Goal: Task Accomplishment & Management: Complete application form

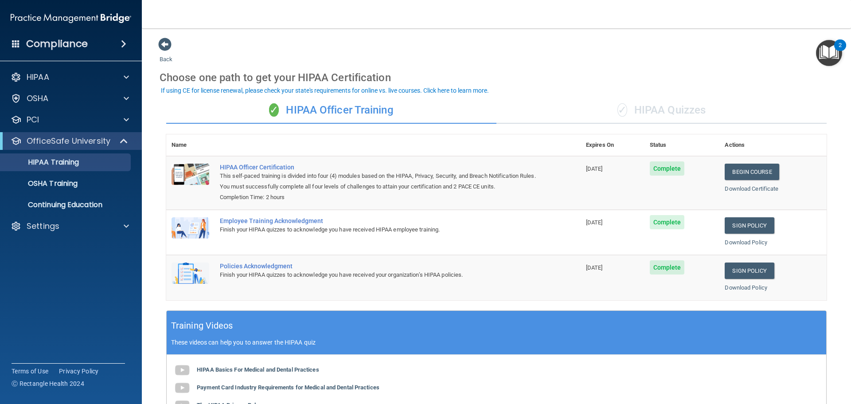
click at [658, 108] on div "✓ HIPAA Quizzes" at bounding box center [661, 110] width 330 height 27
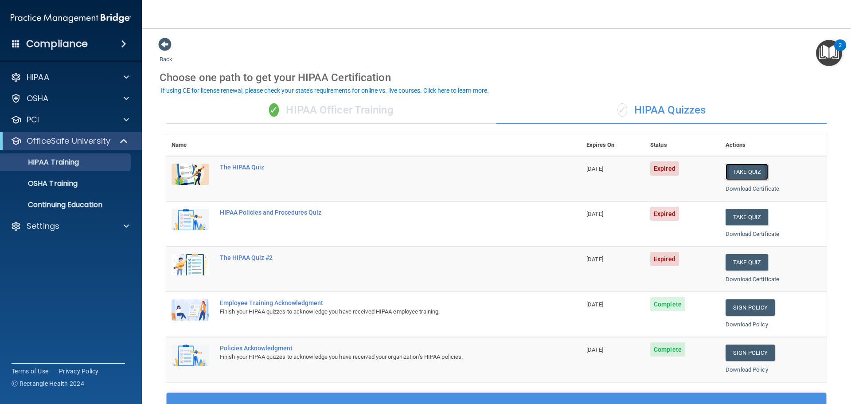
click at [736, 169] on button "Take Quiz" at bounding box center [746, 172] width 43 height 16
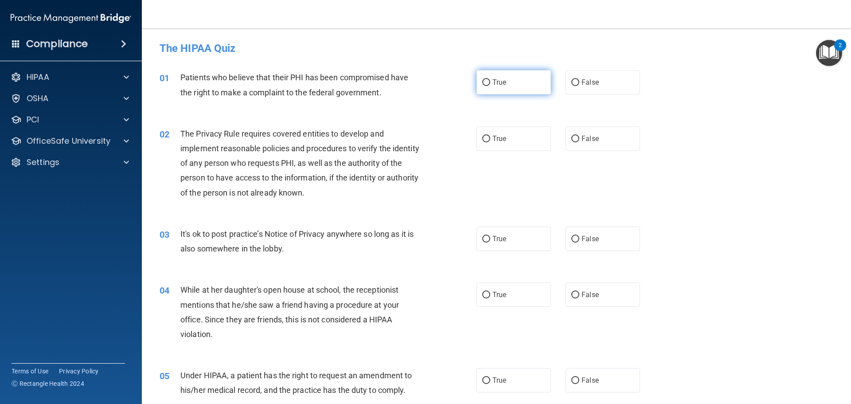
click at [482, 82] on input "True" at bounding box center [486, 82] width 8 height 7
radio input "true"
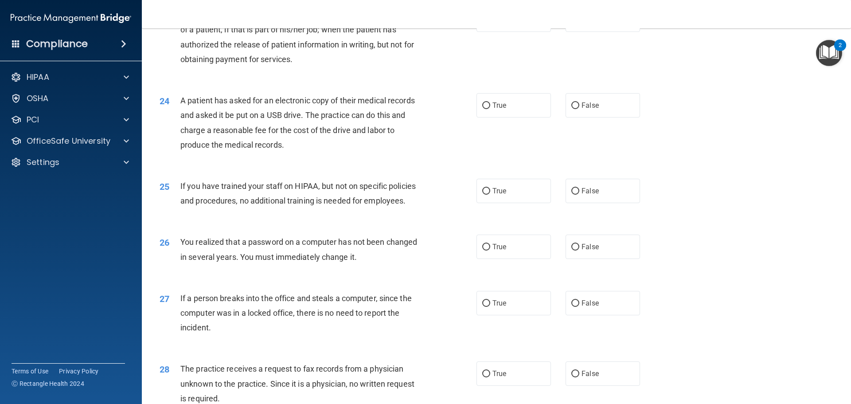
scroll to position [1694, 0]
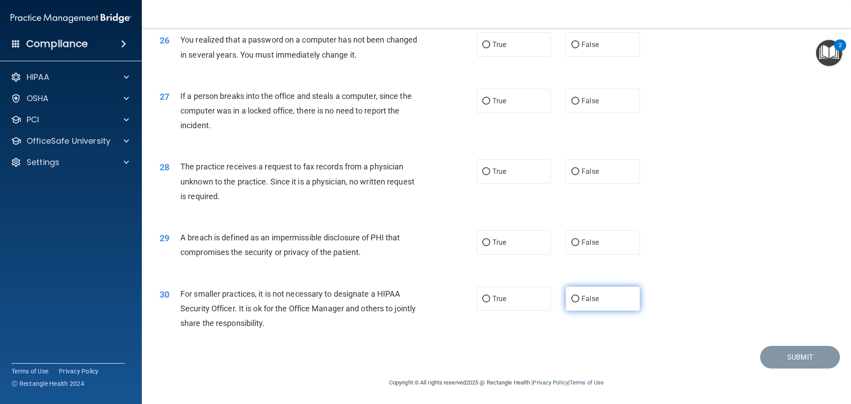
click at [571, 300] on input "False" at bounding box center [575, 299] width 8 height 7
radio input "true"
click at [482, 243] on input "True" at bounding box center [486, 242] width 8 height 7
radio input "true"
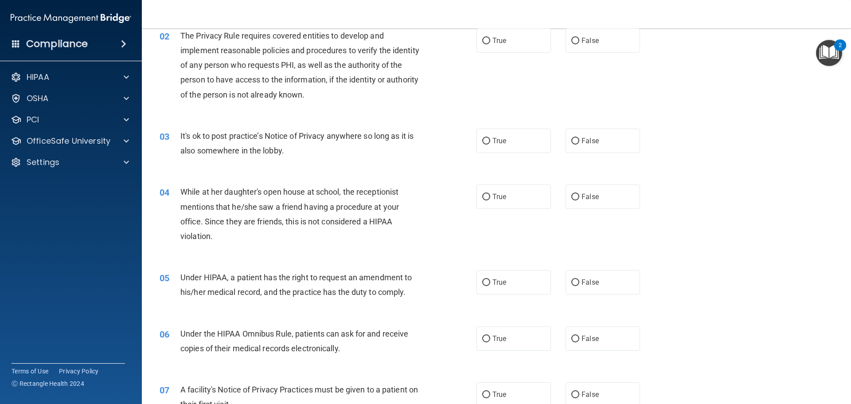
scroll to position [0, 0]
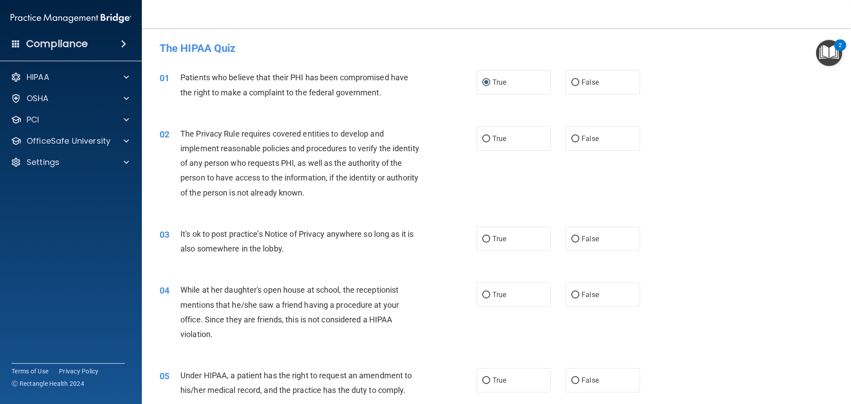
drag, startPoint x: 480, startPoint y: 138, endPoint x: 468, endPoint y: 147, distance: 15.2
click at [482, 138] on input "True" at bounding box center [486, 139] width 8 height 7
radio input "true"
click at [571, 237] on input "False" at bounding box center [575, 239] width 8 height 7
radio input "true"
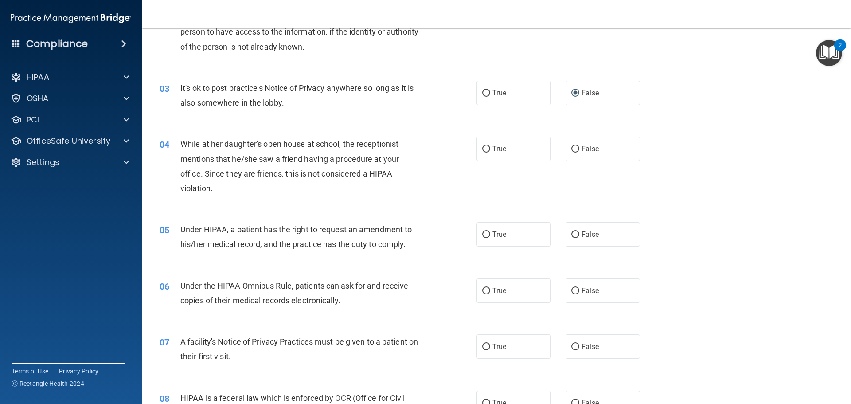
scroll to position [177, 0]
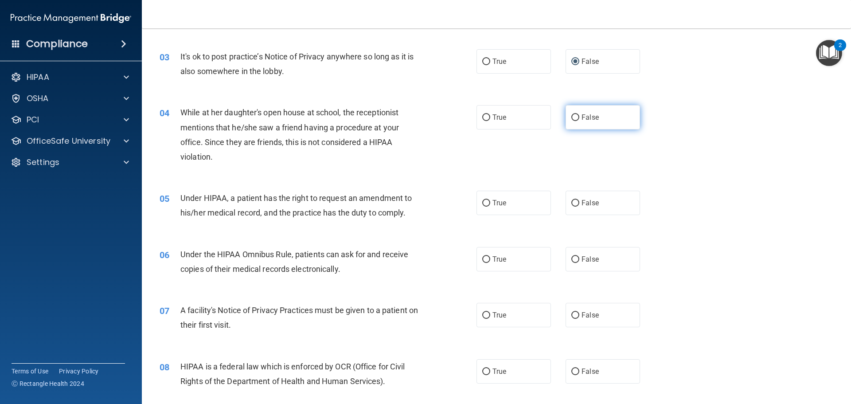
click at [571, 121] on input "False" at bounding box center [575, 117] width 8 height 7
radio input "true"
click at [483, 203] on input "True" at bounding box center [486, 203] width 8 height 7
radio input "true"
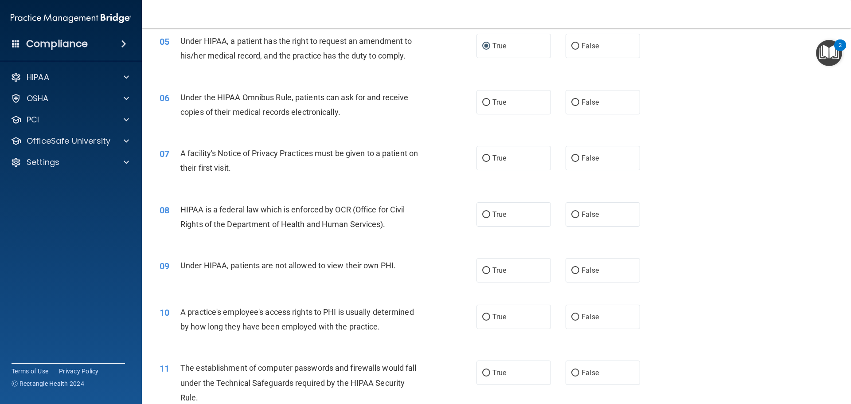
scroll to position [310, 0]
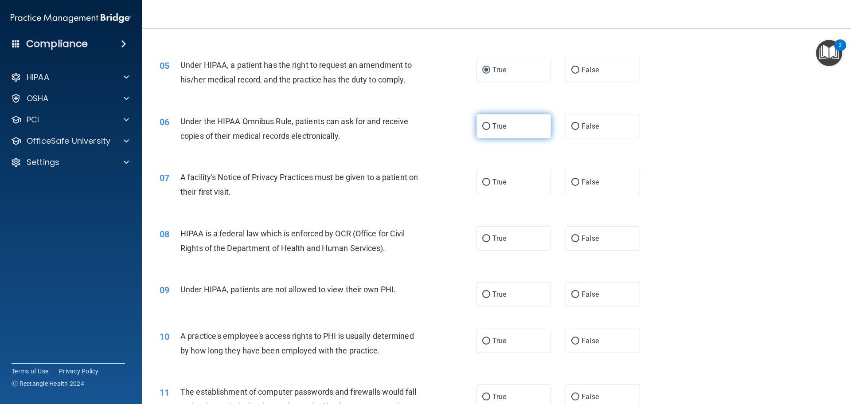
click at [483, 126] on input "True" at bounding box center [486, 126] width 8 height 7
radio input "true"
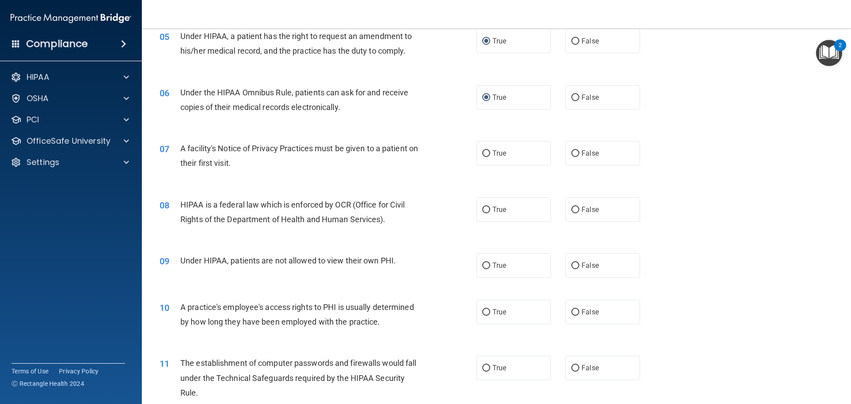
scroll to position [355, 0]
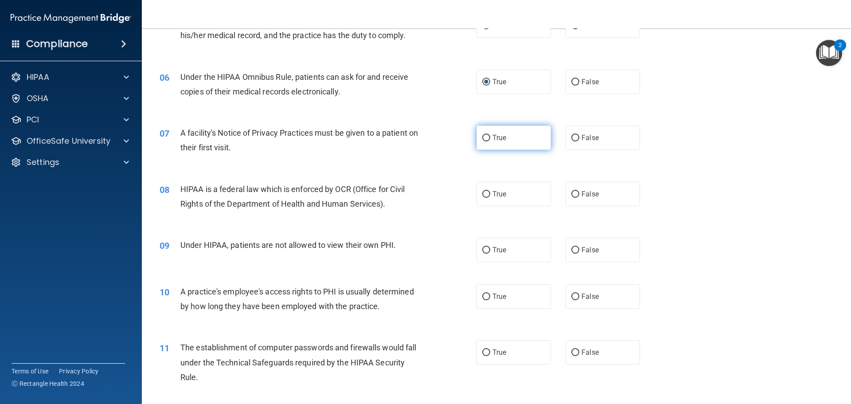
click at [484, 138] on input "True" at bounding box center [486, 138] width 8 height 7
radio input "true"
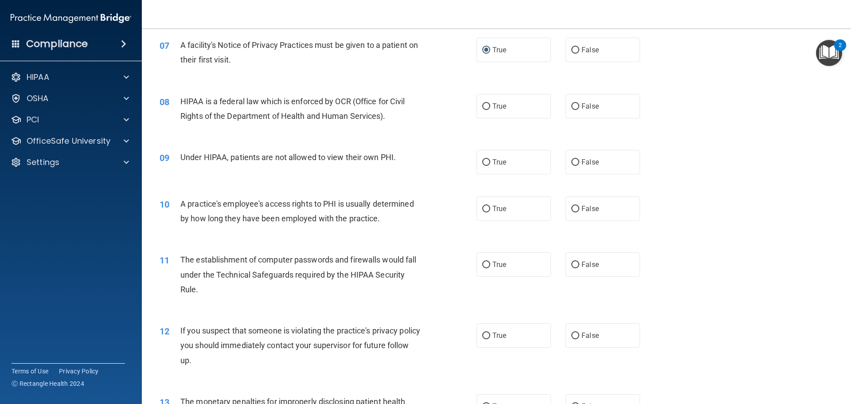
scroll to position [443, 0]
click at [485, 106] on input "True" at bounding box center [486, 105] width 8 height 7
radio input "true"
click at [571, 158] on input "False" at bounding box center [575, 161] width 8 height 7
radio input "true"
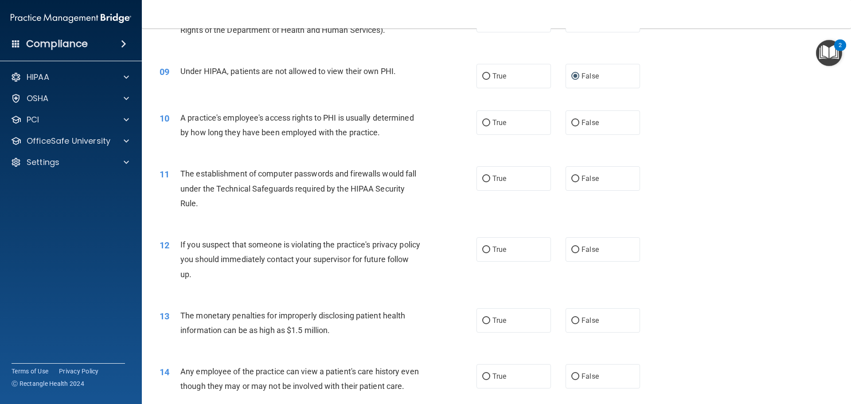
scroll to position [532, 0]
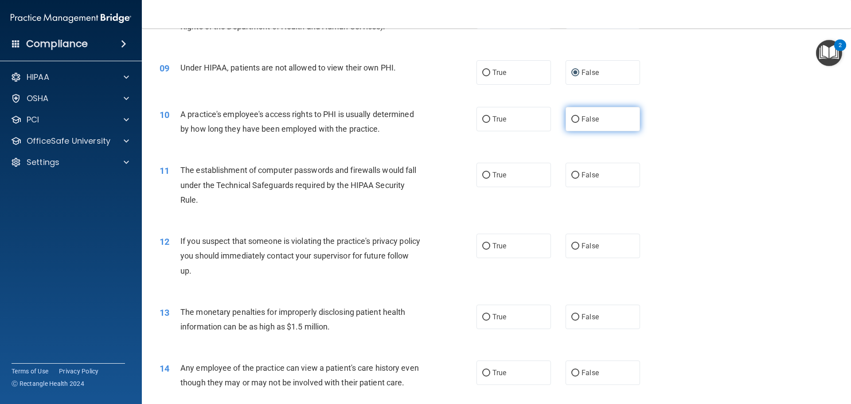
click at [571, 117] on input "False" at bounding box center [575, 119] width 8 height 7
radio input "true"
click at [483, 177] on input "True" at bounding box center [486, 175] width 8 height 7
radio input "true"
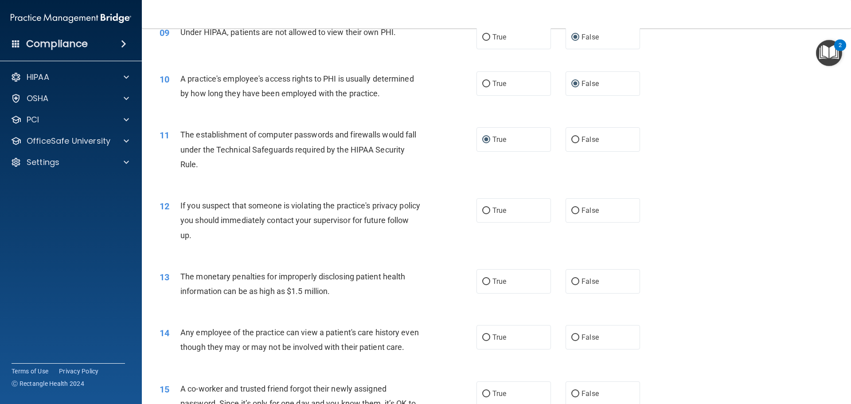
scroll to position [620, 0]
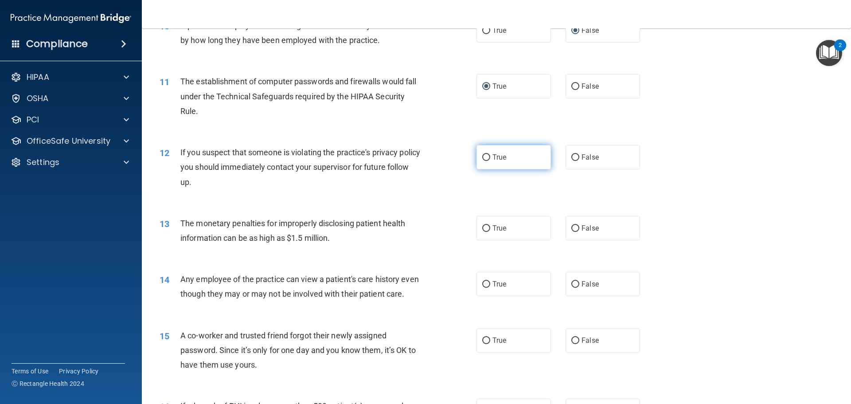
click at [483, 156] on input "True" at bounding box center [486, 157] width 8 height 7
radio input "true"
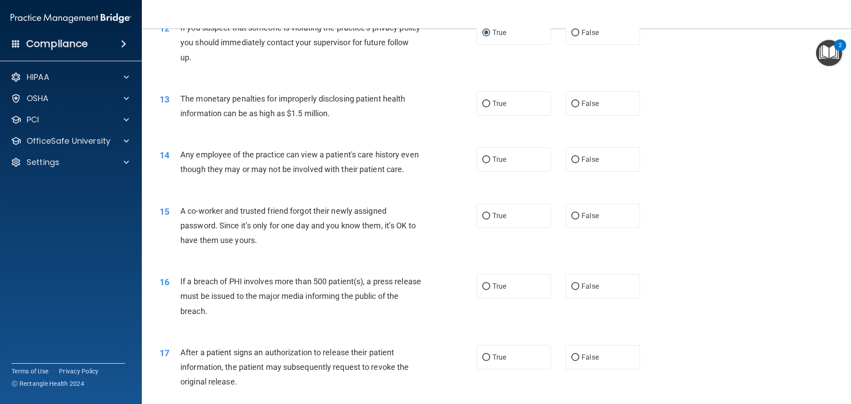
scroll to position [753, 0]
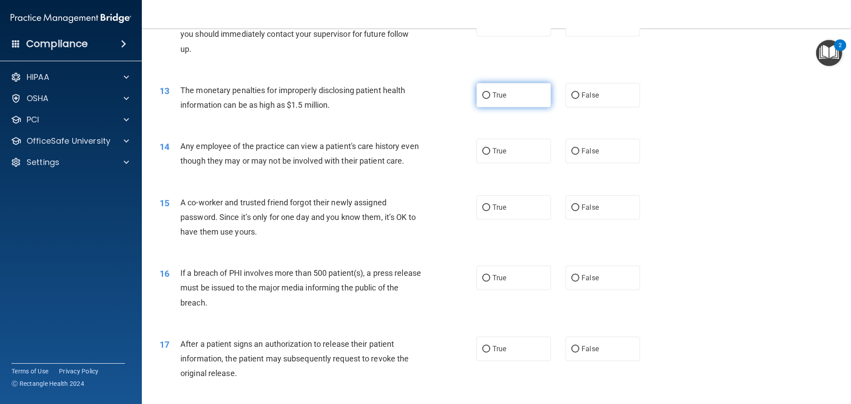
click at [484, 94] on input "True" at bounding box center [486, 95] width 8 height 7
radio input "true"
click at [571, 151] on input "False" at bounding box center [575, 151] width 8 height 7
radio input "true"
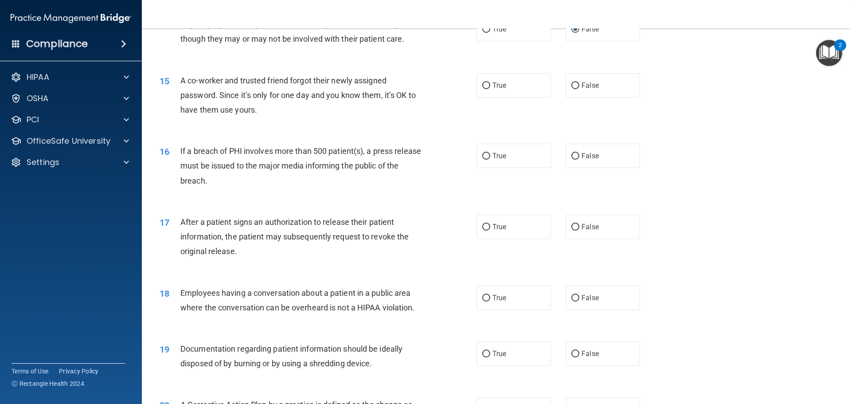
scroll to position [886, 0]
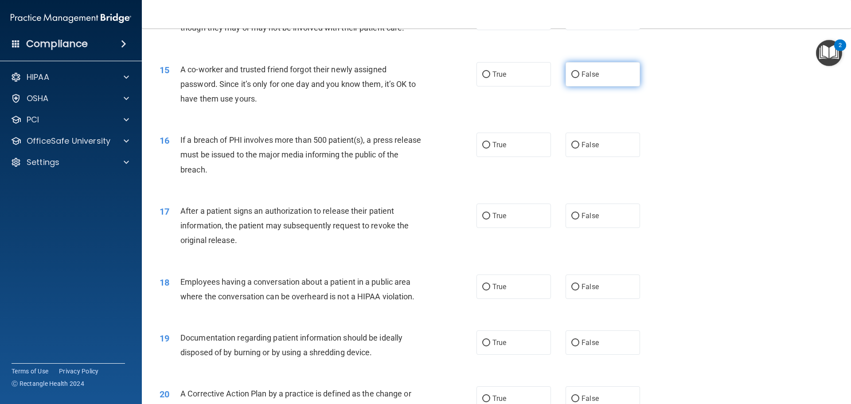
click at [573, 78] on input "False" at bounding box center [575, 74] width 8 height 7
radio input "true"
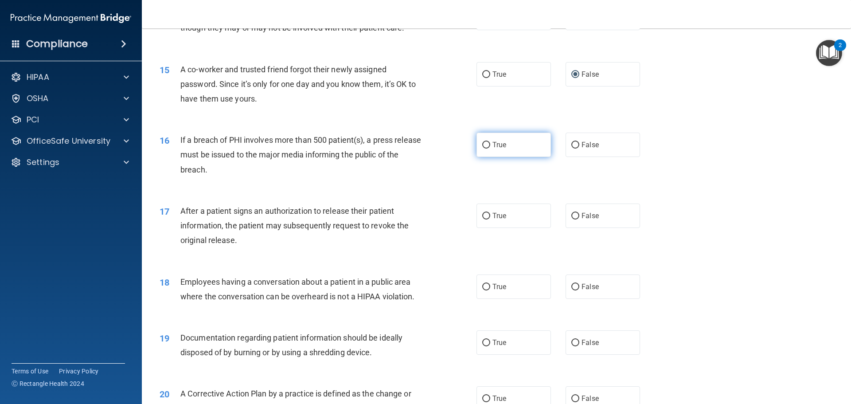
click at [482, 148] on input "True" at bounding box center [486, 145] width 8 height 7
radio input "true"
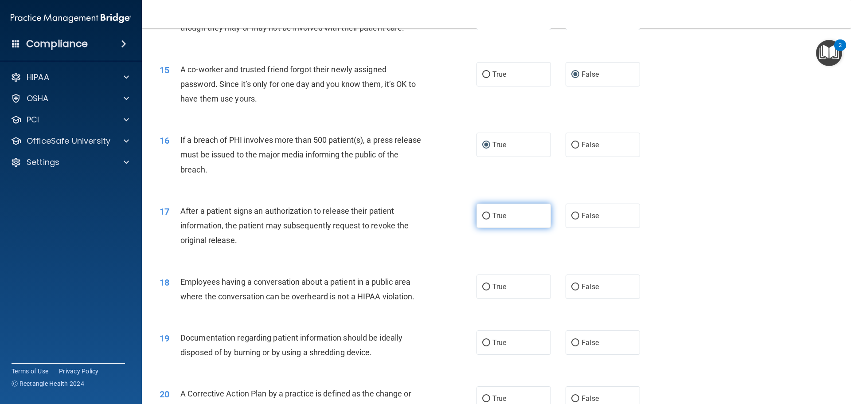
click at [486, 228] on label "True" at bounding box center [513, 215] width 74 height 24
click at [482, 219] on input "True" at bounding box center [486, 216] width 8 height 7
radio input "true"
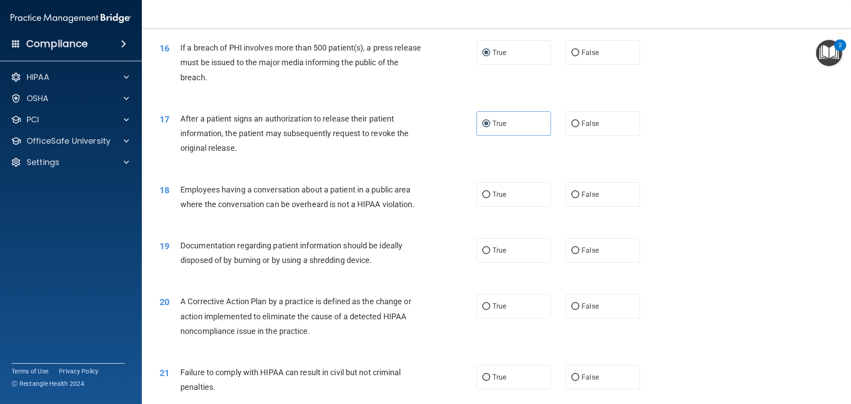
scroll to position [1019, 0]
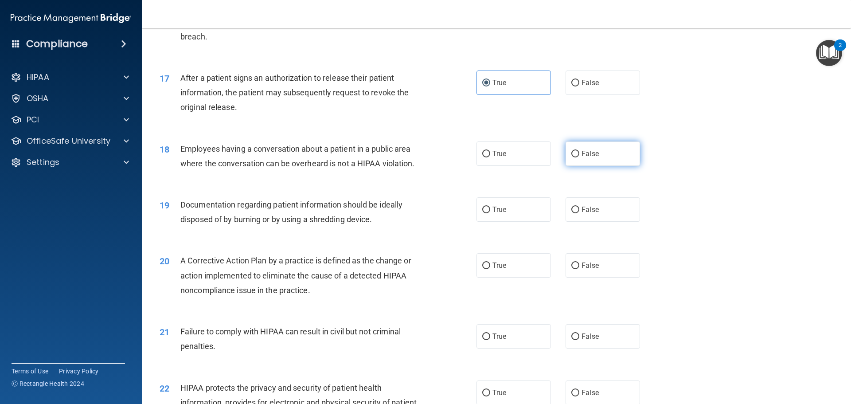
click at [573, 157] on input "False" at bounding box center [575, 154] width 8 height 7
radio input "true"
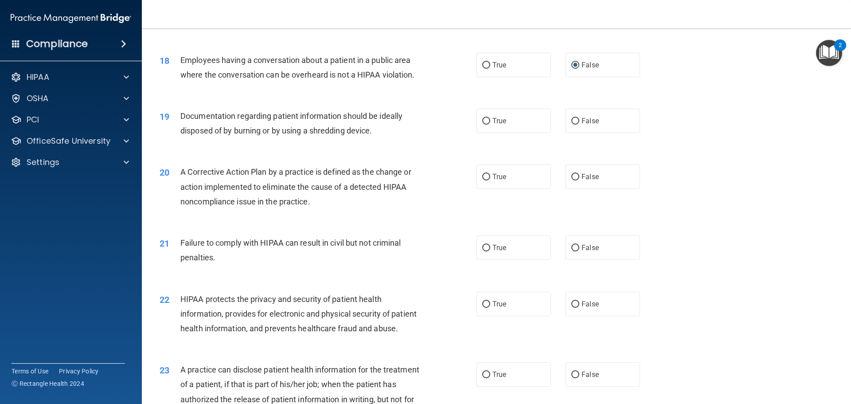
scroll to position [1152, 0]
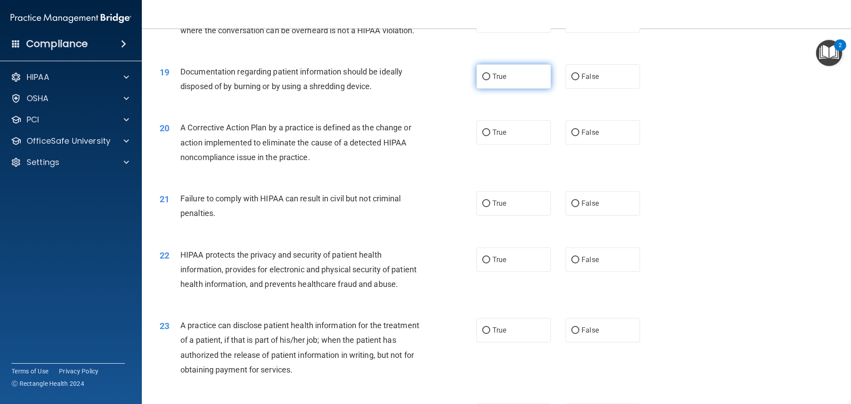
click at [482, 80] on input "True" at bounding box center [486, 77] width 8 height 7
radio input "true"
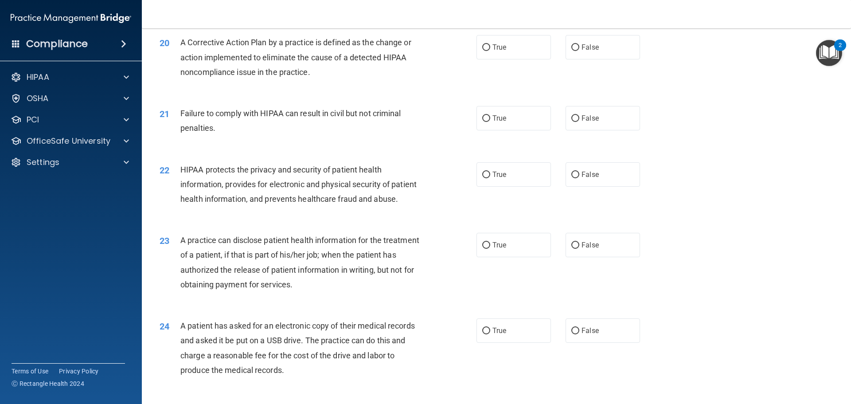
scroll to position [1241, 0]
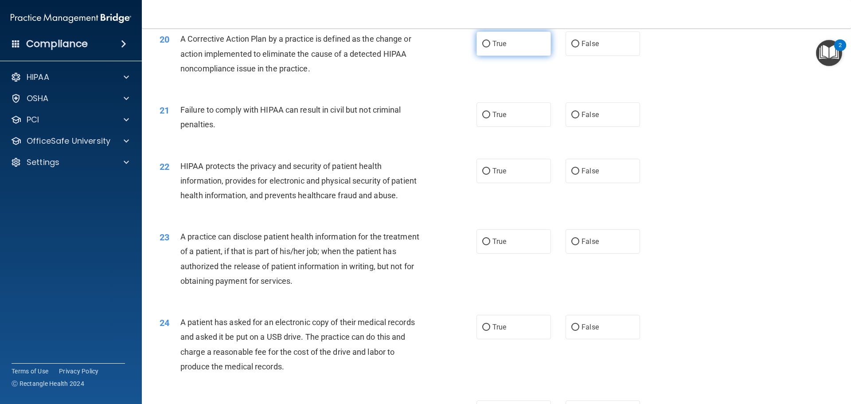
click at [482, 47] on input "True" at bounding box center [486, 44] width 8 height 7
radio input "true"
click at [571, 118] on input "False" at bounding box center [575, 115] width 8 height 7
radio input "true"
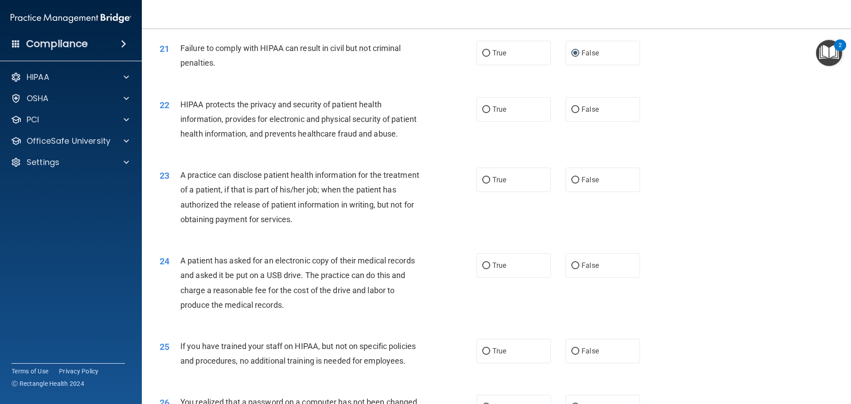
scroll to position [1329, 0]
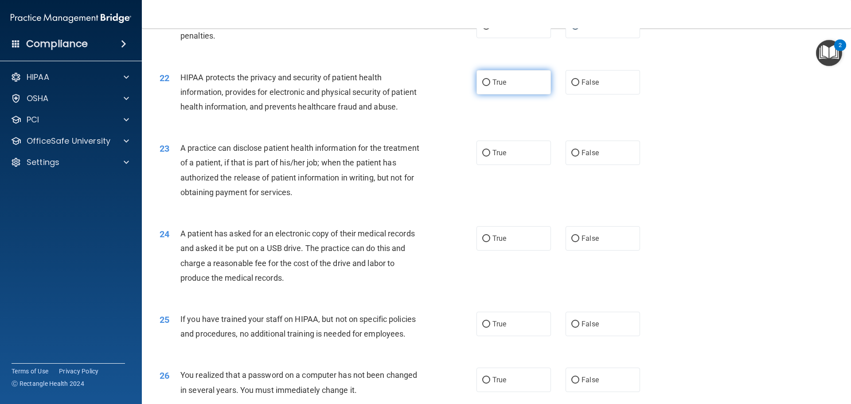
click at [482, 86] on input "True" at bounding box center [486, 82] width 8 height 7
radio input "true"
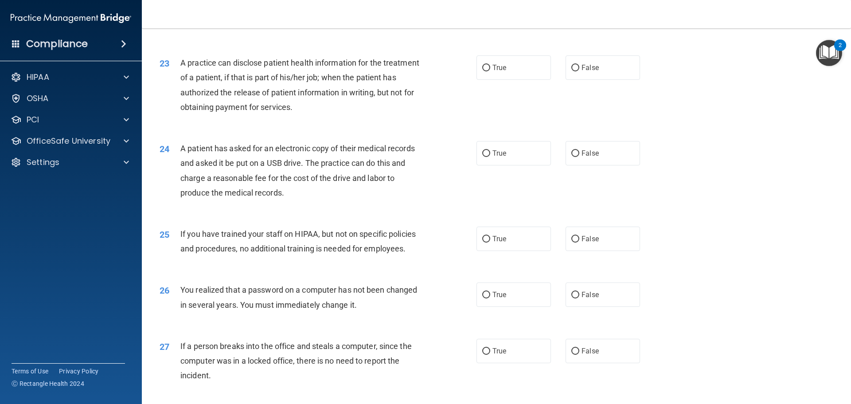
scroll to position [1418, 0]
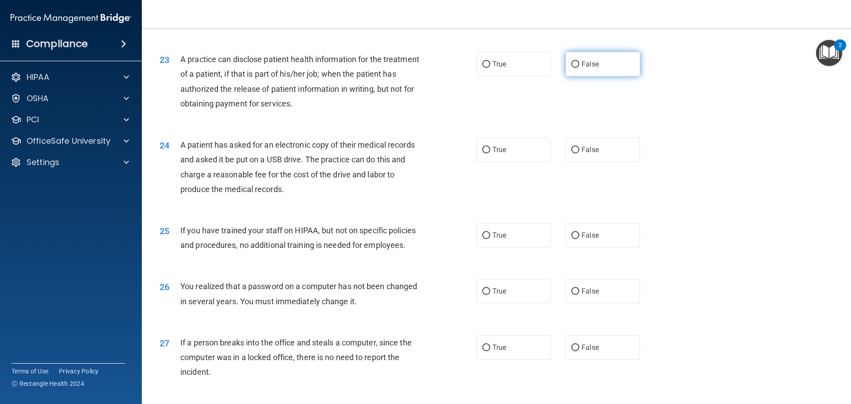
click at [573, 68] on input "False" at bounding box center [575, 64] width 8 height 7
radio input "true"
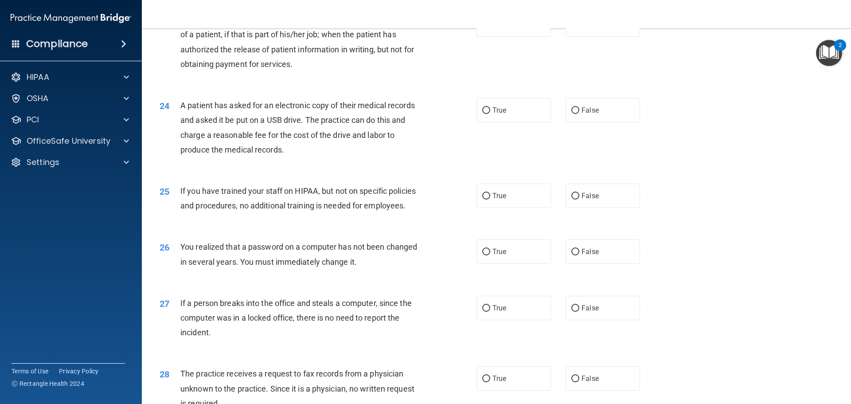
scroll to position [1507, 0]
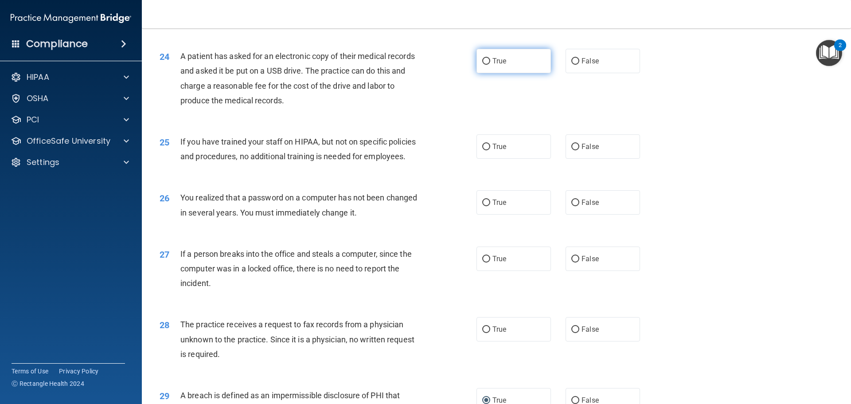
click at [484, 65] on input "True" at bounding box center [486, 61] width 8 height 7
radio input "true"
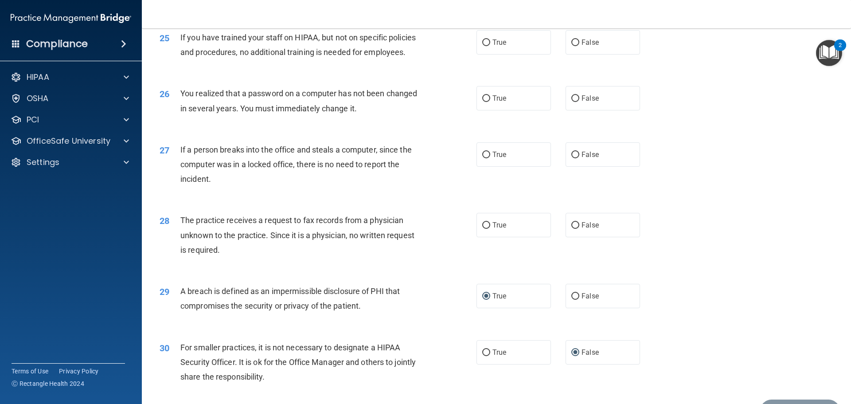
scroll to position [1595, 0]
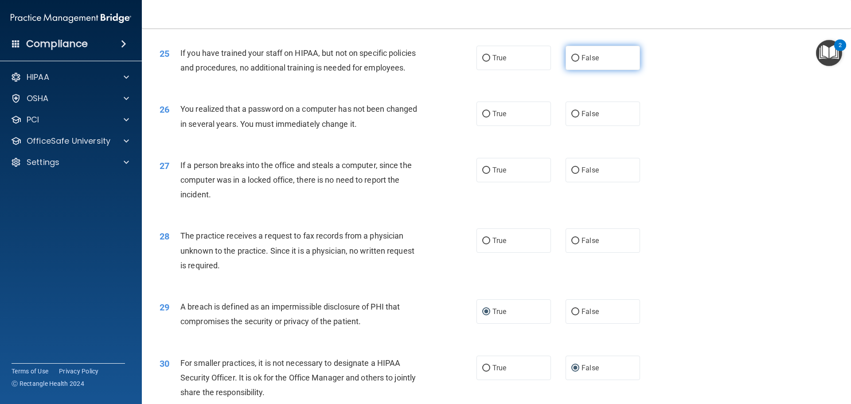
click at [571, 62] on input "False" at bounding box center [575, 58] width 8 height 7
radio input "true"
click at [486, 117] on input "True" at bounding box center [486, 114] width 8 height 7
radio input "true"
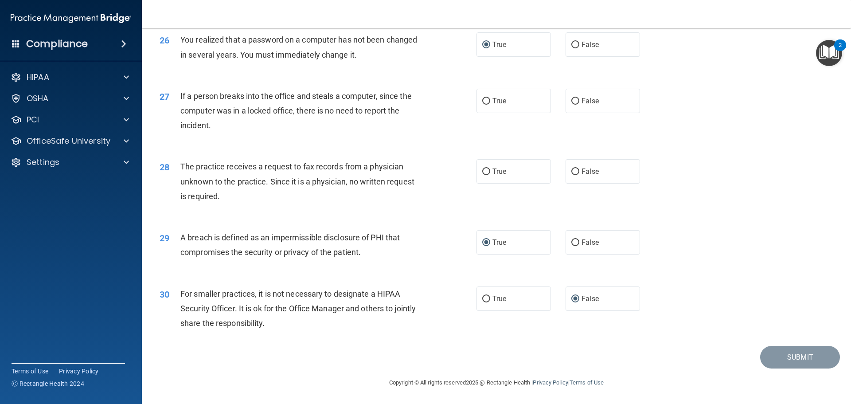
scroll to position [1684, 0]
click at [571, 105] on input "False" at bounding box center [575, 101] width 8 height 7
radio input "true"
click at [571, 170] on input "False" at bounding box center [575, 171] width 8 height 7
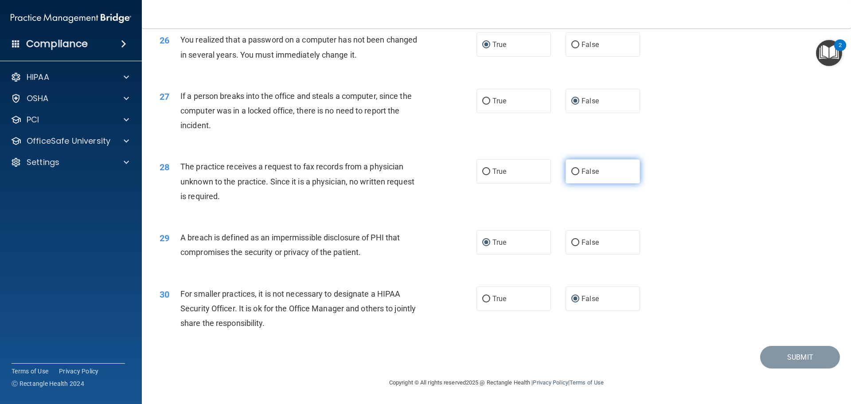
radio input "true"
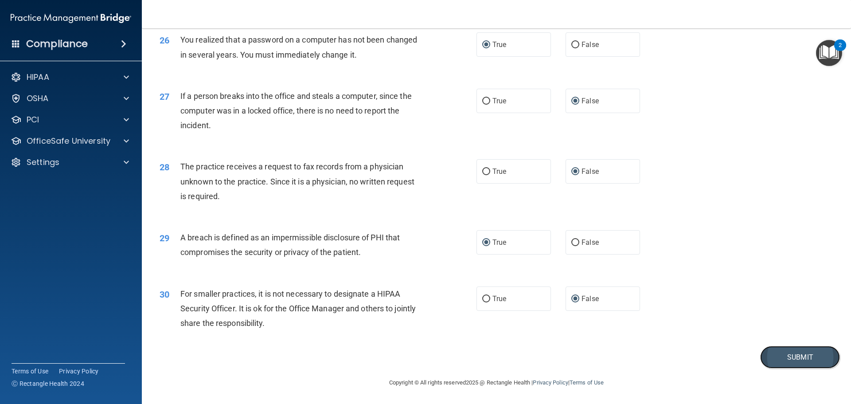
click at [776, 355] on button "Submit" at bounding box center [800, 357] width 80 height 23
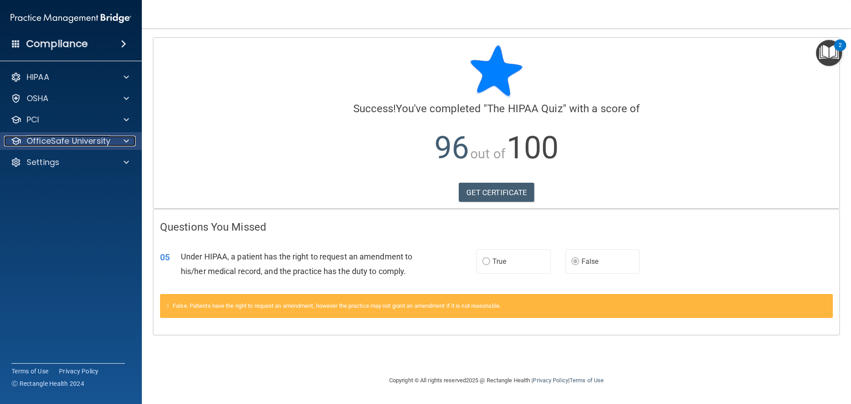
click at [126, 140] on span at bounding box center [126, 141] width 5 height 11
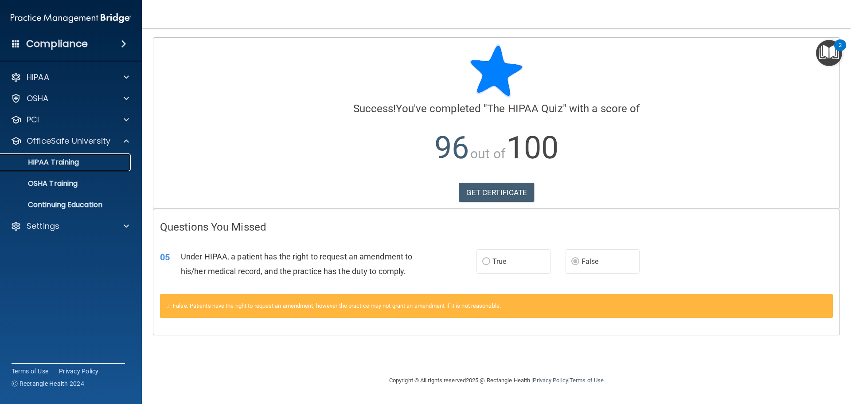
click at [59, 160] on p "HIPAA Training" at bounding box center [42, 162] width 73 height 9
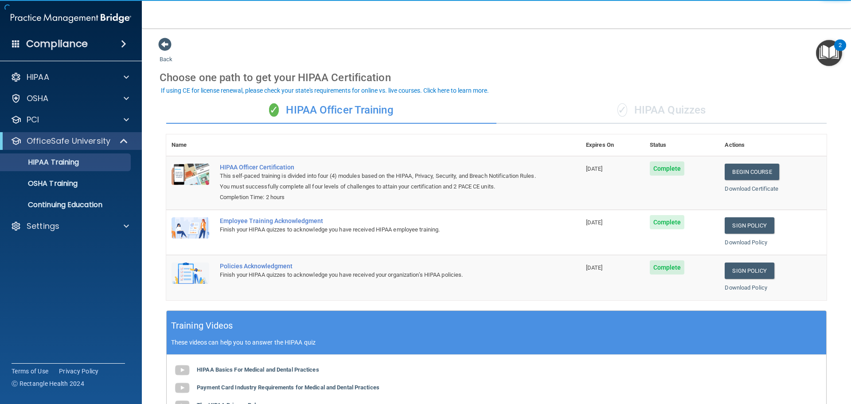
click at [641, 104] on div "✓ HIPAA Quizzes" at bounding box center [661, 110] width 330 height 27
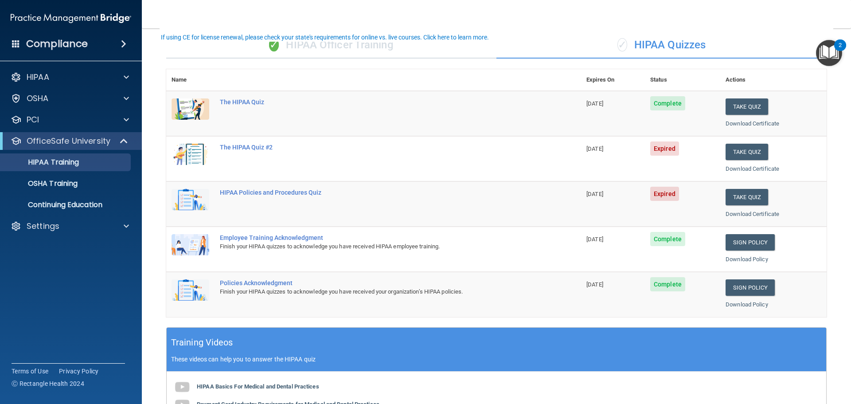
scroll to position [44, 0]
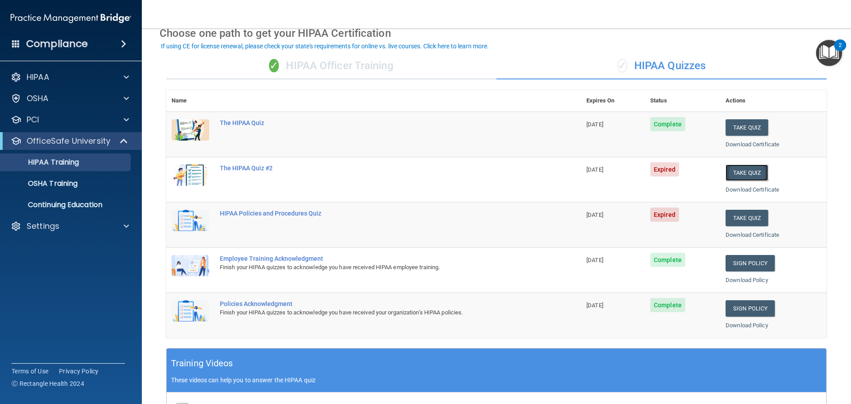
click at [745, 175] on button "Take Quiz" at bounding box center [746, 172] width 43 height 16
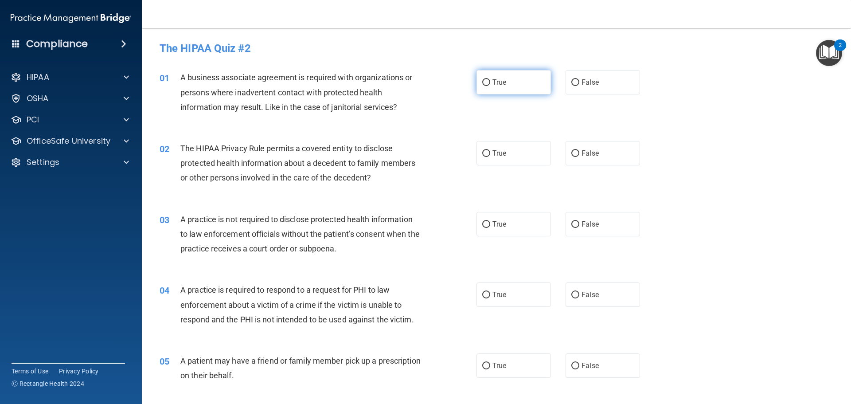
click at [482, 79] on input "True" at bounding box center [486, 82] width 8 height 7
radio input "true"
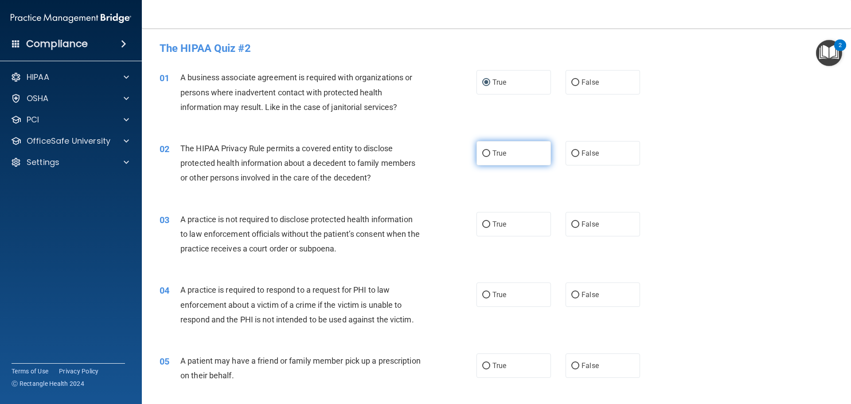
click at [483, 152] on input "True" at bounding box center [486, 153] width 8 height 7
radio input "true"
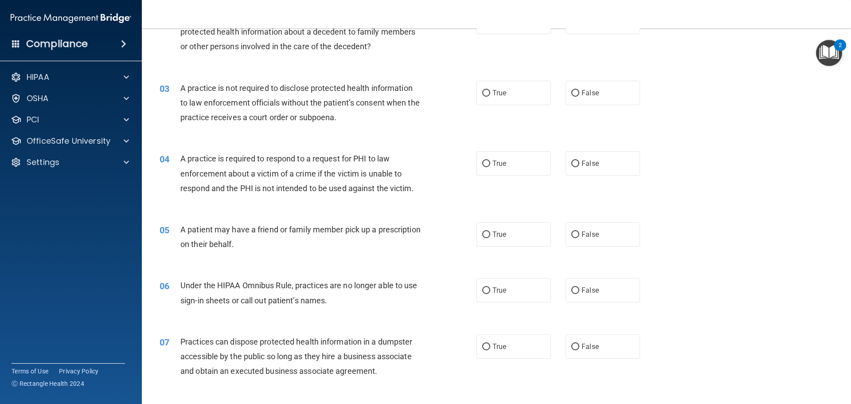
scroll to position [133, 0]
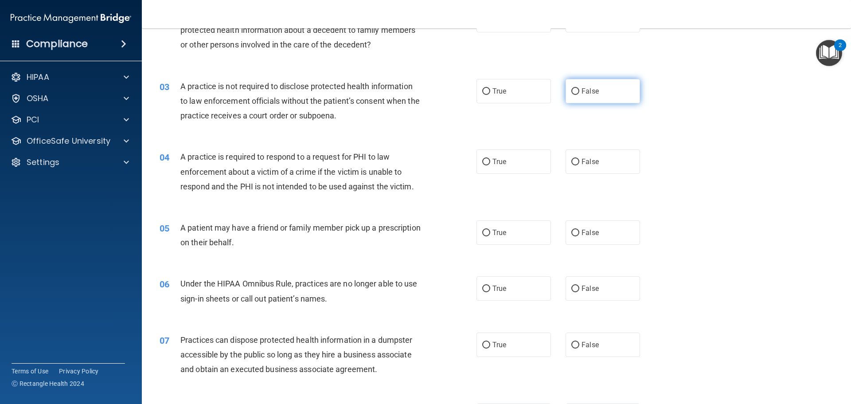
click at [571, 92] on input "False" at bounding box center [575, 91] width 8 height 7
radio input "true"
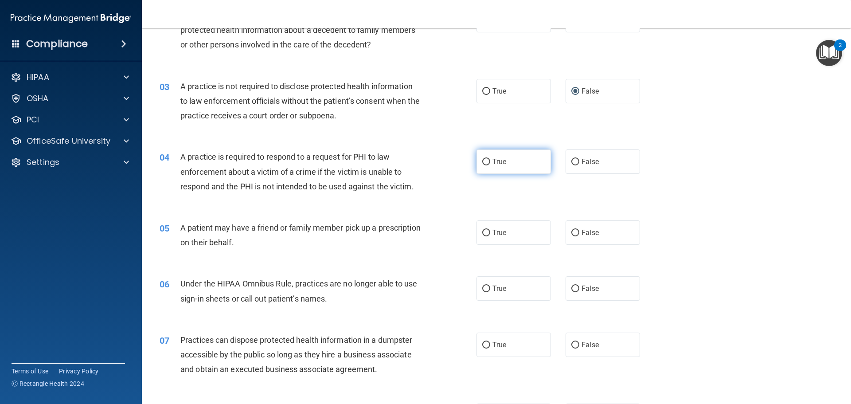
click at [482, 162] on input "True" at bounding box center [486, 162] width 8 height 7
radio input "true"
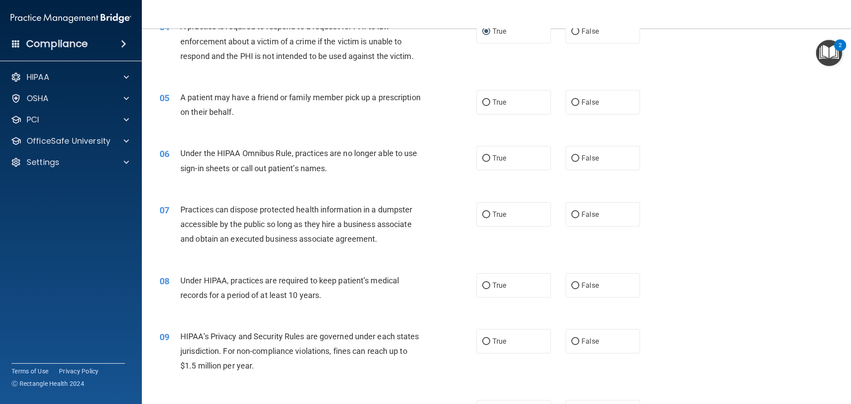
scroll to position [266, 0]
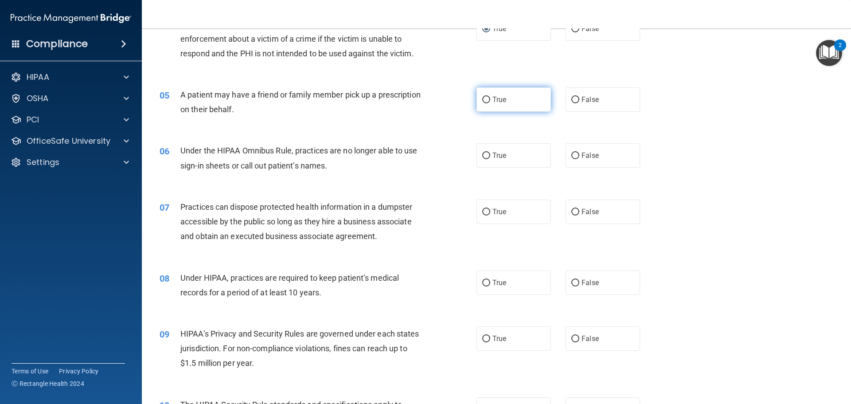
click at [482, 100] on input "True" at bounding box center [486, 100] width 8 height 7
radio input "true"
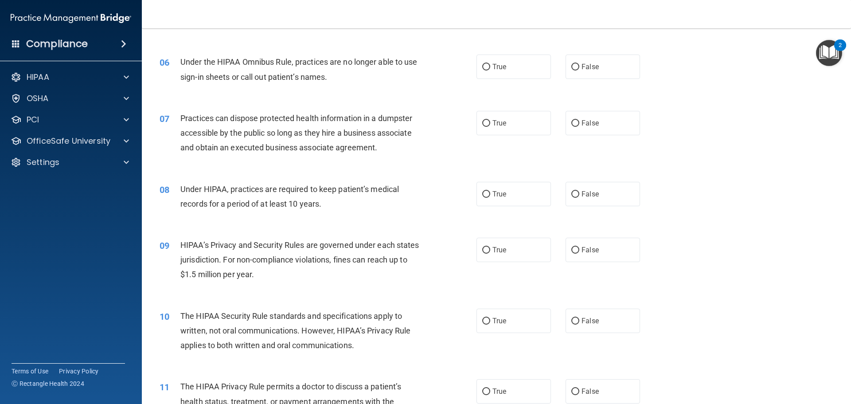
scroll to position [310, 0]
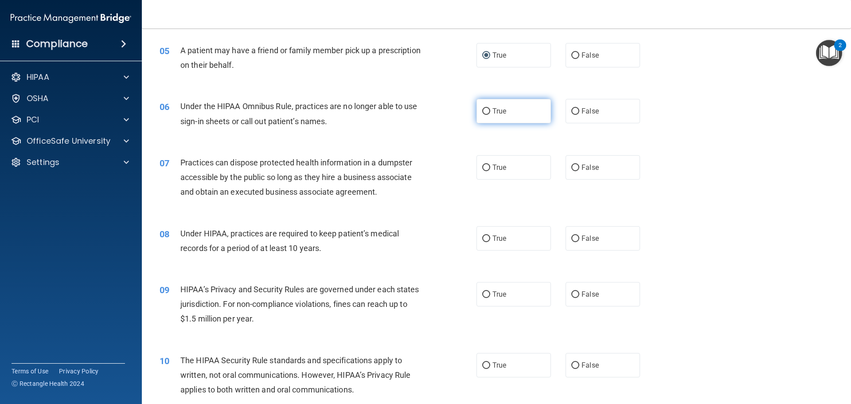
click at [482, 111] on input "True" at bounding box center [486, 111] width 8 height 7
radio input "true"
click at [572, 110] on input "False" at bounding box center [575, 111] width 8 height 7
radio input "true"
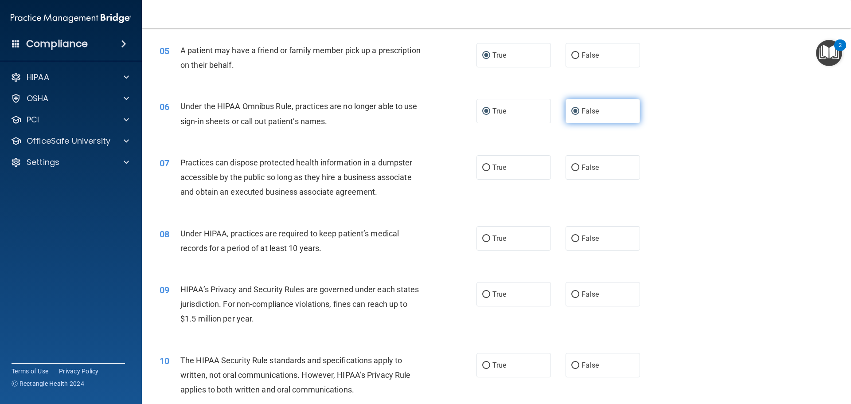
radio input "false"
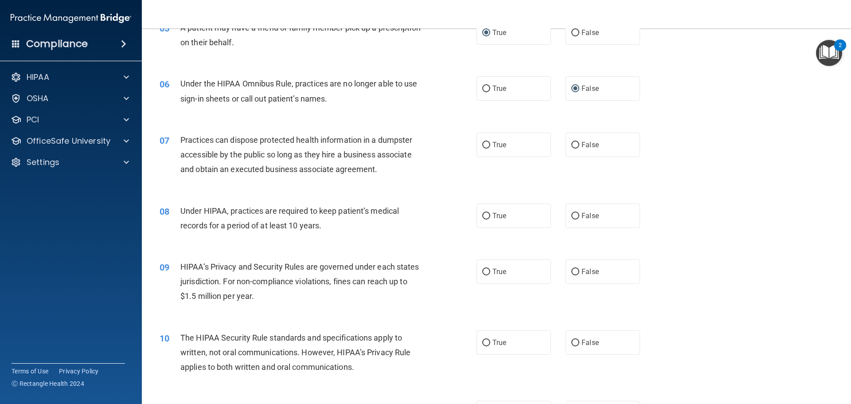
scroll to position [399, 0]
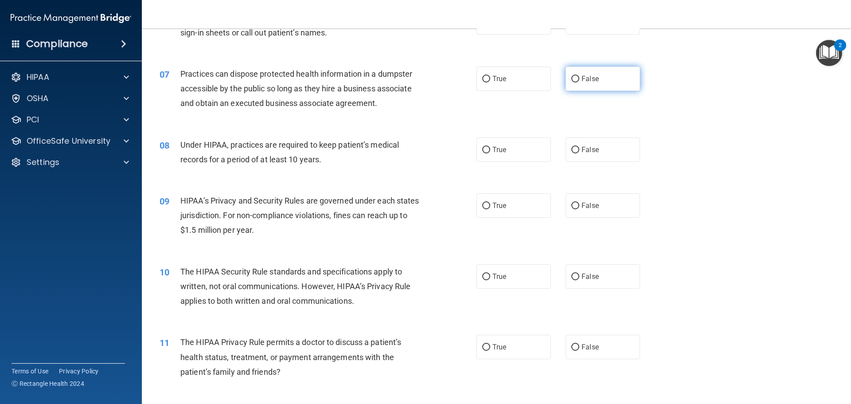
click at [571, 77] on input "False" at bounding box center [575, 79] width 8 height 7
radio input "true"
click at [571, 151] on input "False" at bounding box center [575, 150] width 8 height 7
radio input "true"
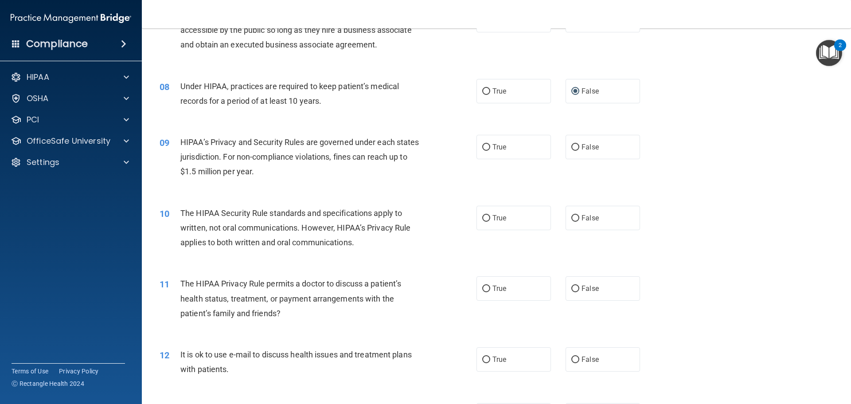
scroll to position [487, 0]
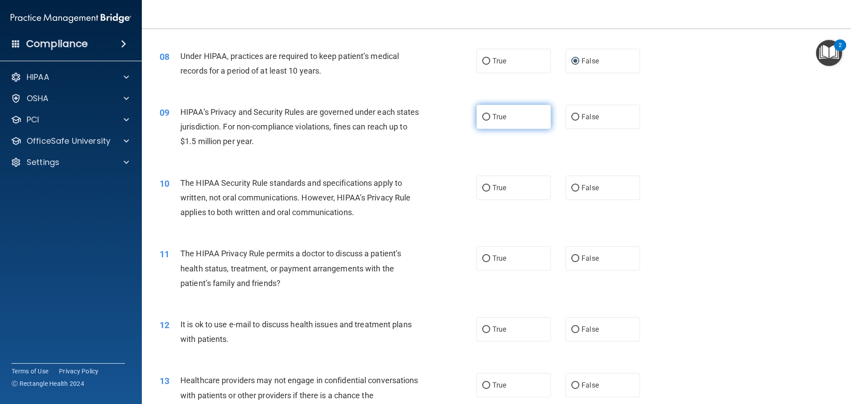
click at [482, 118] on input "True" at bounding box center [486, 117] width 8 height 7
radio input "true"
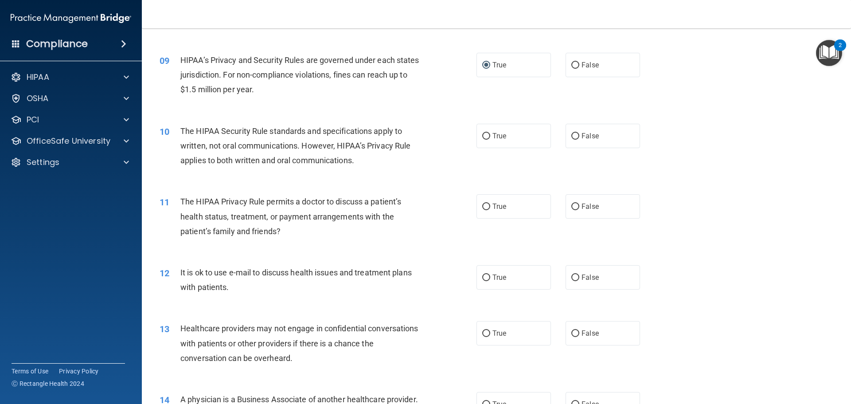
scroll to position [576, 0]
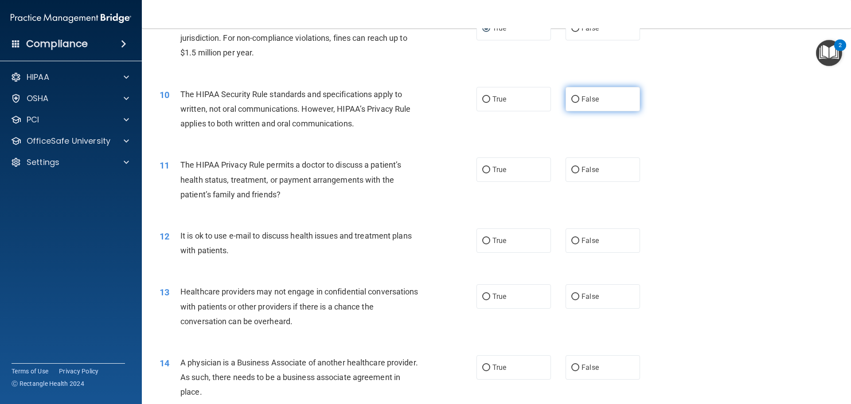
click at [571, 101] on input "False" at bounding box center [575, 99] width 8 height 7
radio input "true"
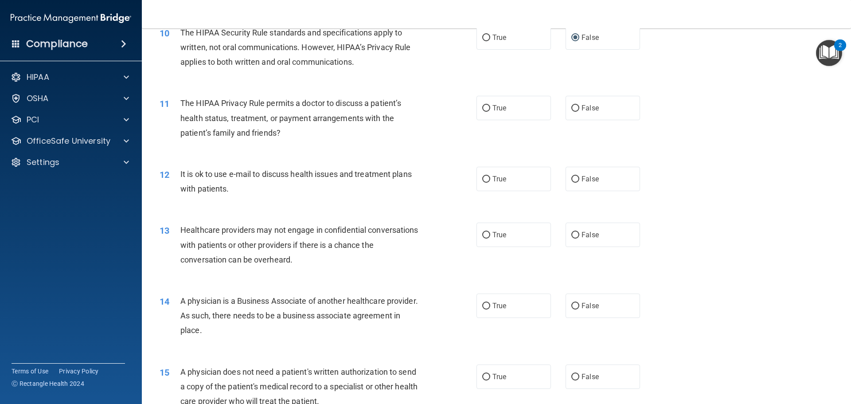
scroll to position [665, 0]
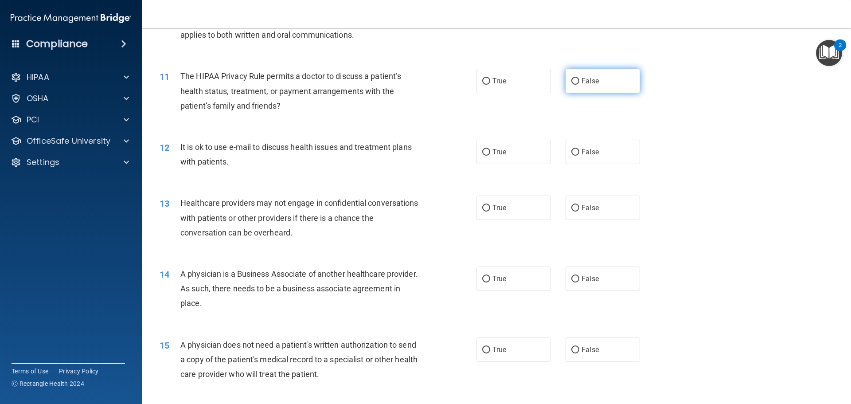
click at [571, 82] on input "False" at bounding box center [575, 81] width 8 height 7
radio input "true"
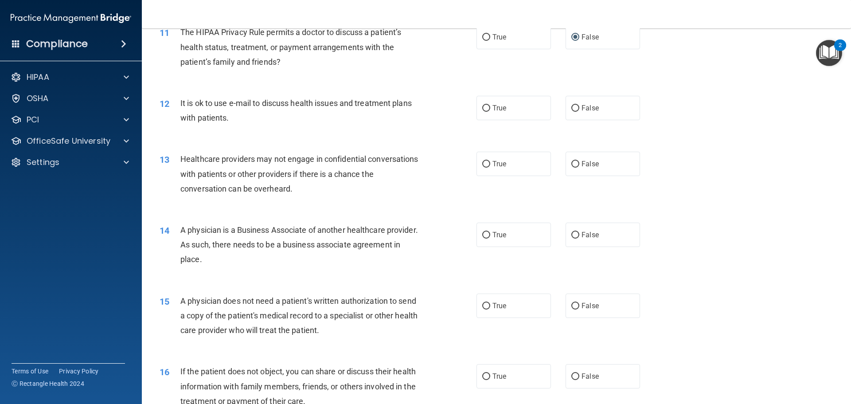
scroll to position [709, 0]
click at [571, 107] on input "False" at bounding box center [575, 108] width 8 height 7
radio input "true"
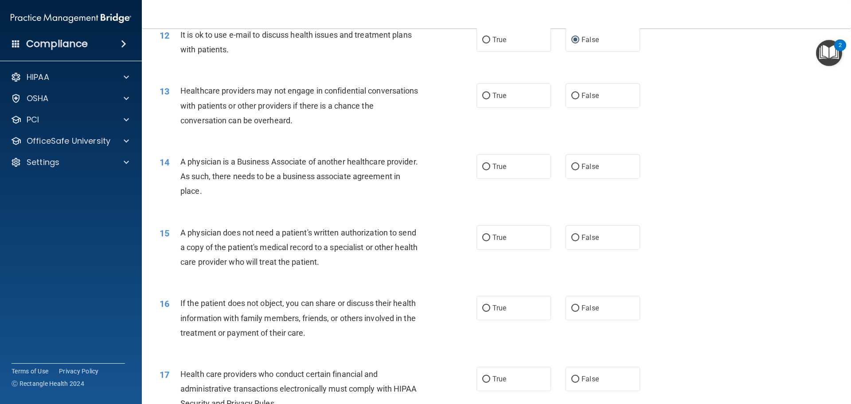
scroll to position [798, 0]
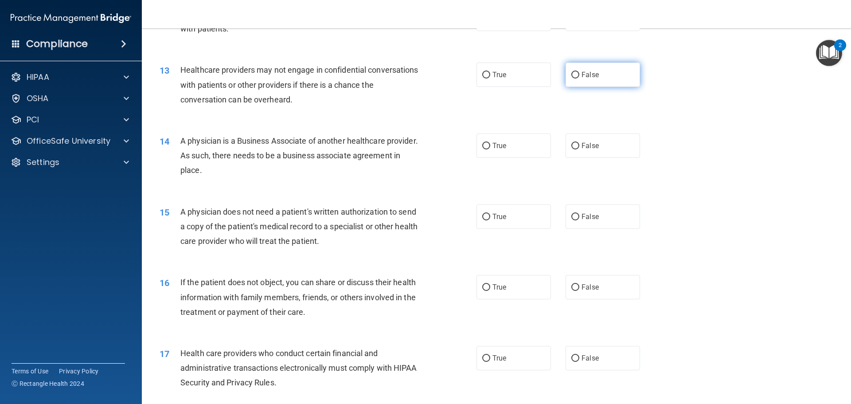
click at [572, 76] on input "False" at bounding box center [575, 75] width 8 height 7
radio input "true"
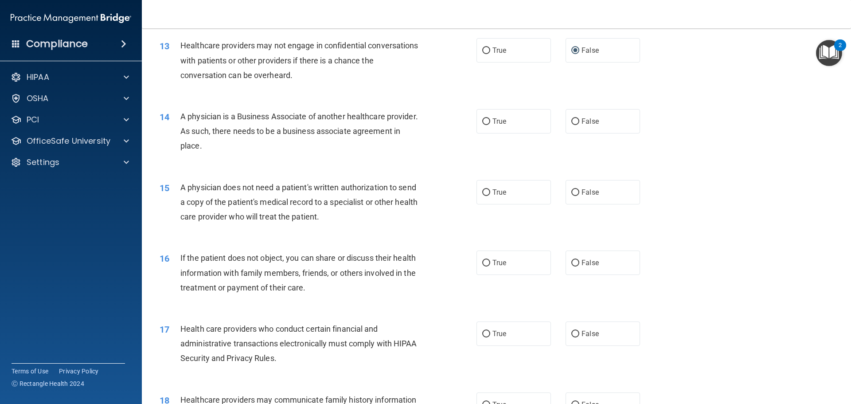
scroll to position [842, 0]
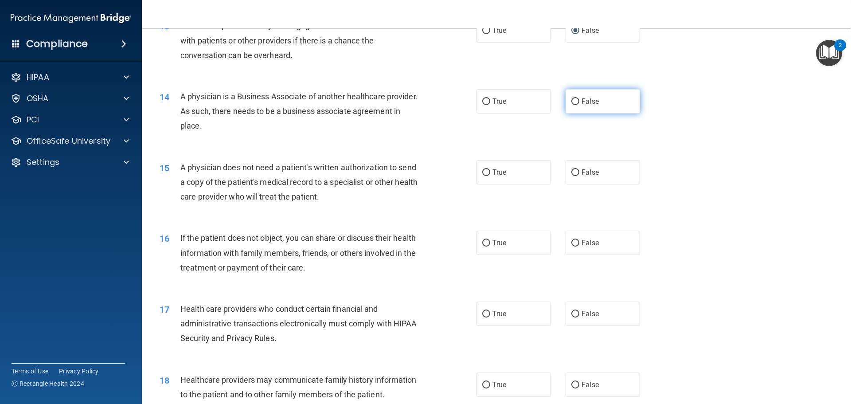
click at [571, 100] on input "False" at bounding box center [575, 101] width 8 height 7
radio input "true"
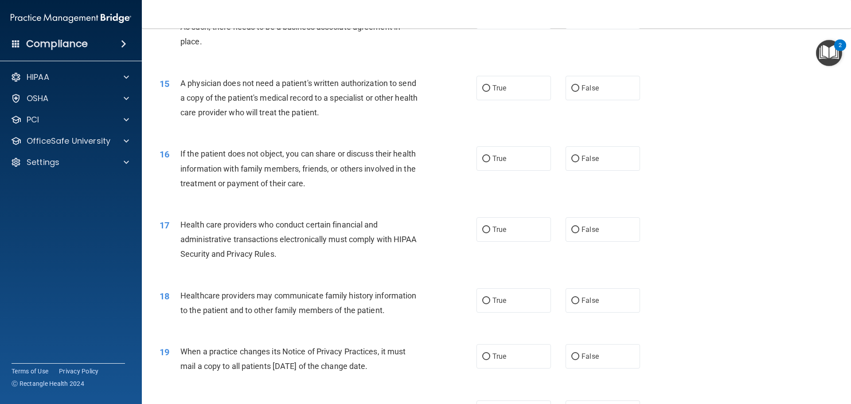
scroll to position [931, 0]
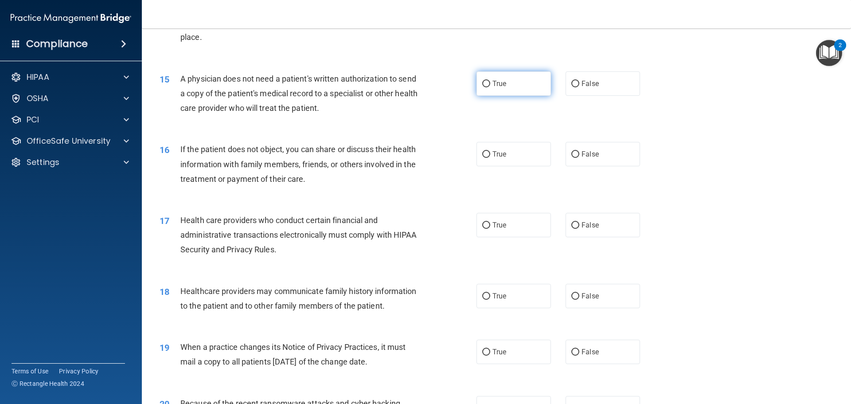
click at [478, 86] on label "True" at bounding box center [513, 83] width 74 height 24
click at [482, 86] on input "True" at bounding box center [486, 84] width 8 height 7
radio input "true"
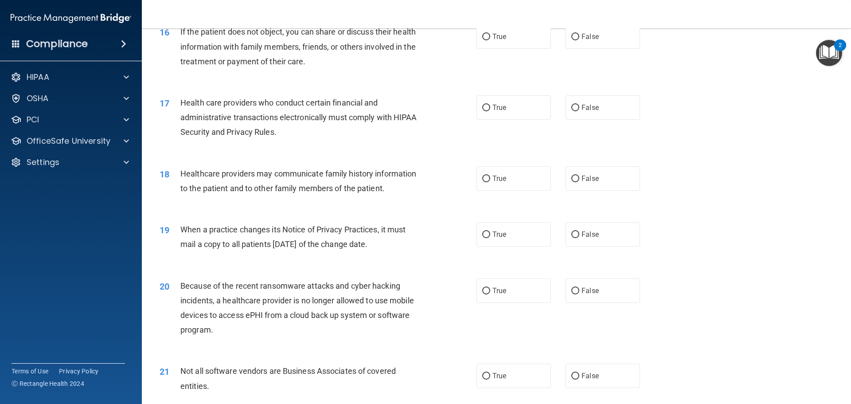
scroll to position [1064, 0]
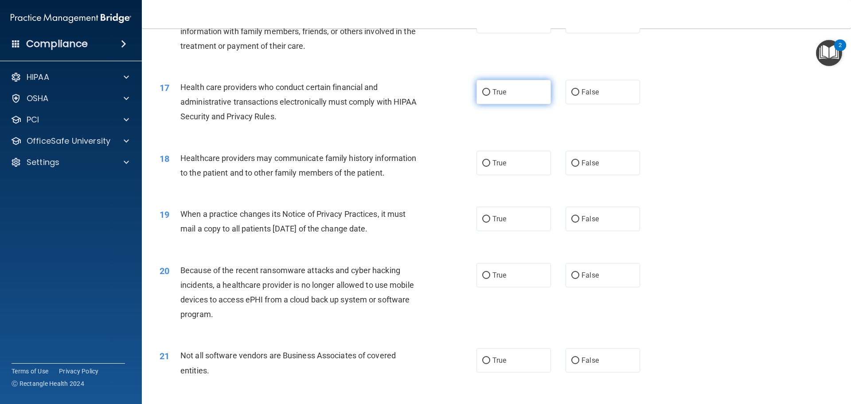
click at [483, 91] on input "True" at bounding box center [486, 92] width 8 height 7
radio input "true"
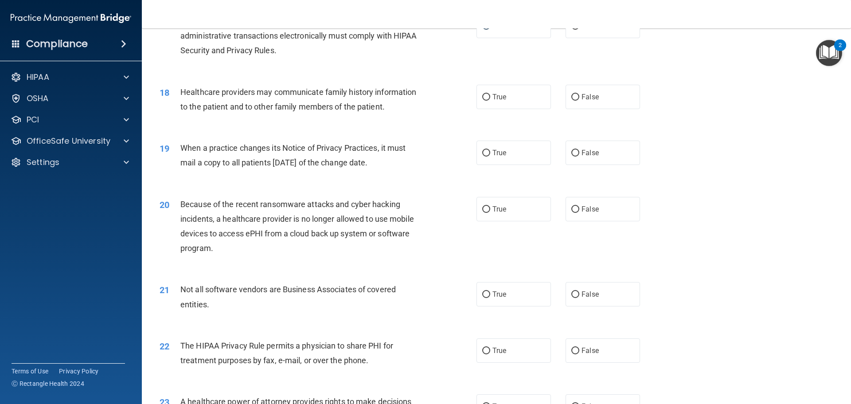
scroll to position [1152, 0]
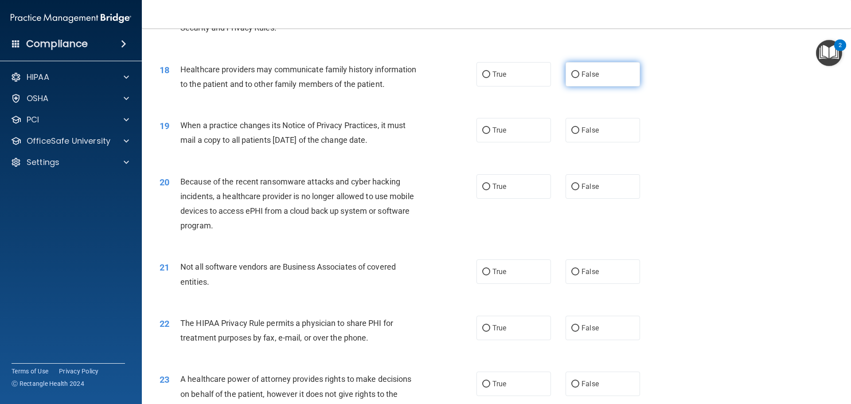
click at [571, 76] on input "False" at bounding box center [575, 74] width 8 height 7
radio input "true"
click at [478, 133] on label "True" at bounding box center [513, 130] width 74 height 24
click at [482, 133] on input "True" at bounding box center [486, 130] width 8 height 7
radio input "true"
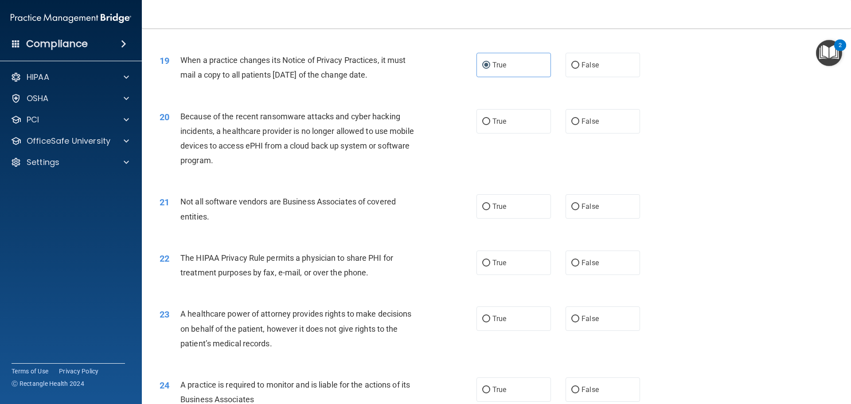
scroll to position [1241, 0]
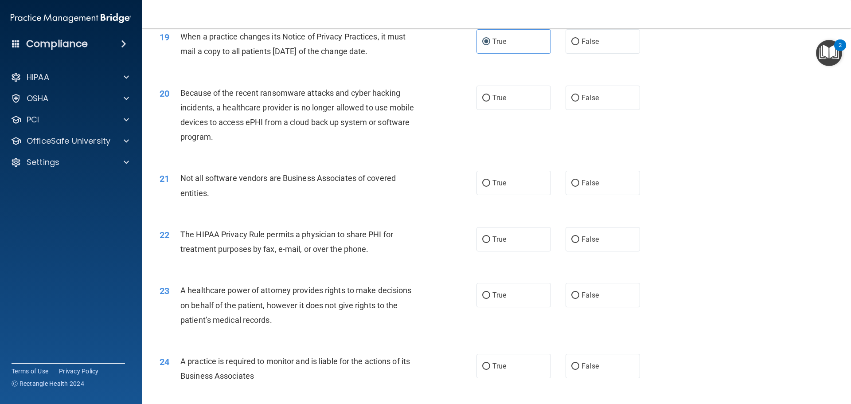
drag, startPoint x: 569, startPoint y: 97, endPoint x: 553, endPoint y: 108, distance: 19.8
click at [571, 97] on input "False" at bounding box center [575, 98] width 8 height 7
radio input "true"
click at [484, 180] on input "True" at bounding box center [486, 183] width 8 height 7
radio input "true"
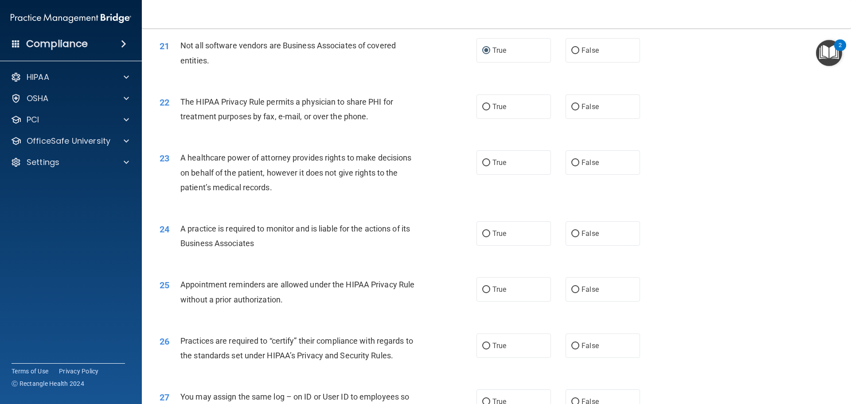
scroll to position [1374, 0]
click at [482, 106] on input "True" at bounding box center [486, 106] width 8 height 7
radio input "true"
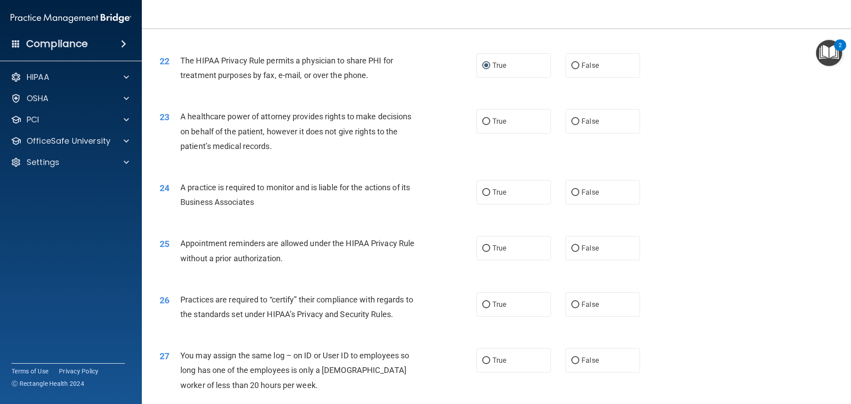
scroll to position [1418, 0]
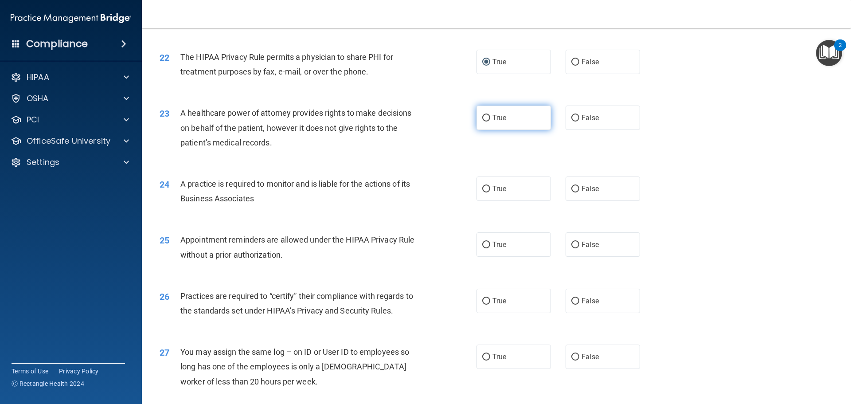
click at [483, 115] on input "True" at bounding box center [486, 118] width 8 height 7
radio input "true"
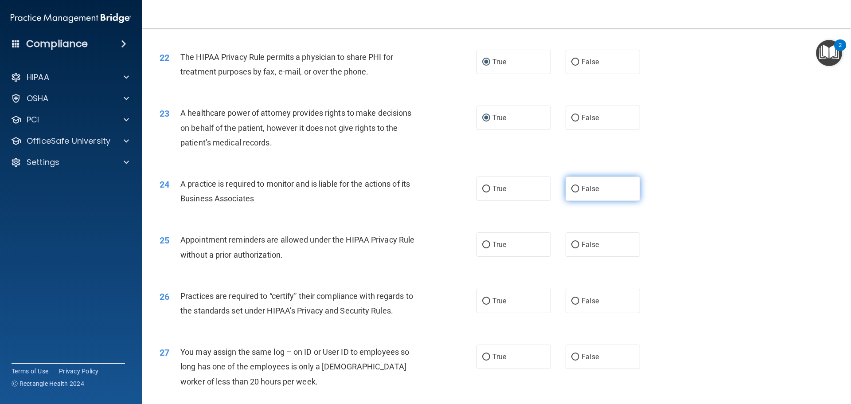
click at [571, 189] on input "False" at bounding box center [575, 189] width 8 height 7
radio input "true"
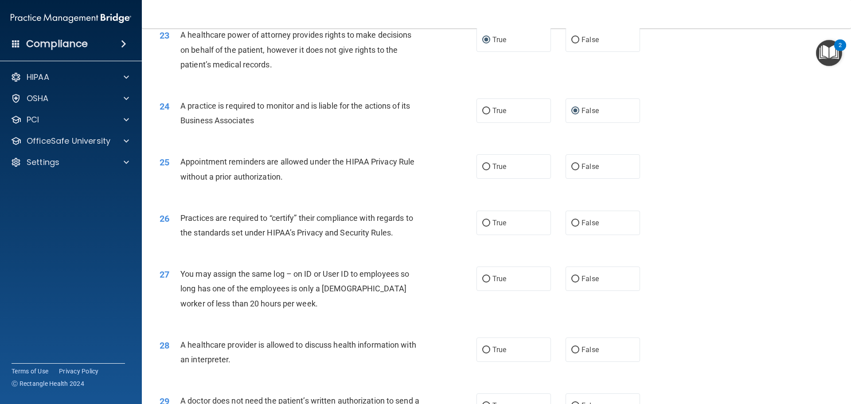
scroll to position [1551, 0]
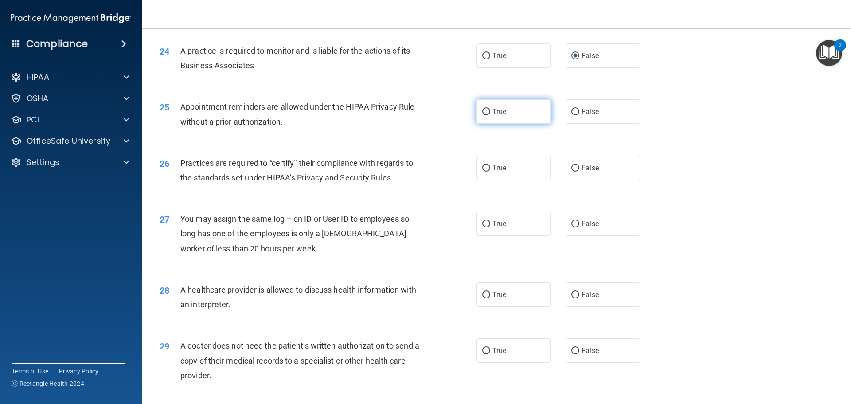
click at [482, 110] on input "True" at bounding box center [486, 112] width 8 height 7
radio input "true"
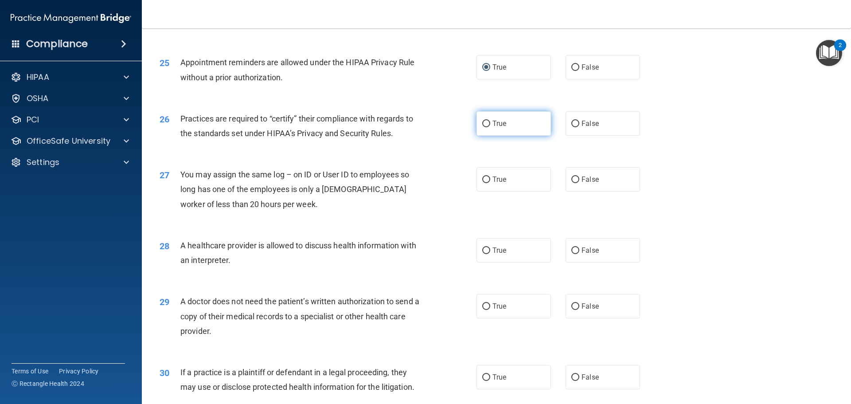
click at [485, 124] on input "True" at bounding box center [486, 124] width 8 height 7
radio input "true"
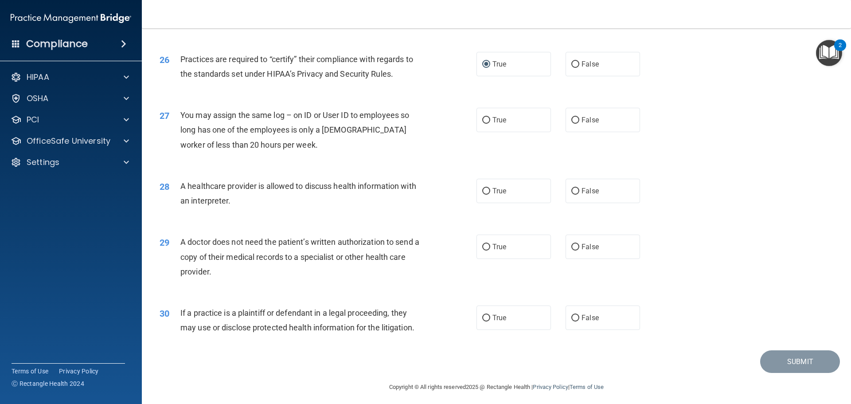
scroll to position [1659, 0]
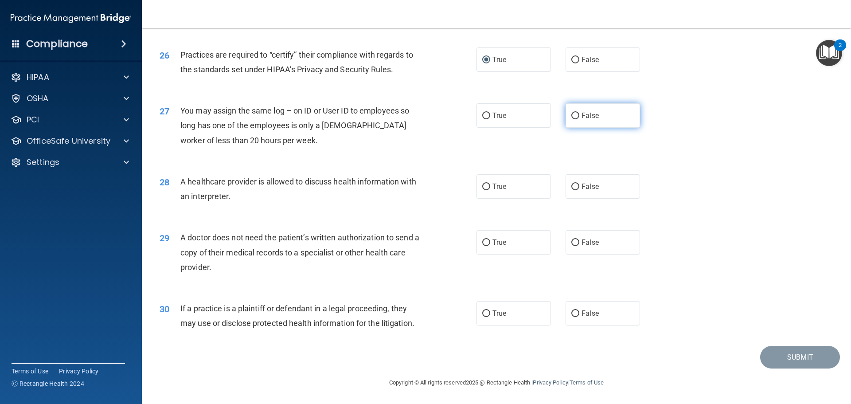
click at [571, 118] on input "False" at bounding box center [575, 116] width 8 height 7
radio input "true"
click at [483, 183] on input "True" at bounding box center [486, 186] width 8 height 7
radio input "true"
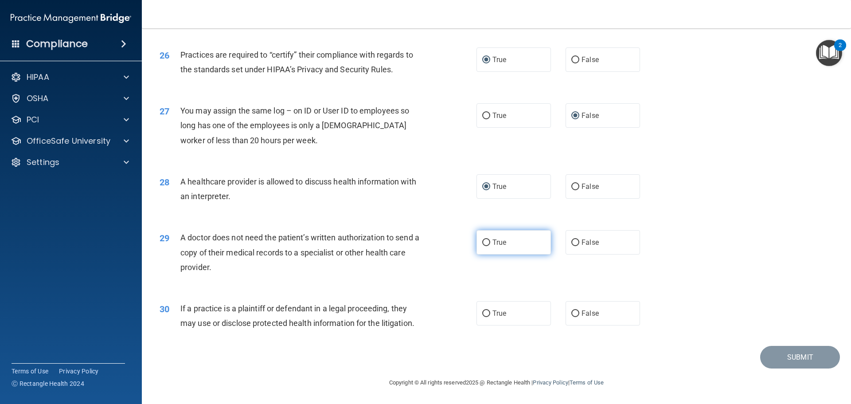
click at [478, 239] on label "True" at bounding box center [513, 242] width 74 height 24
click at [482, 239] on input "True" at bounding box center [486, 242] width 8 height 7
radio input "true"
click at [482, 312] on input "True" at bounding box center [486, 313] width 8 height 7
radio input "true"
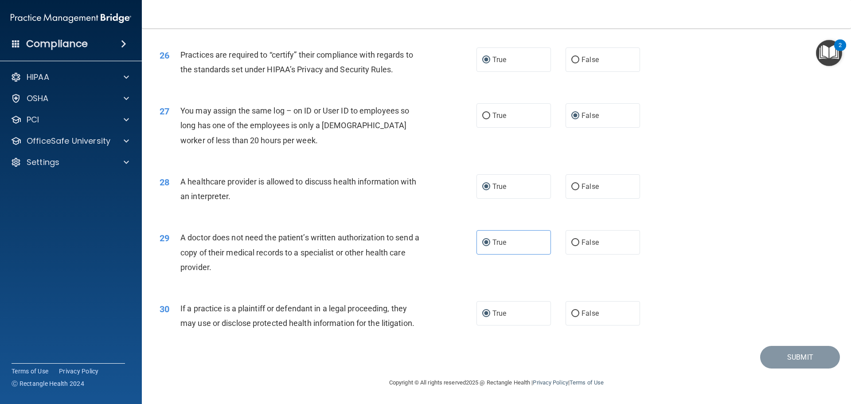
click at [701, 377] on footer "Copyright © All rights reserved 2025 @ Rectangle Health | Privacy Policy | Term…" at bounding box center [497, 381] width 674 height 27
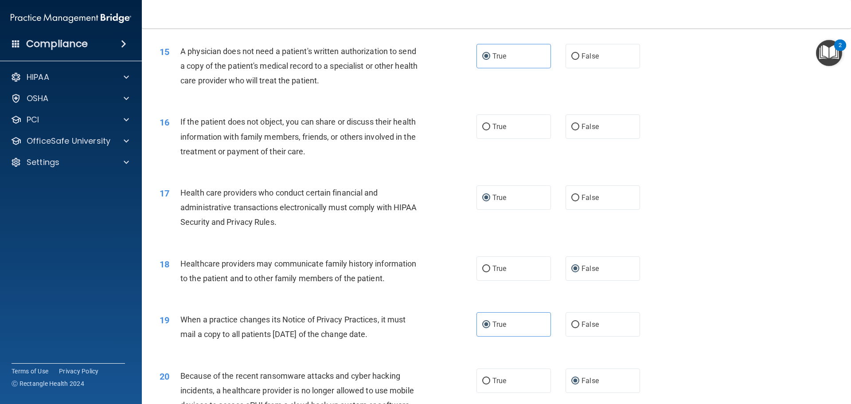
scroll to position [950, 0]
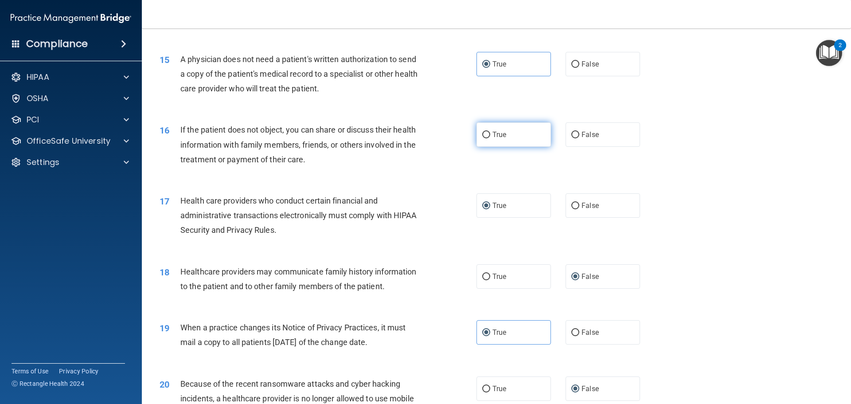
click at [482, 136] on input "True" at bounding box center [486, 135] width 8 height 7
radio input "true"
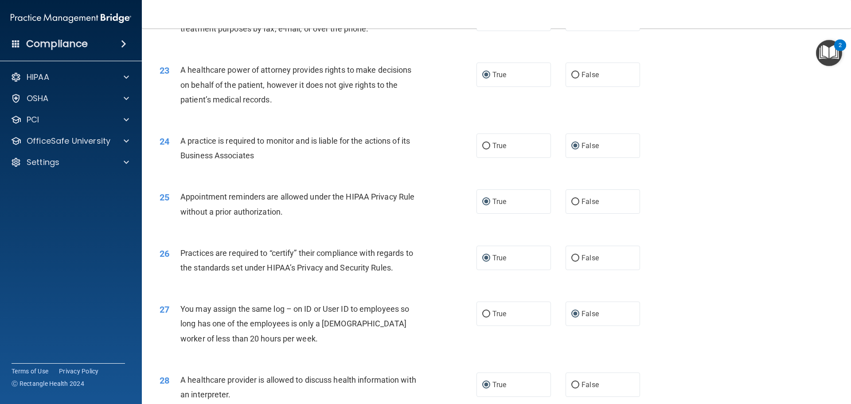
scroll to position [1659, 0]
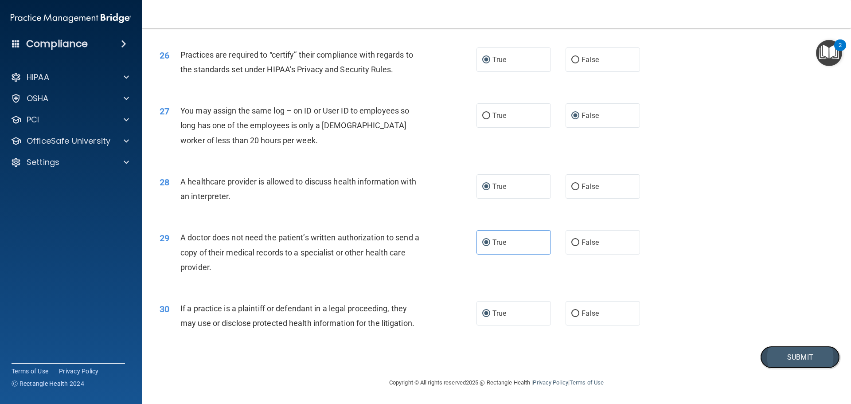
click at [789, 356] on button "Submit" at bounding box center [800, 357] width 80 height 23
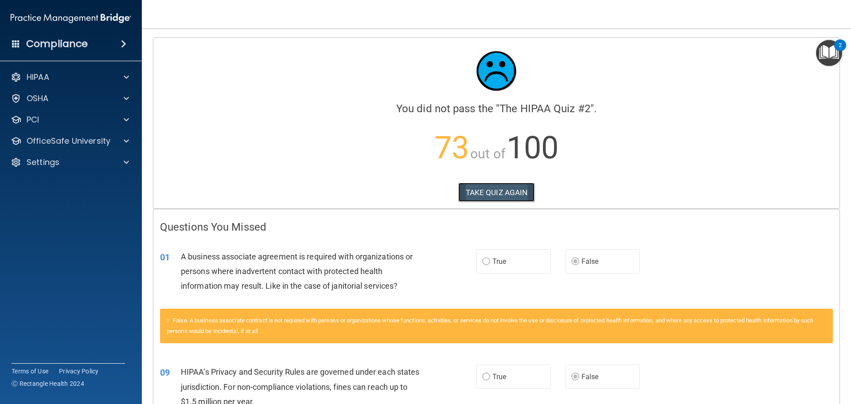
click at [486, 188] on button "TAKE QUIZ AGAIN" at bounding box center [496, 192] width 77 height 19
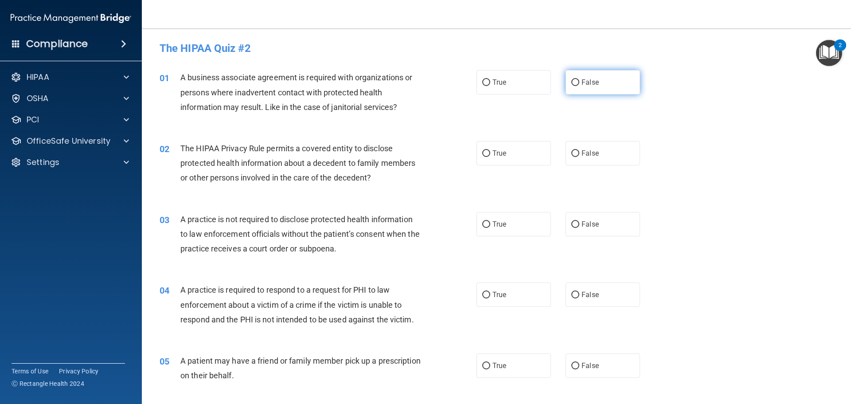
click at [572, 80] on input "False" at bounding box center [575, 82] width 8 height 7
radio input "true"
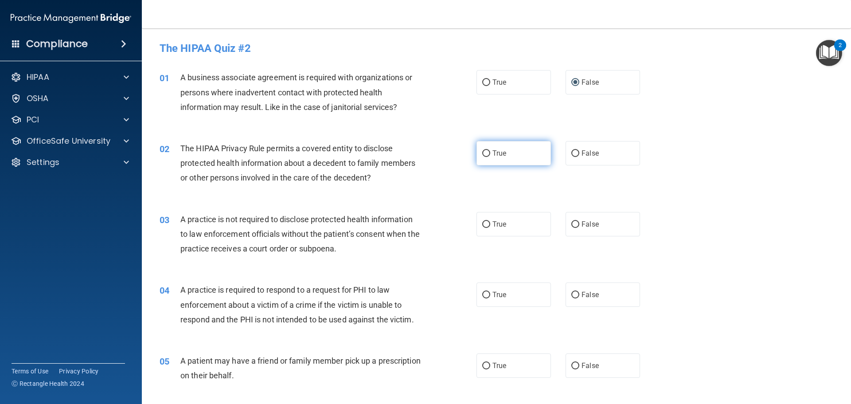
click at [482, 152] on input "True" at bounding box center [486, 153] width 8 height 7
radio input "true"
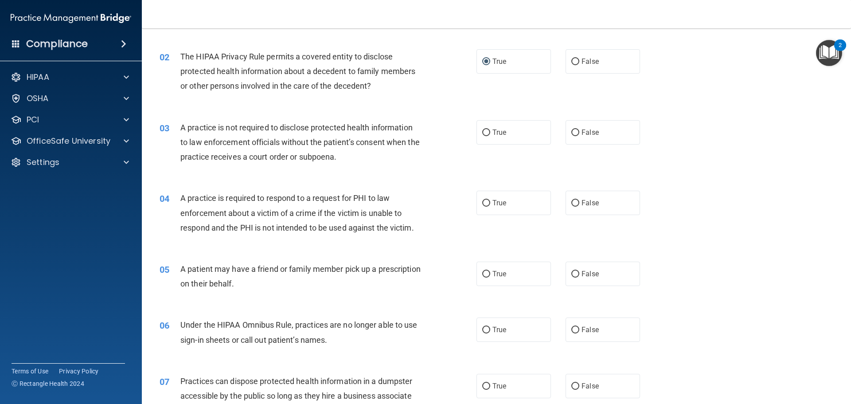
scroll to position [133, 0]
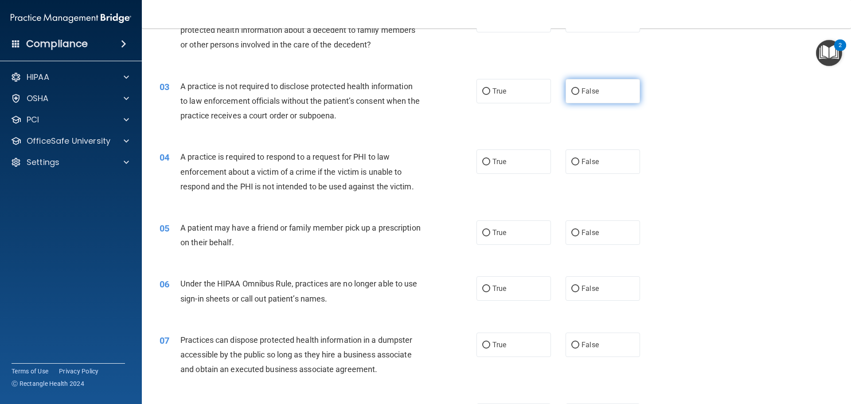
click at [573, 93] on input "False" at bounding box center [575, 91] width 8 height 7
radio input "true"
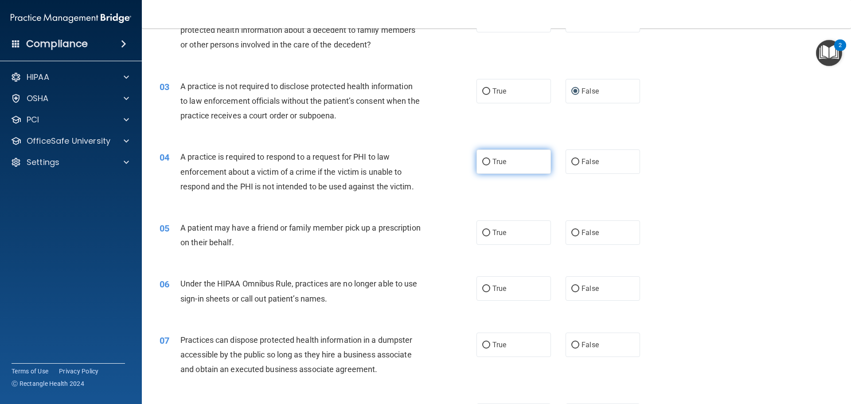
click at [482, 159] on input "True" at bounding box center [486, 162] width 8 height 7
radio input "true"
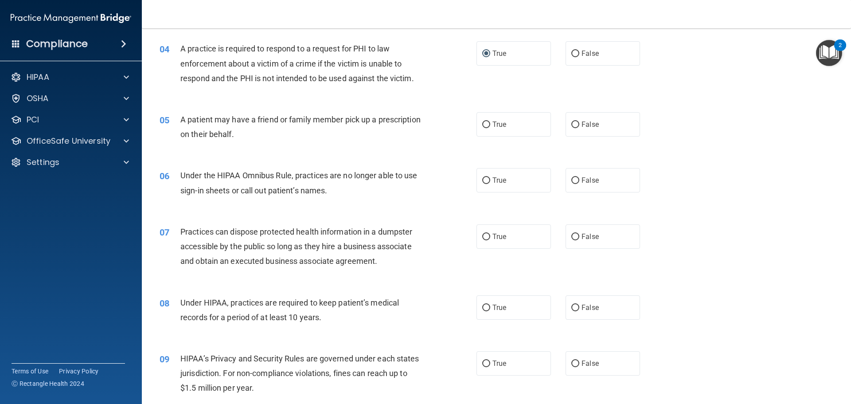
scroll to position [266, 0]
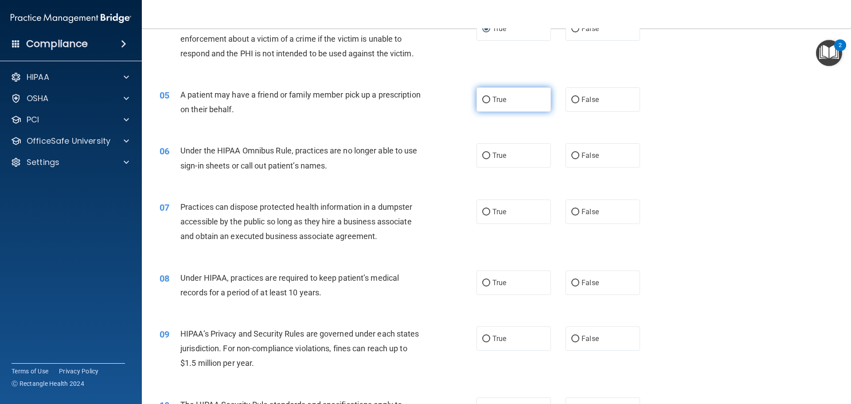
click at [483, 100] on input "True" at bounding box center [486, 100] width 8 height 7
radio input "true"
click at [571, 156] on input "False" at bounding box center [575, 155] width 8 height 7
radio input "true"
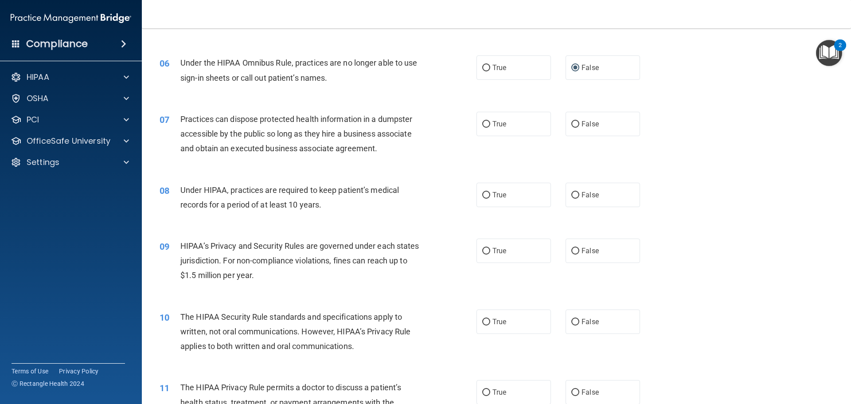
scroll to position [355, 0]
drag, startPoint x: 571, startPoint y: 123, endPoint x: 561, endPoint y: 134, distance: 14.5
click at [571, 123] on input "False" at bounding box center [575, 123] width 8 height 7
radio input "true"
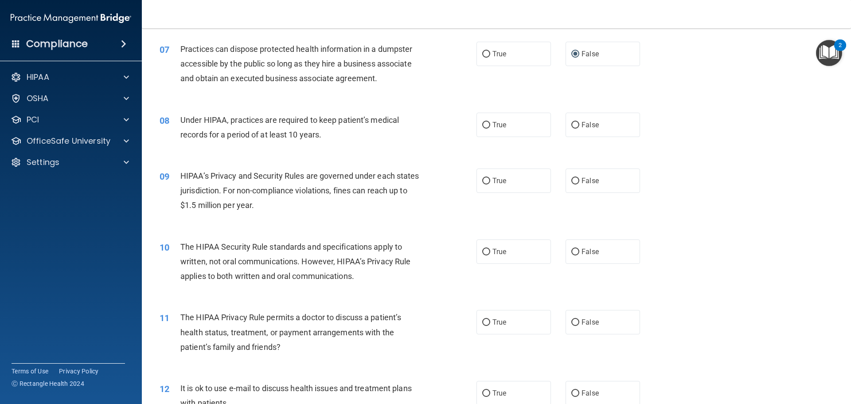
scroll to position [443, 0]
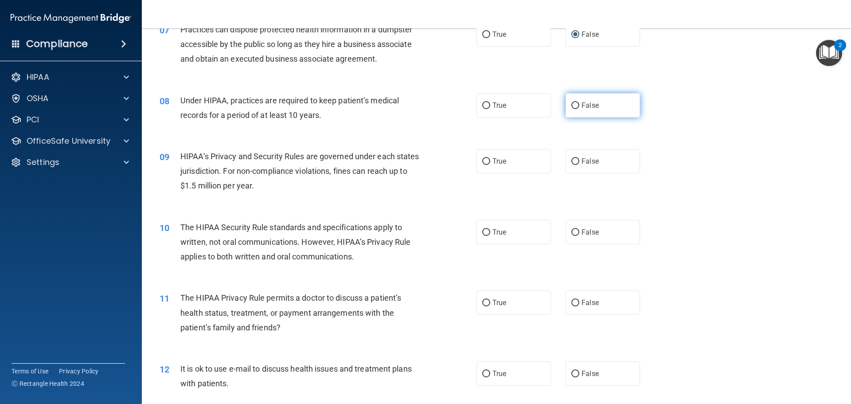
click at [571, 105] on input "False" at bounding box center [575, 105] width 8 height 7
radio input "true"
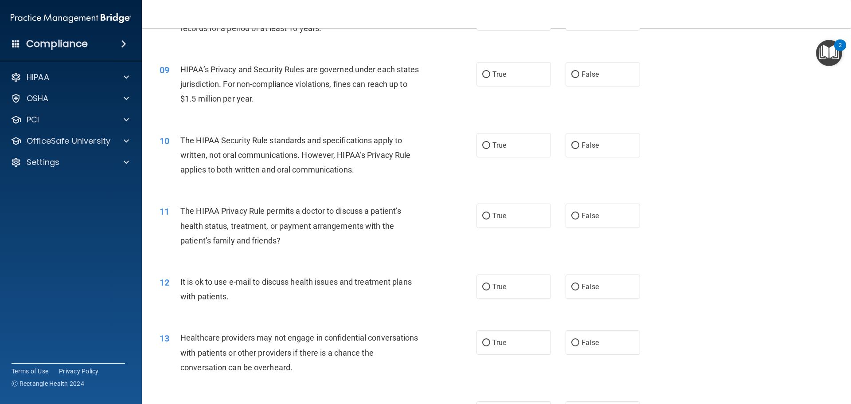
scroll to position [532, 0]
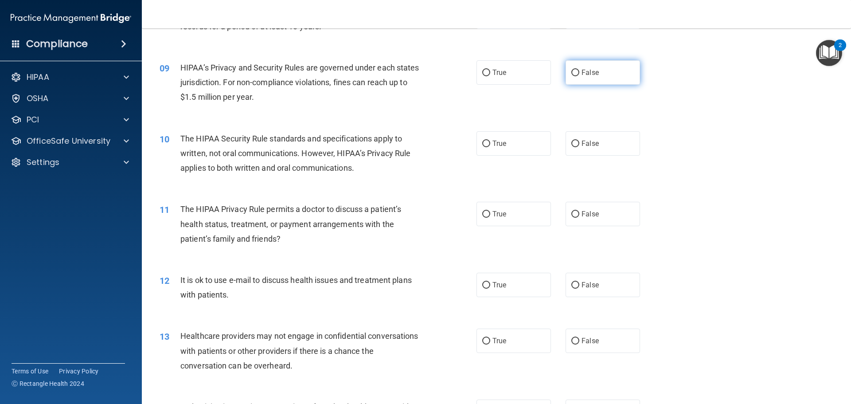
click at [571, 72] on input "False" at bounding box center [575, 73] width 8 height 7
radio input "true"
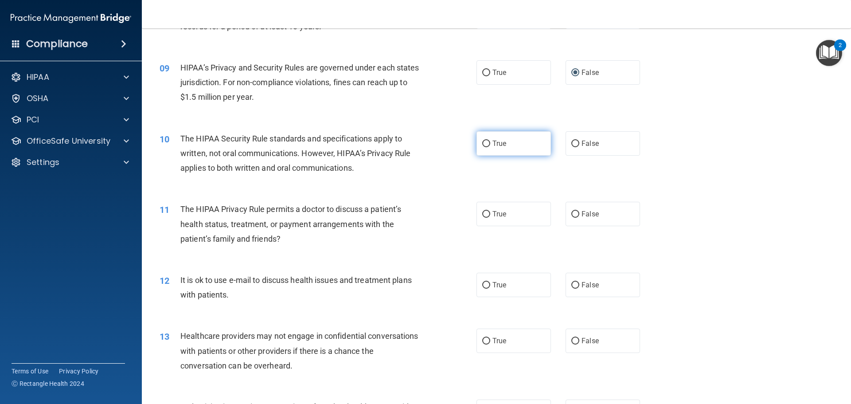
click at [483, 144] on input "True" at bounding box center [486, 143] width 8 height 7
radio input "true"
click at [485, 218] on label "True" at bounding box center [513, 214] width 74 height 24
click at [485, 218] on input "True" at bounding box center [486, 214] width 8 height 7
radio input "true"
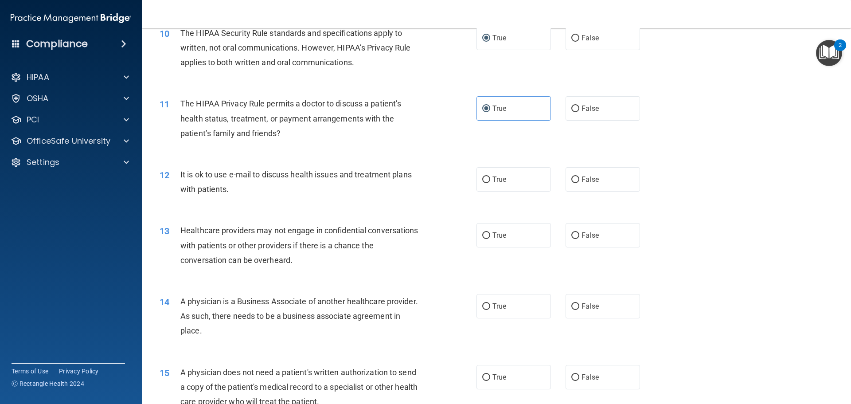
scroll to position [665, 0]
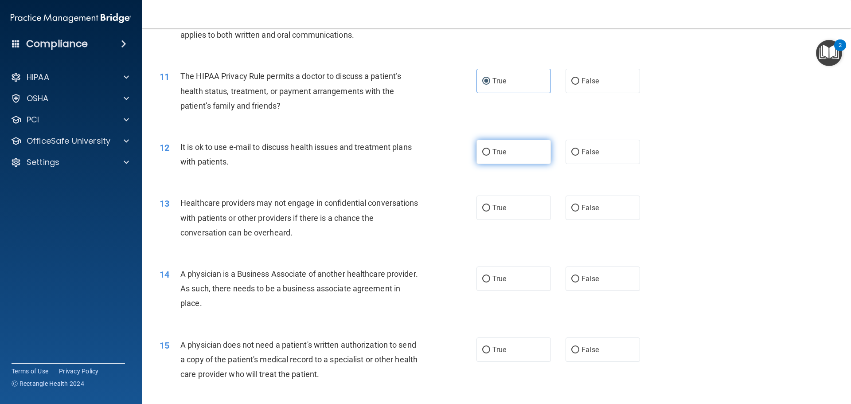
click at [483, 153] on input "True" at bounding box center [486, 152] width 8 height 7
radio input "true"
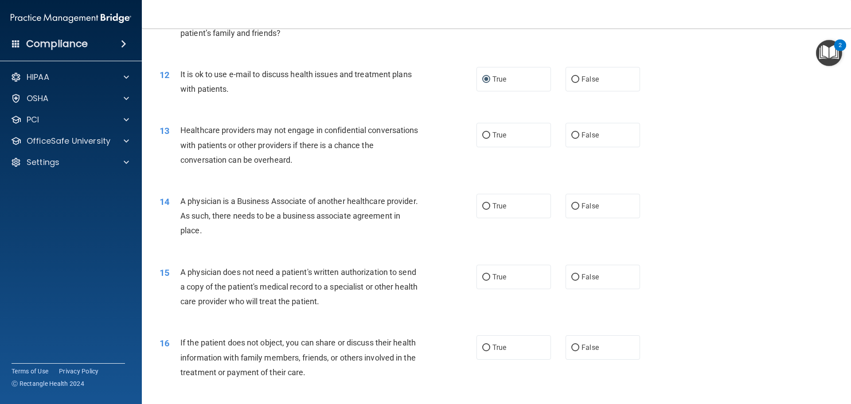
scroll to position [753, 0]
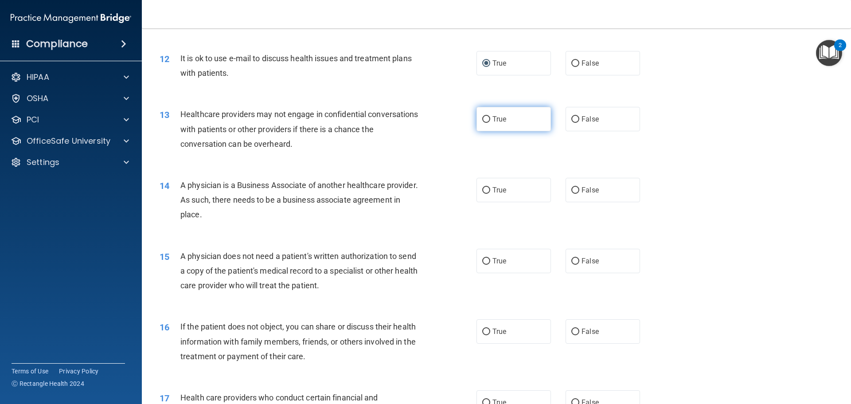
click at [483, 121] on input "True" at bounding box center [486, 119] width 8 height 7
radio input "true"
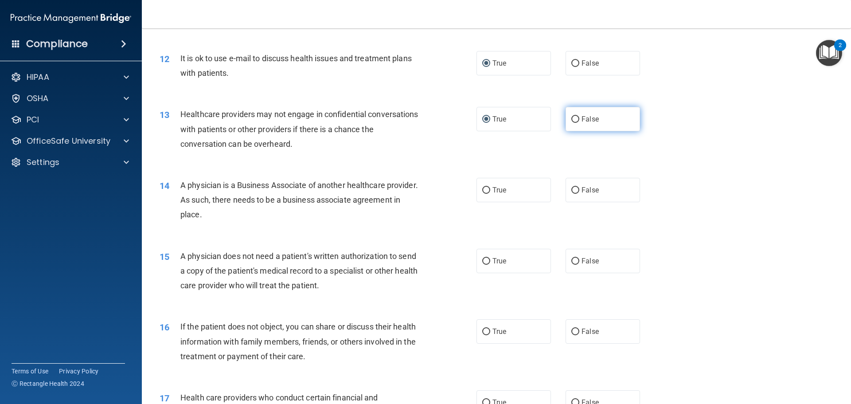
drag, startPoint x: 571, startPoint y: 119, endPoint x: 564, endPoint y: 124, distance: 8.6
click at [571, 120] on input "False" at bounding box center [575, 119] width 8 height 7
radio input "true"
radio input "false"
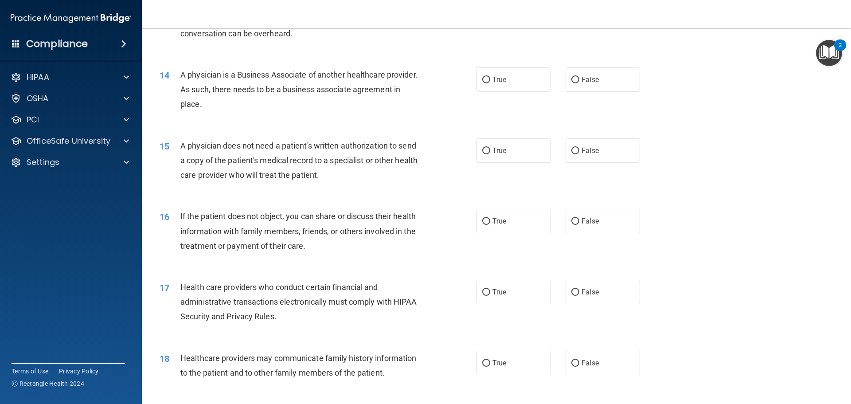
scroll to position [886, 0]
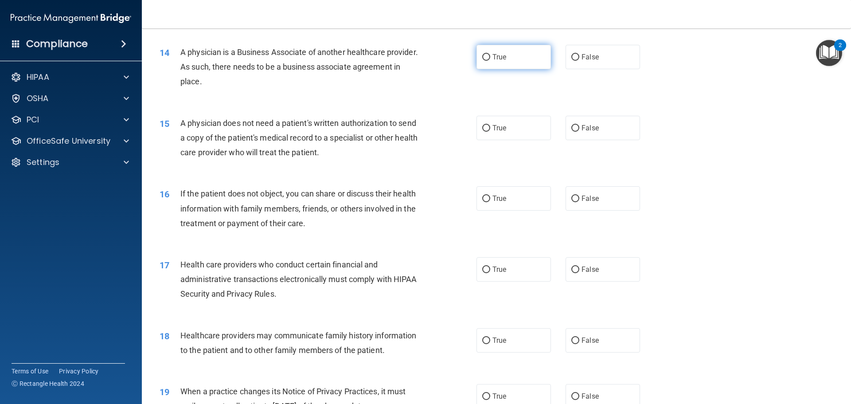
drag, startPoint x: 485, startPoint y: 55, endPoint x: 474, endPoint y: 66, distance: 15.7
click at [484, 56] on input "True" at bounding box center [486, 57] width 8 height 7
radio input "true"
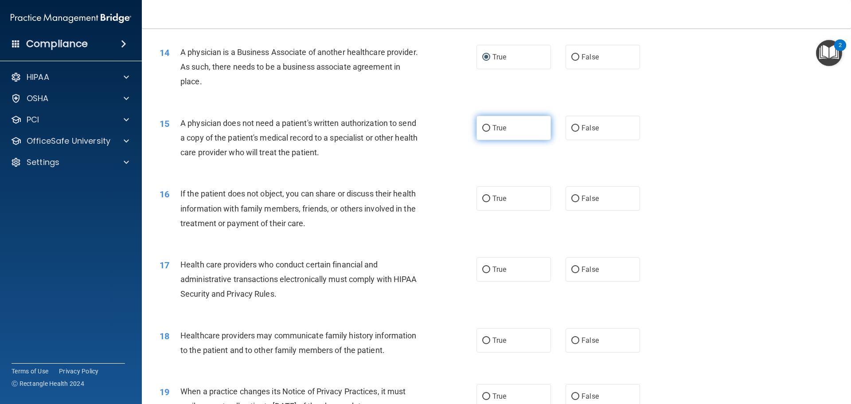
click at [482, 126] on input "True" at bounding box center [486, 128] width 8 height 7
radio input "true"
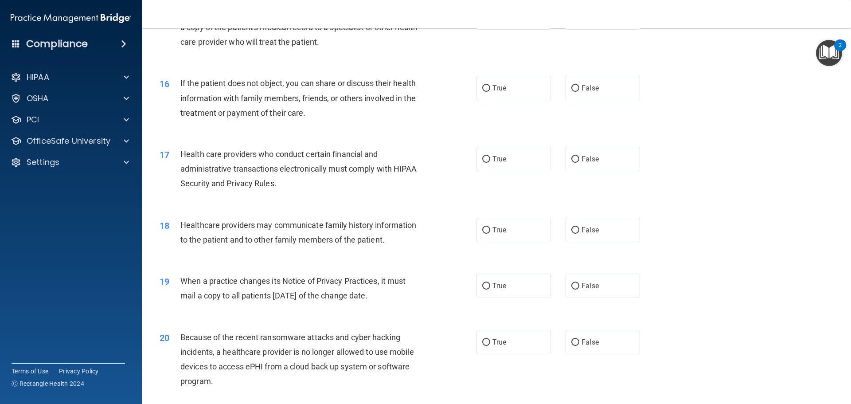
scroll to position [1019, 0]
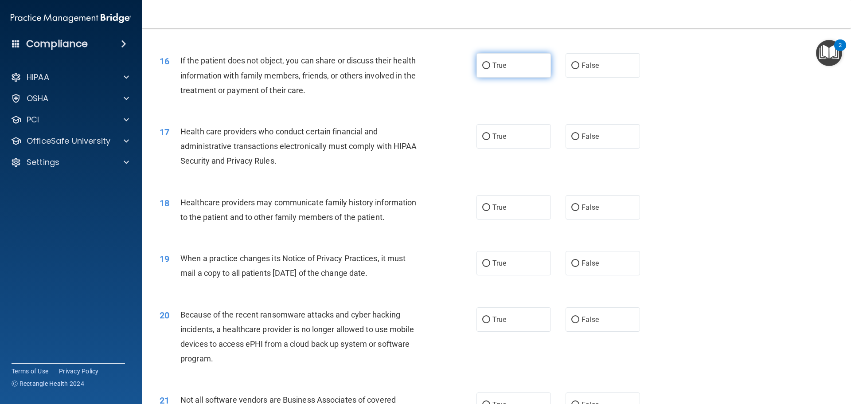
click at [485, 66] on input "True" at bounding box center [486, 65] width 8 height 7
radio input "true"
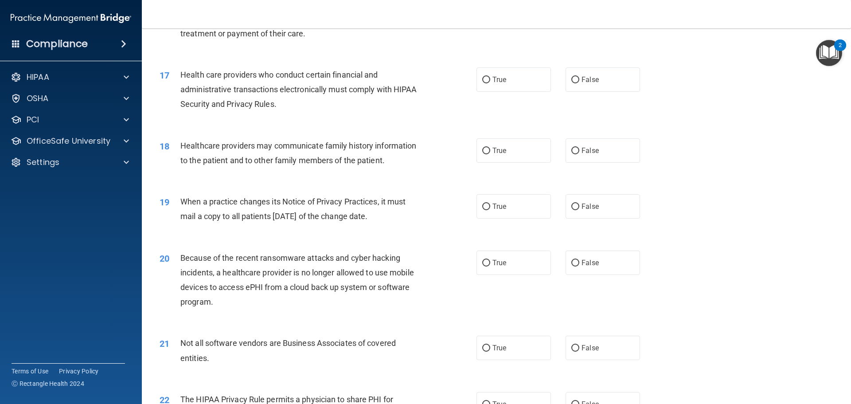
scroll to position [1064, 0]
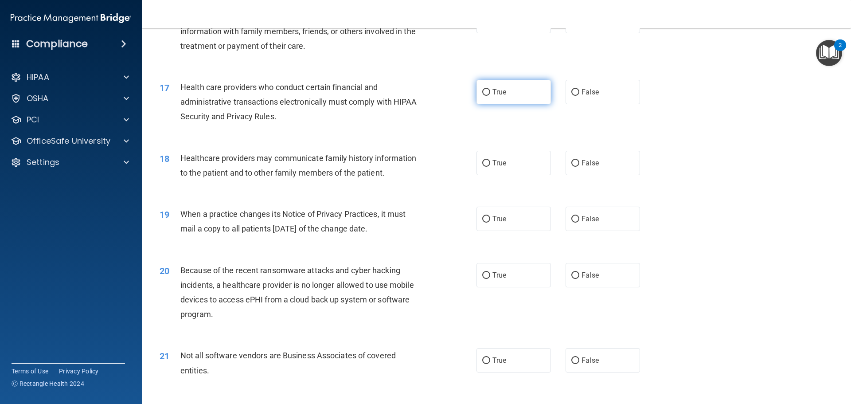
click at [484, 91] on input "True" at bounding box center [486, 92] width 8 height 7
radio input "true"
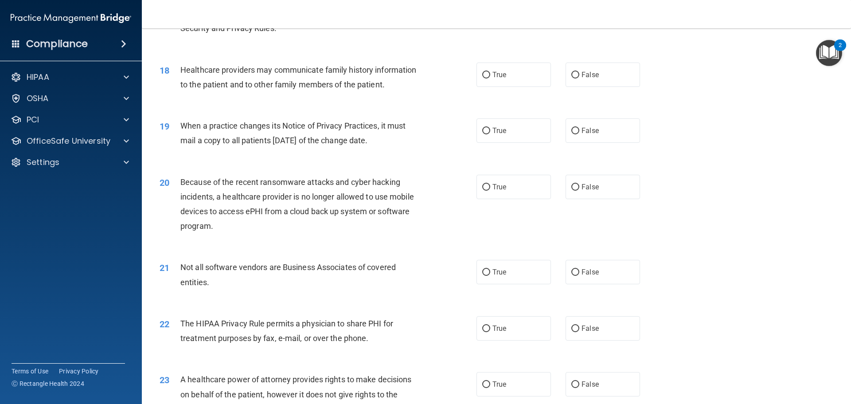
scroll to position [1152, 0]
click at [573, 76] on input "False" at bounding box center [575, 74] width 8 height 7
radio input "true"
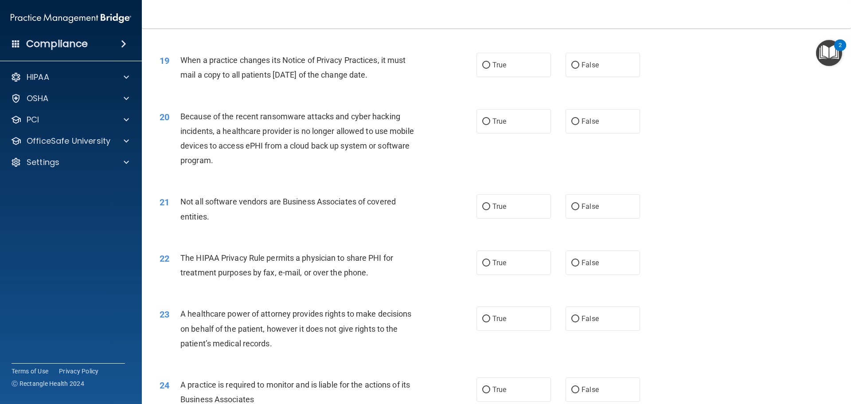
scroll to position [1197, 0]
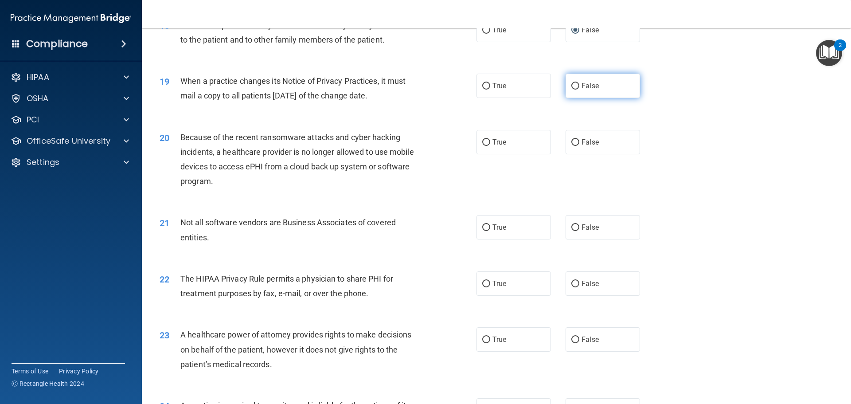
click at [571, 88] on input "False" at bounding box center [575, 86] width 8 height 7
radio input "true"
click at [572, 142] on input "False" at bounding box center [575, 142] width 8 height 7
radio input "true"
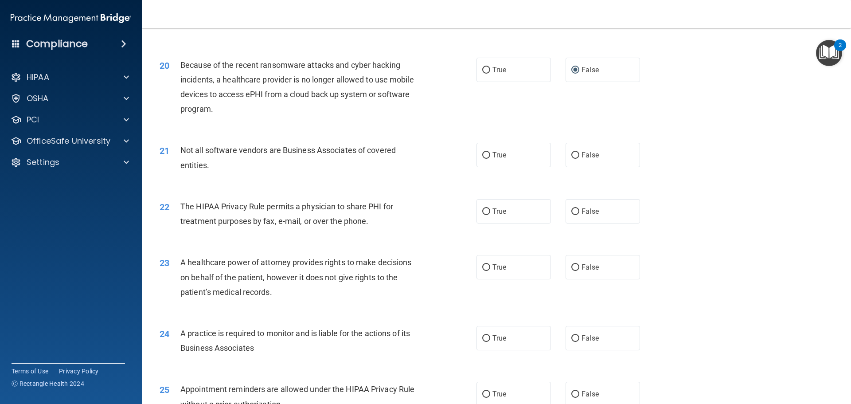
scroll to position [1285, 0]
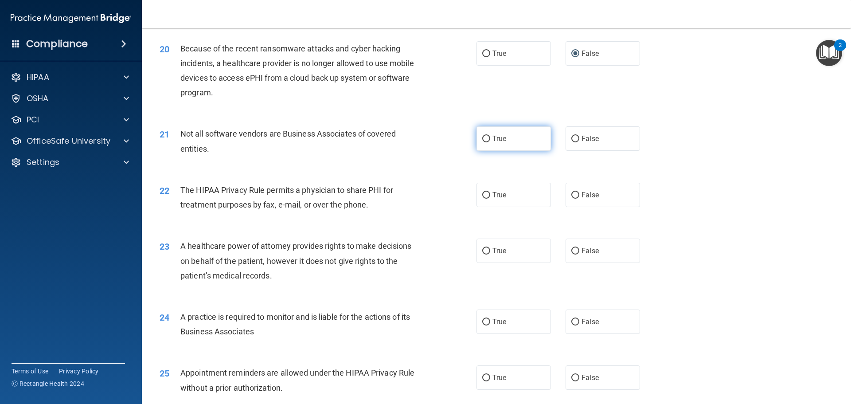
click at [482, 140] on input "True" at bounding box center [486, 139] width 8 height 7
radio input "true"
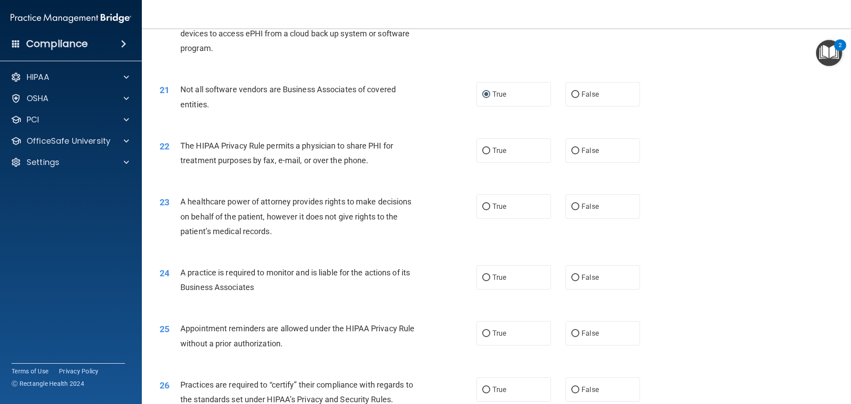
scroll to position [1374, 0]
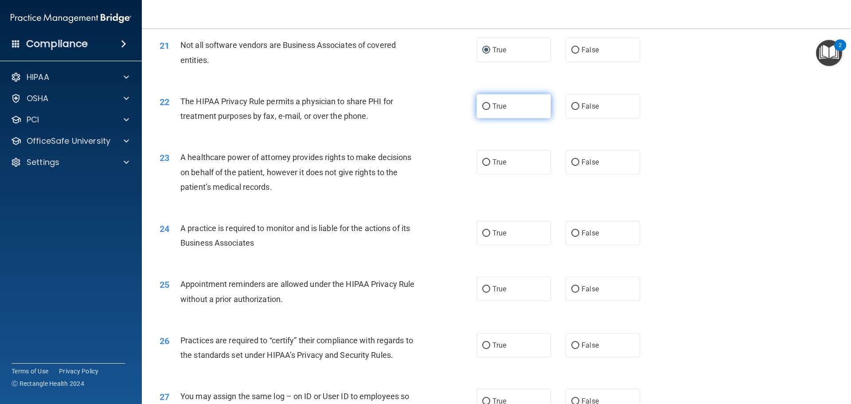
click at [484, 106] on input "True" at bounding box center [486, 106] width 8 height 7
radio input "true"
click at [571, 163] on input "False" at bounding box center [575, 162] width 8 height 7
radio input "true"
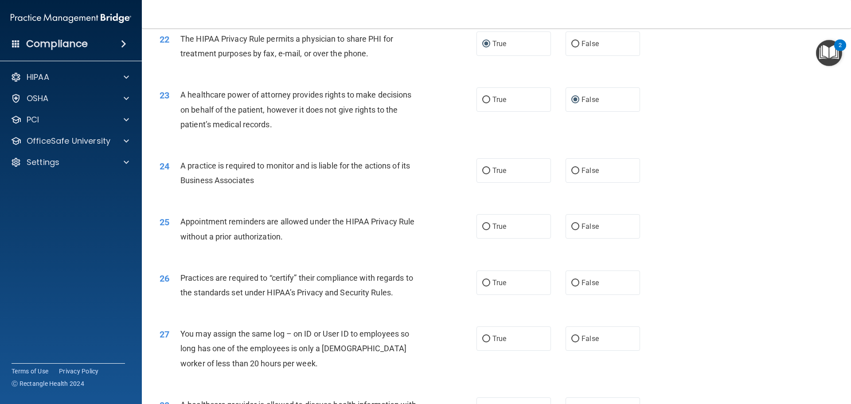
scroll to position [1462, 0]
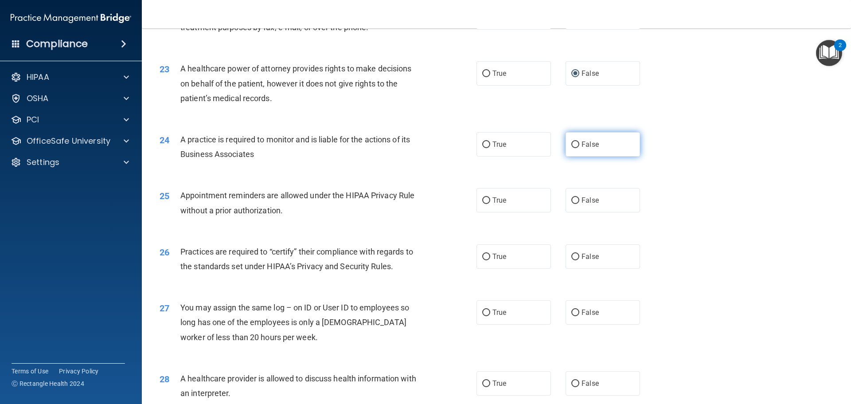
click at [572, 142] on input "False" at bounding box center [575, 144] width 8 height 7
radio input "true"
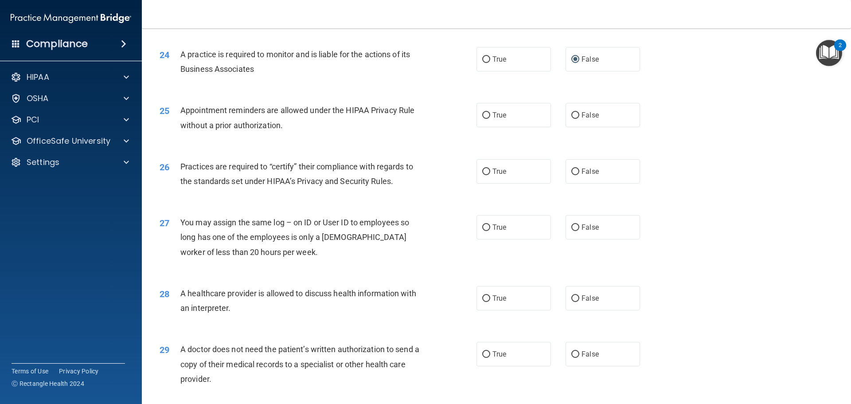
scroll to position [1551, 0]
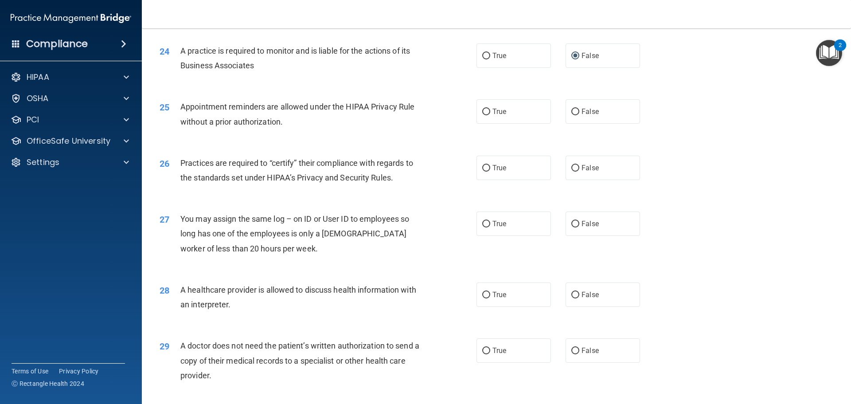
drag, startPoint x: 484, startPoint y: 112, endPoint x: 479, endPoint y: 127, distance: 16.1
click at [483, 114] on input "True" at bounding box center [486, 112] width 8 height 7
radio input "true"
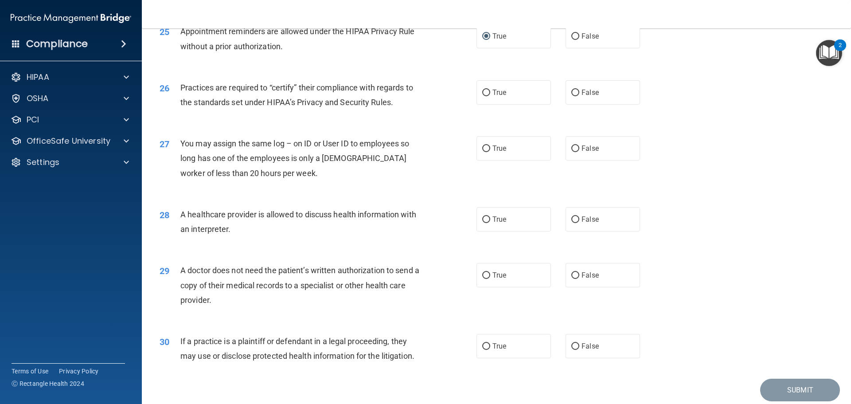
scroll to position [1640, 0]
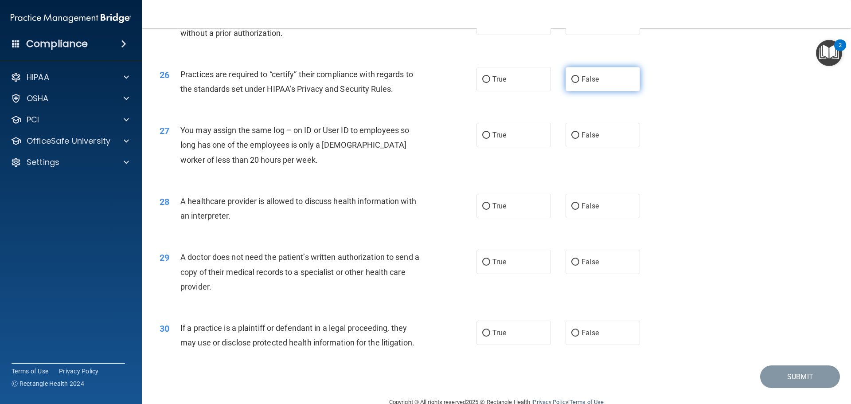
drag, startPoint x: 573, startPoint y: 78, endPoint x: 567, endPoint y: 80, distance: 5.8
click at [571, 78] on input "False" at bounding box center [575, 79] width 8 height 7
radio input "true"
drag, startPoint x: 573, startPoint y: 135, endPoint x: 561, endPoint y: 141, distance: 13.5
click at [572, 135] on input "False" at bounding box center [575, 135] width 8 height 7
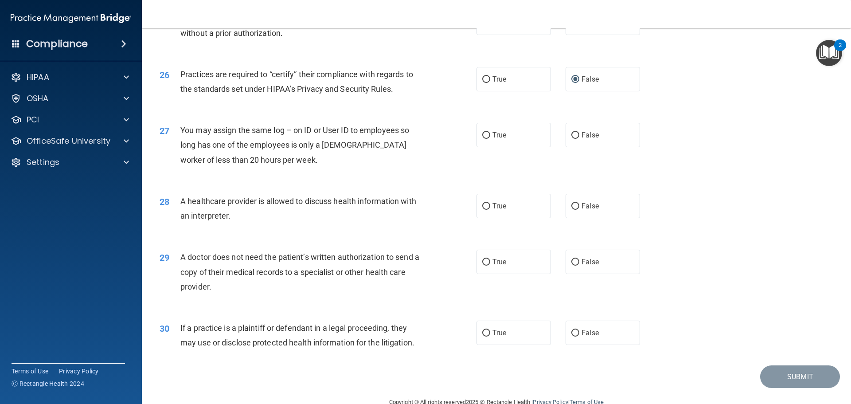
radio input "true"
click at [482, 208] on input "True" at bounding box center [486, 206] width 8 height 7
radio input "true"
click at [484, 261] on input "True" at bounding box center [486, 262] width 8 height 7
radio input "true"
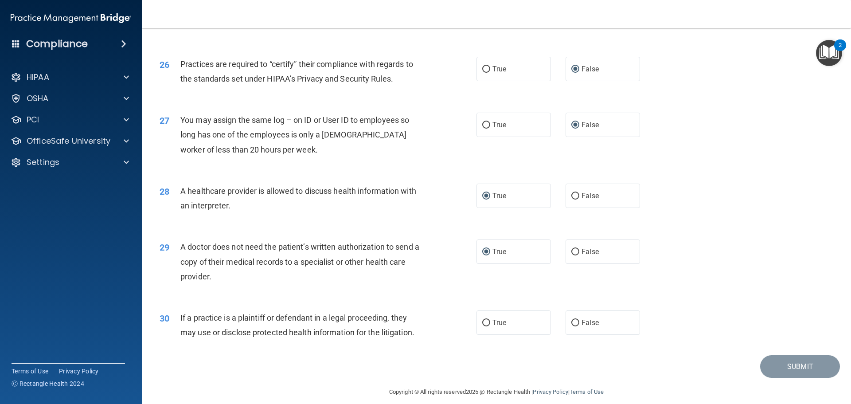
scroll to position [1659, 0]
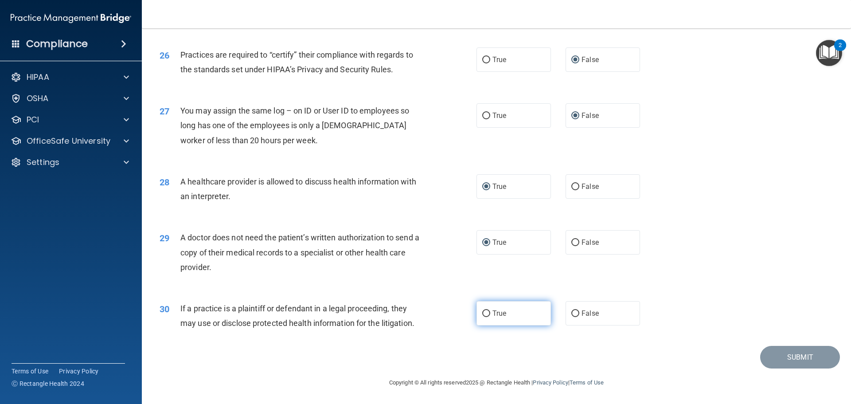
click at [483, 311] on input "True" at bounding box center [486, 313] width 8 height 7
radio input "true"
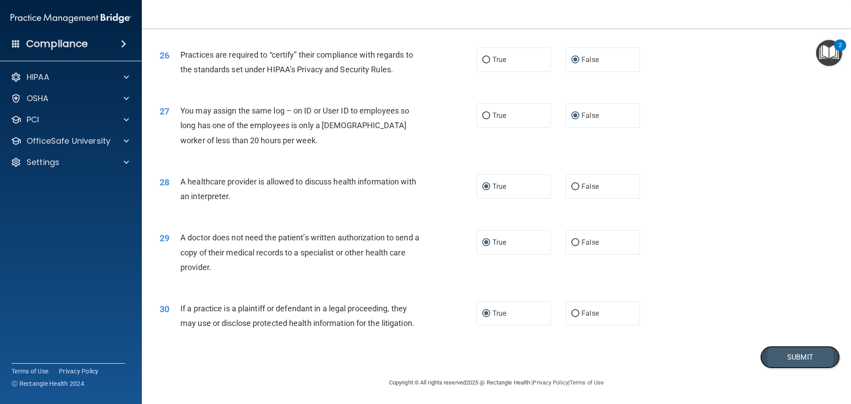
drag, startPoint x: 789, startPoint y: 355, endPoint x: 780, endPoint y: 355, distance: 8.9
click at [789, 355] on button "Submit" at bounding box center [800, 357] width 80 height 23
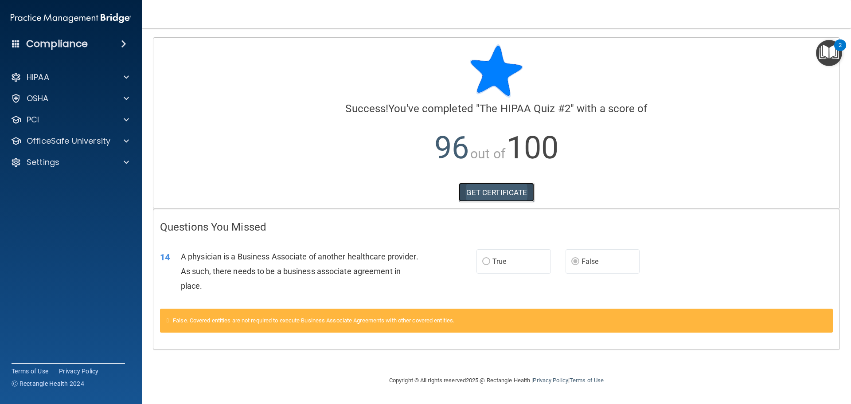
click at [495, 194] on link "GET CERTIFICATE" at bounding box center [497, 192] width 76 height 19
click at [54, 142] on p "OfficeSafe University" at bounding box center [69, 141] width 84 height 11
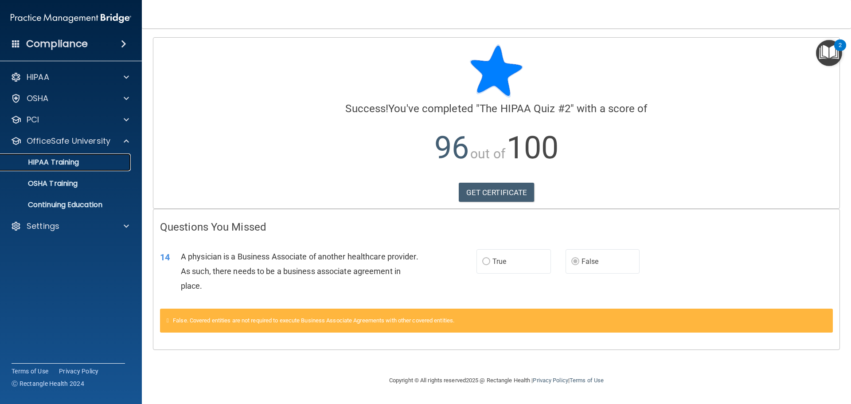
click at [55, 164] on p "HIPAA Training" at bounding box center [42, 162] width 73 height 9
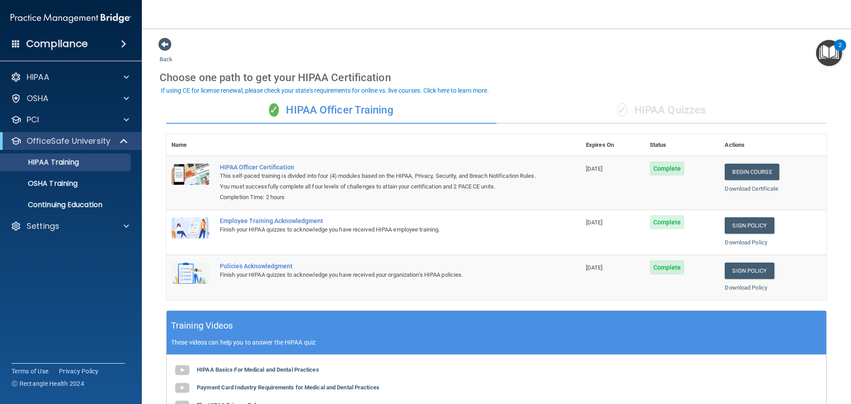
click at [647, 110] on div "✓ HIPAA Quizzes" at bounding box center [661, 110] width 330 height 27
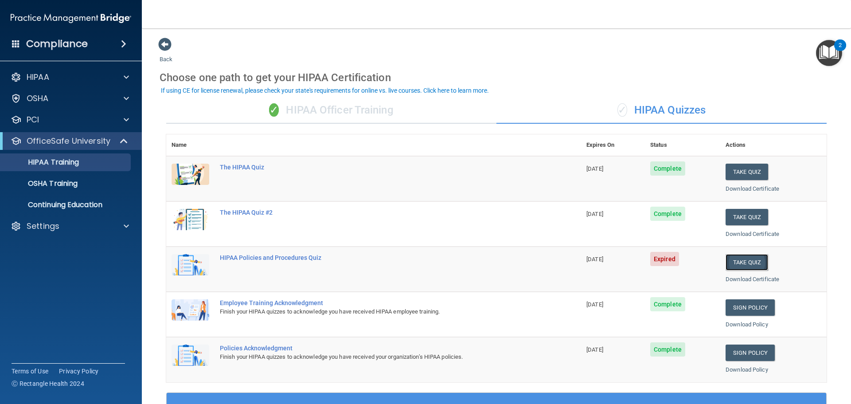
drag, startPoint x: 737, startPoint y: 256, endPoint x: 731, endPoint y: 257, distance: 6.3
click at [737, 256] on button "Take Quiz" at bounding box center [746, 262] width 43 height 16
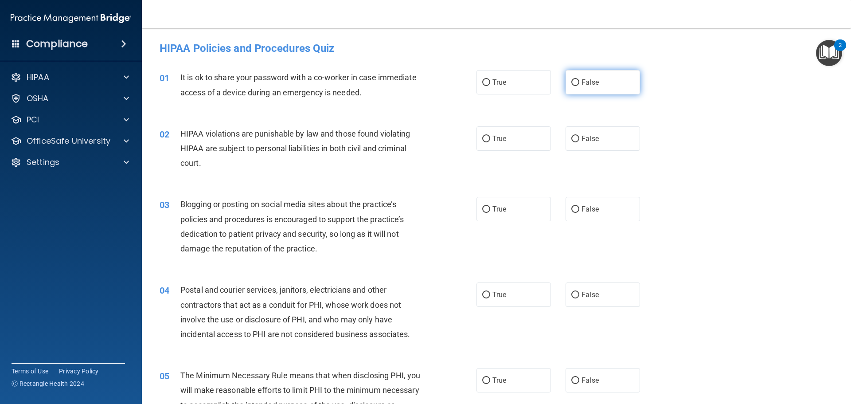
click at [571, 84] on input "False" at bounding box center [575, 82] width 8 height 7
radio input "true"
click at [482, 139] on input "True" at bounding box center [486, 139] width 8 height 7
radio input "true"
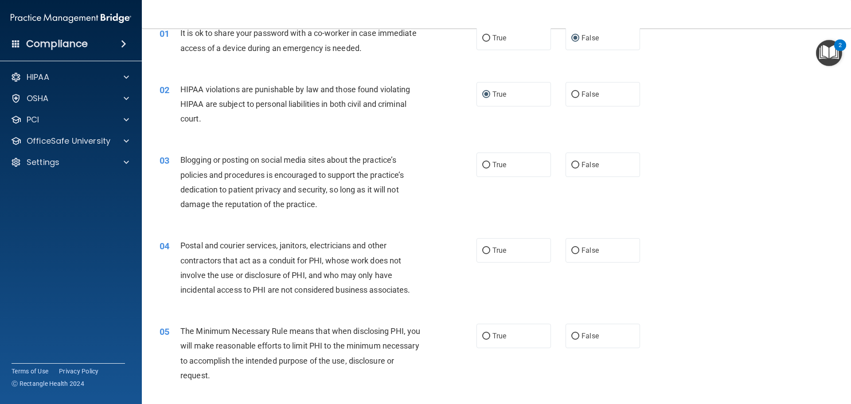
scroll to position [89, 0]
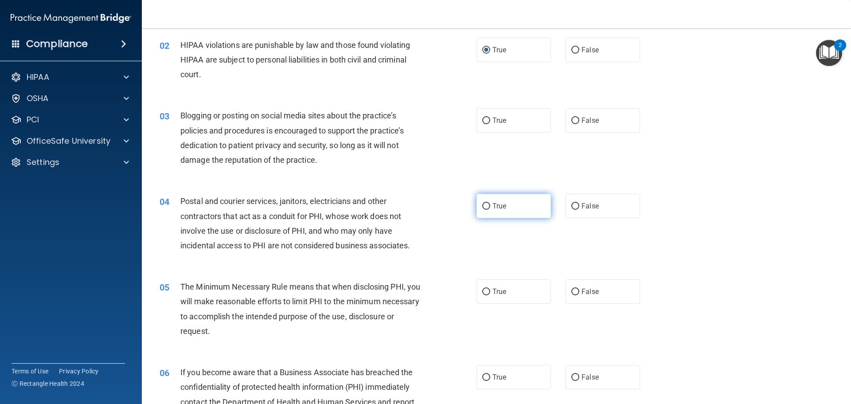
click at [482, 205] on input "True" at bounding box center [486, 206] width 8 height 7
radio input "true"
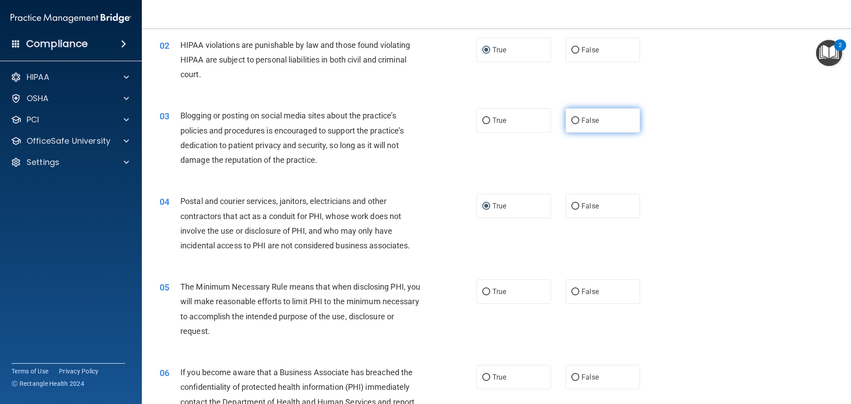
click at [573, 119] on input "False" at bounding box center [575, 120] width 8 height 7
radio input "true"
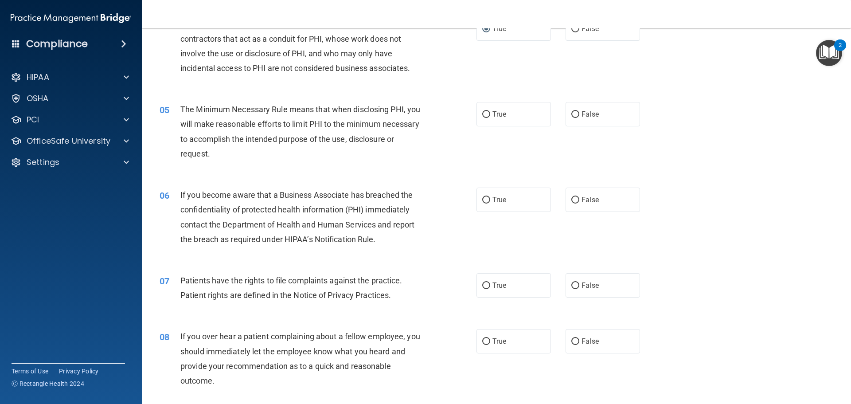
scroll to position [222, 0]
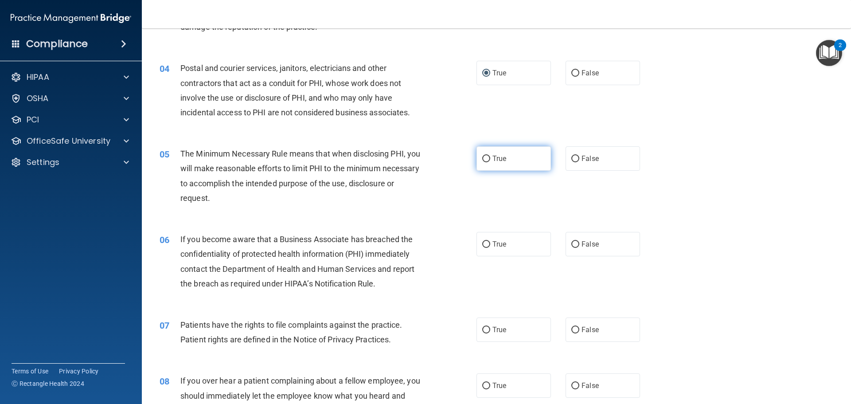
click at [482, 160] on input "True" at bounding box center [486, 159] width 8 height 7
radio input "true"
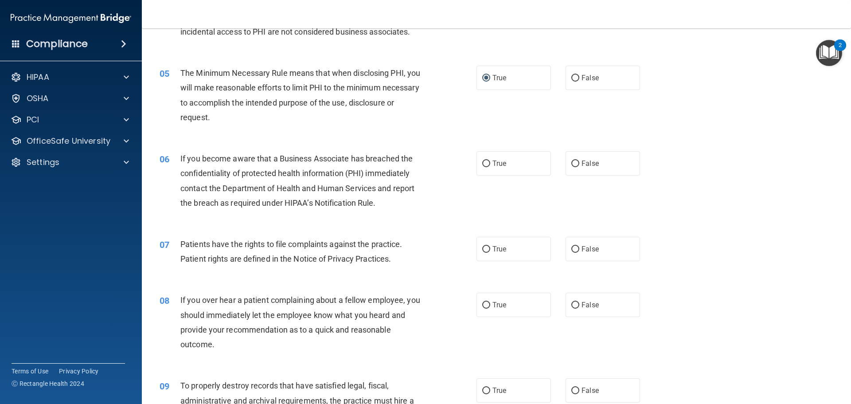
scroll to position [310, 0]
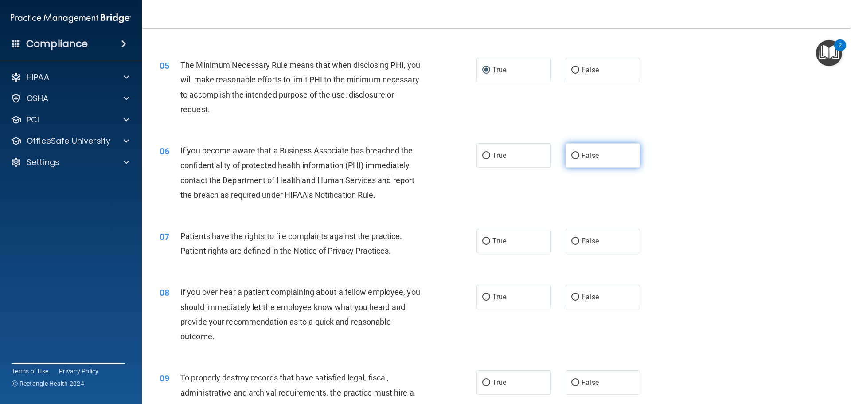
click at [573, 154] on input "False" at bounding box center [575, 155] width 8 height 7
radio input "true"
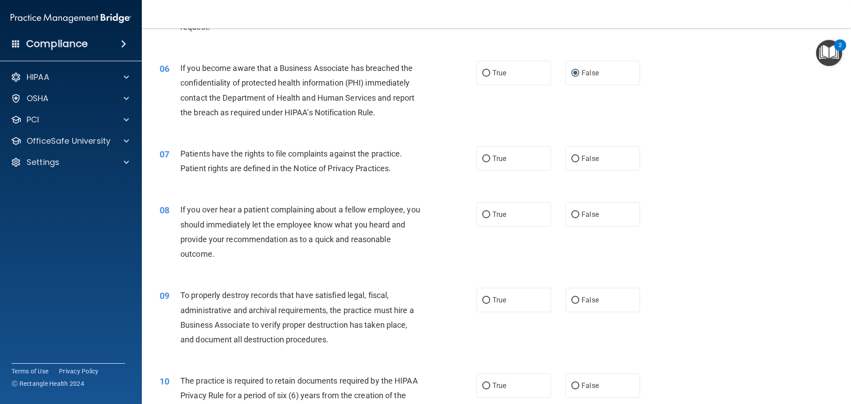
scroll to position [443, 0]
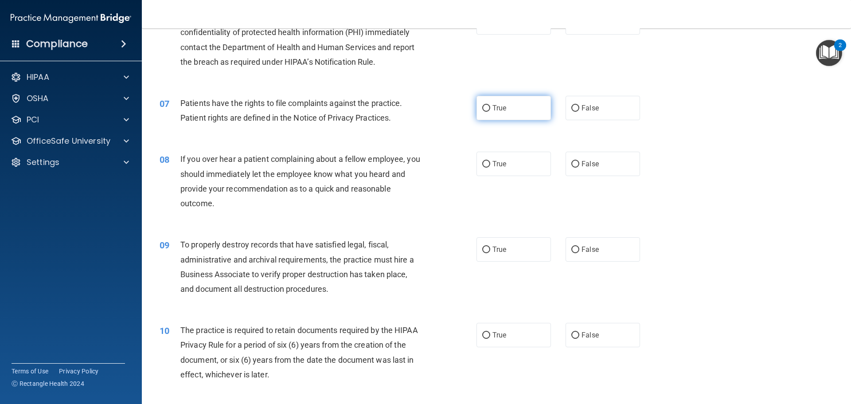
click at [483, 109] on input "True" at bounding box center [486, 108] width 8 height 7
radio input "true"
click at [571, 108] on input "False" at bounding box center [575, 108] width 8 height 7
radio input "true"
click at [482, 108] on input "True" at bounding box center [486, 108] width 8 height 7
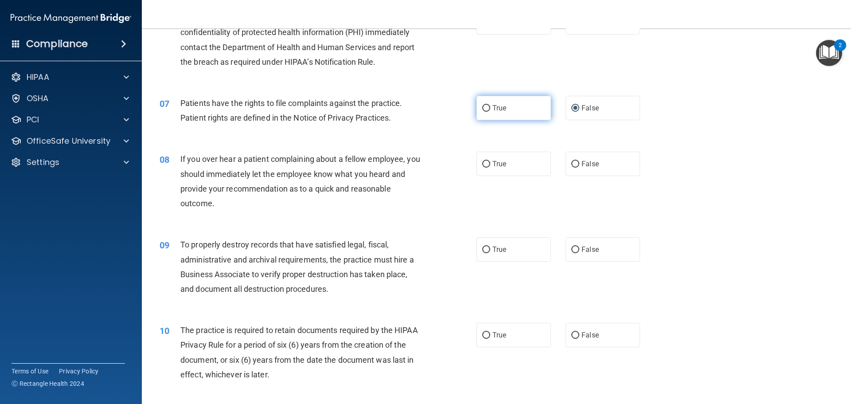
radio input "true"
radio input "false"
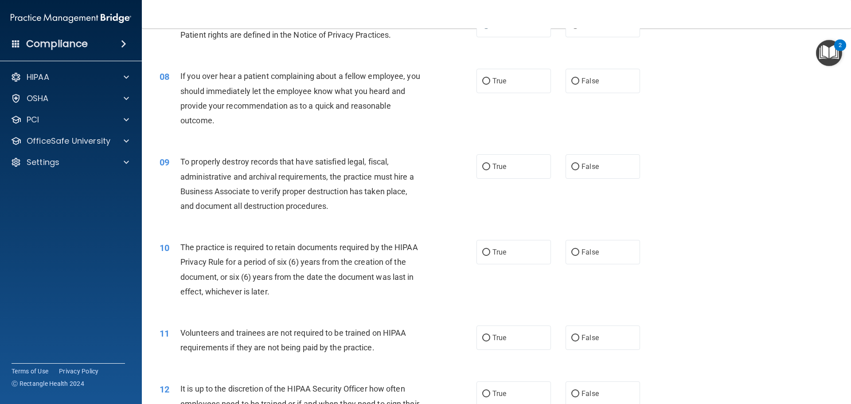
scroll to position [532, 0]
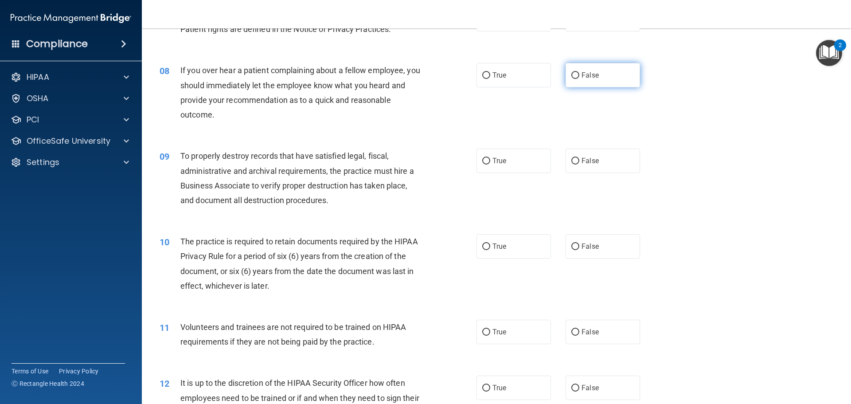
click at [571, 74] on input "False" at bounding box center [575, 75] width 8 height 7
radio input "true"
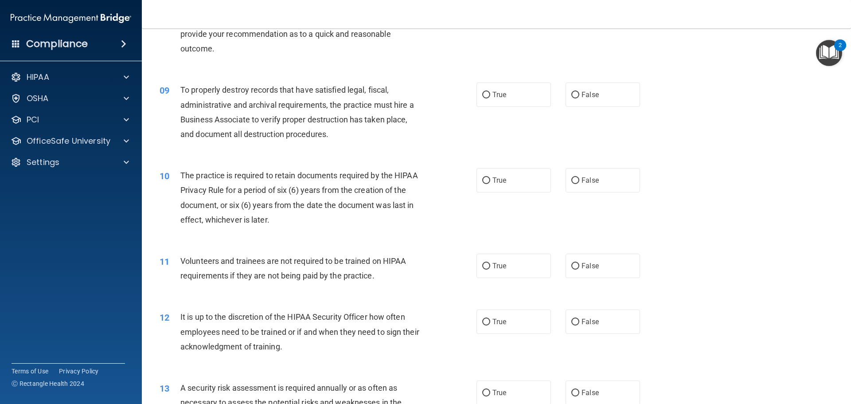
scroll to position [620, 0]
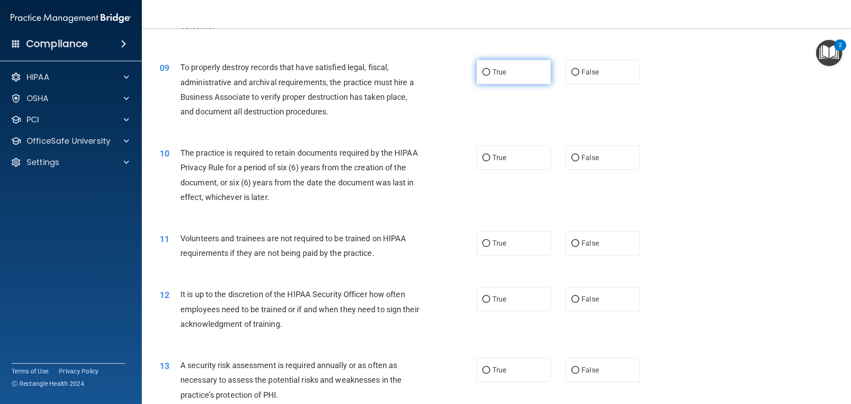
click at [483, 71] on input "True" at bounding box center [486, 72] width 8 height 7
radio input "true"
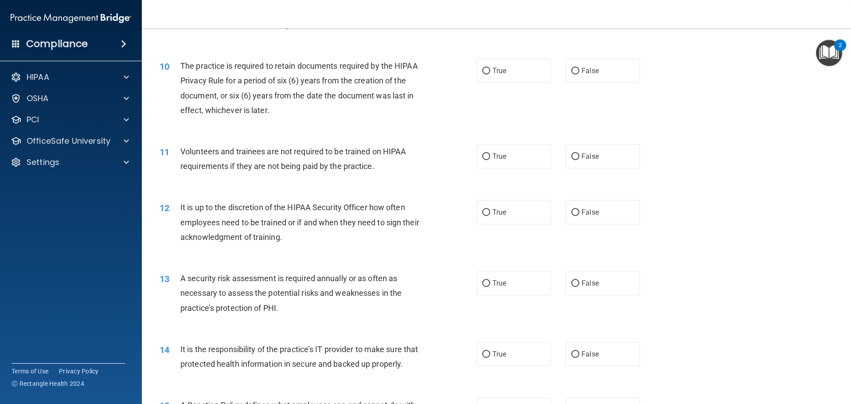
scroll to position [709, 0]
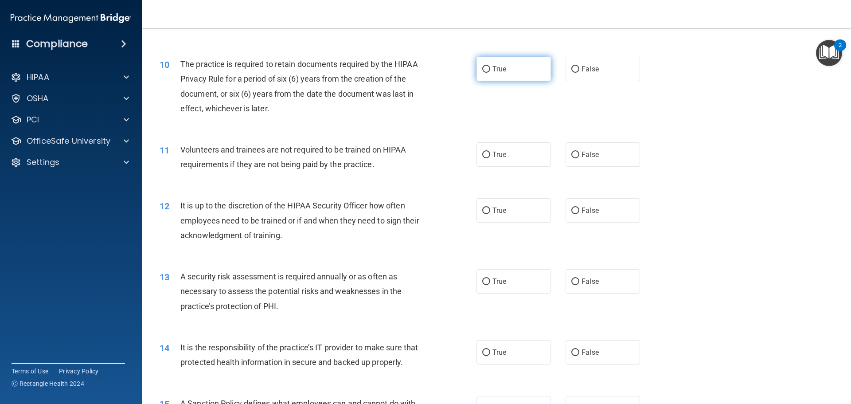
click at [482, 68] on input "True" at bounding box center [486, 69] width 8 height 7
radio input "true"
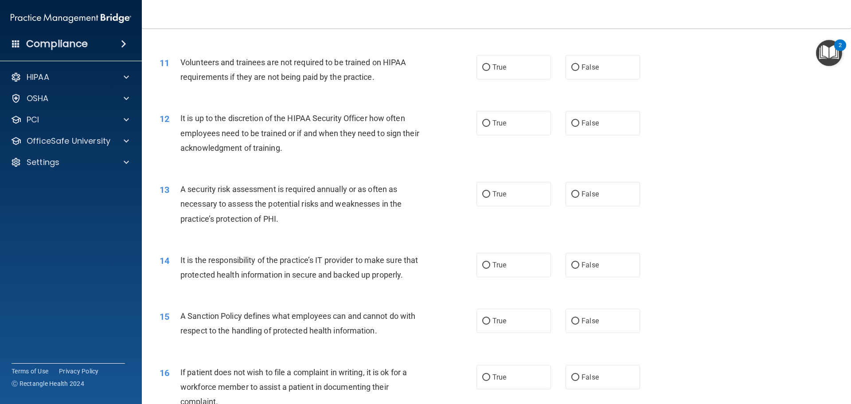
scroll to position [798, 0]
click at [571, 65] on input "False" at bounding box center [575, 66] width 8 height 7
radio input "true"
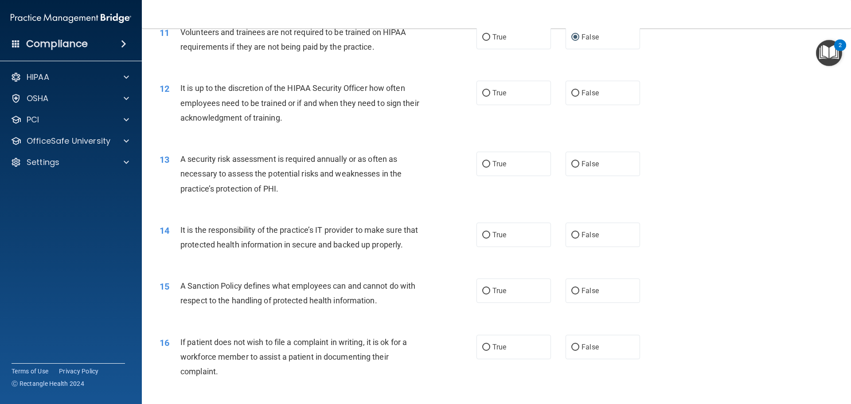
scroll to position [842, 0]
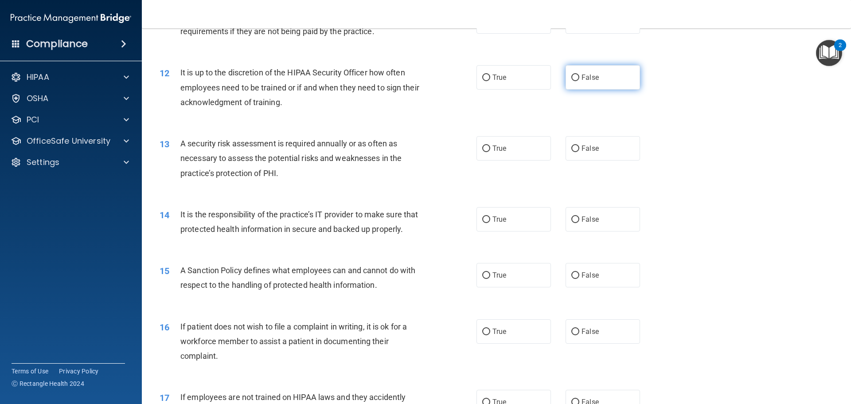
click at [573, 78] on input "False" at bounding box center [575, 77] width 8 height 7
radio input "true"
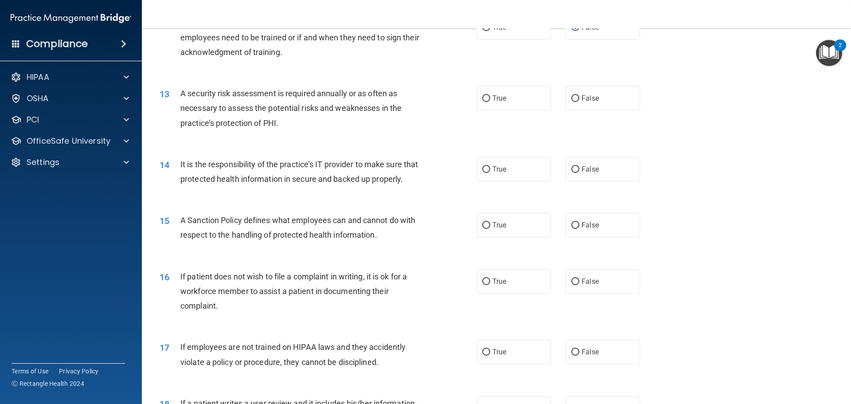
scroll to position [931, 0]
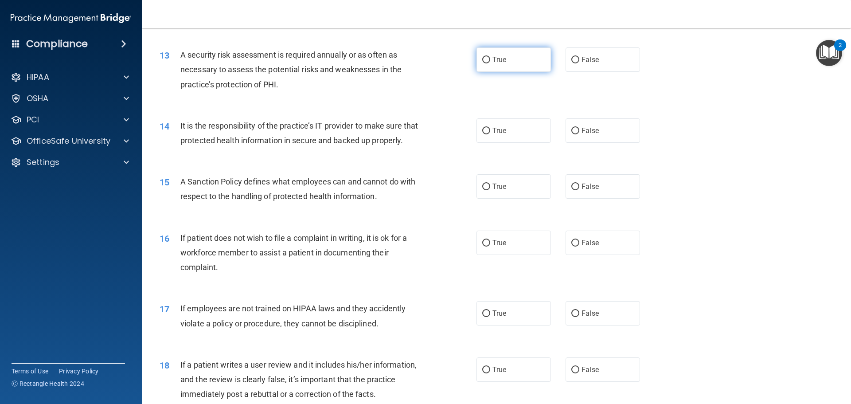
click at [484, 61] on input "True" at bounding box center [486, 60] width 8 height 7
radio input "true"
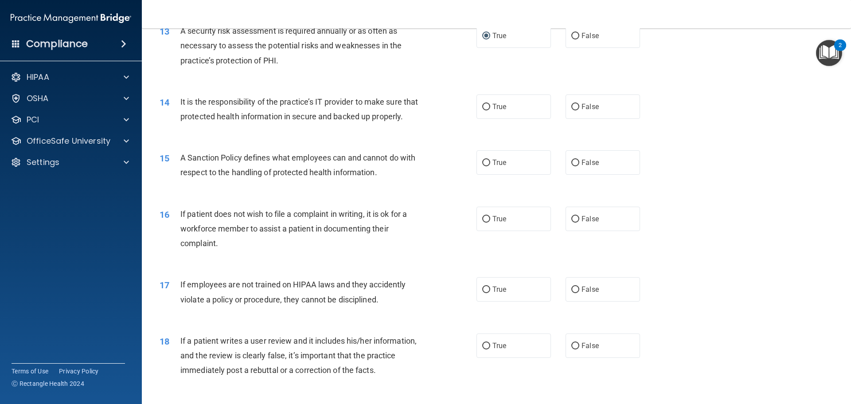
scroll to position [975, 0]
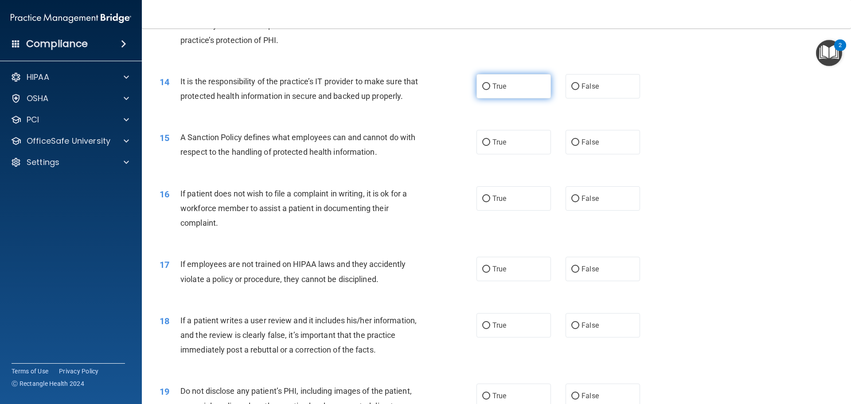
click at [482, 85] on input "True" at bounding box center [486, 86] width 8 height 7
radio input "true"
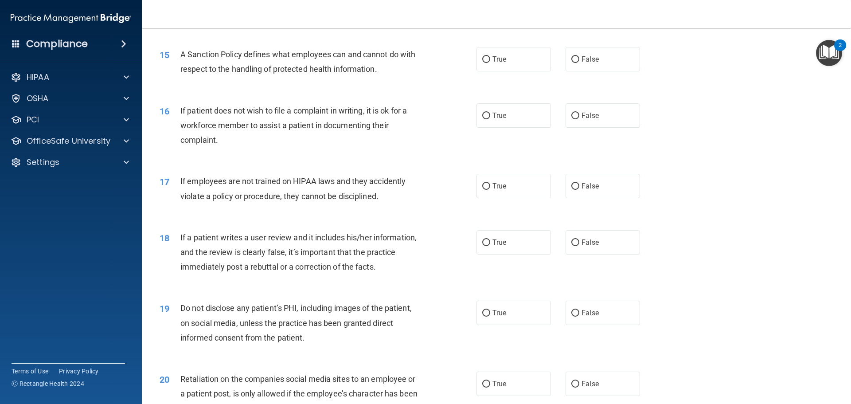
scroll to position [1064, 0]
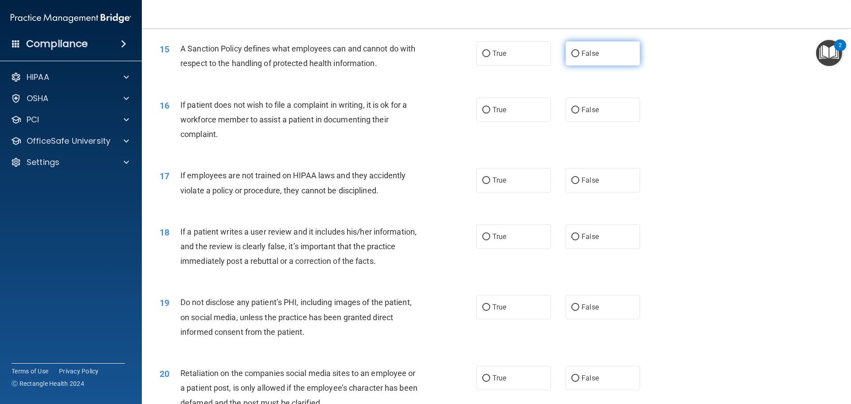
click at [572, 57] on input "False" at bounding box center [575, 54] width 8 height 7
radio input "true"
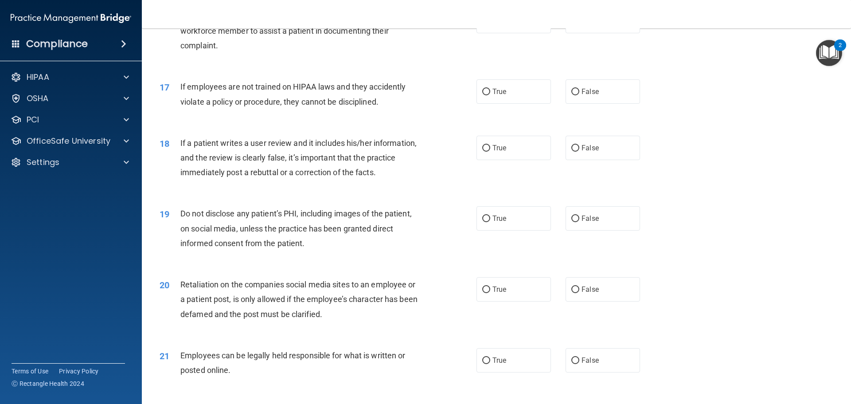
scroll to position [1108, 0]
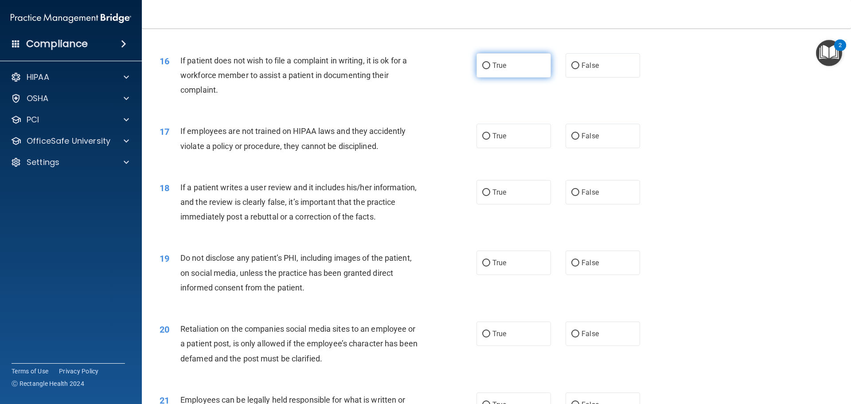
click at [483, 69] on input "True" at bounding box center [486, 65] width 8 height 7
radio input "true"
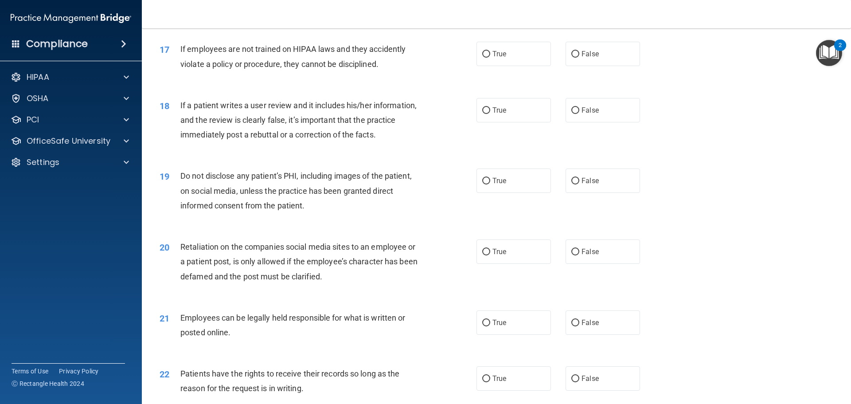
scroll to position [1197, 0]
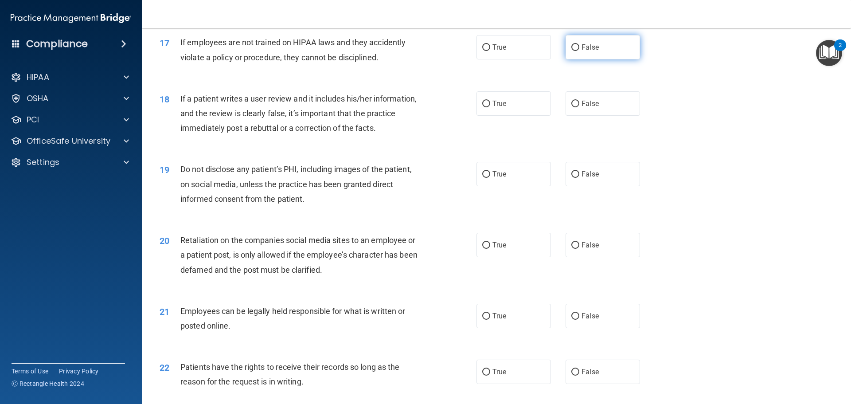
click at [571, 51] on input "False" at bounding box center [575, 47] width 8 height 7
radio input "true"
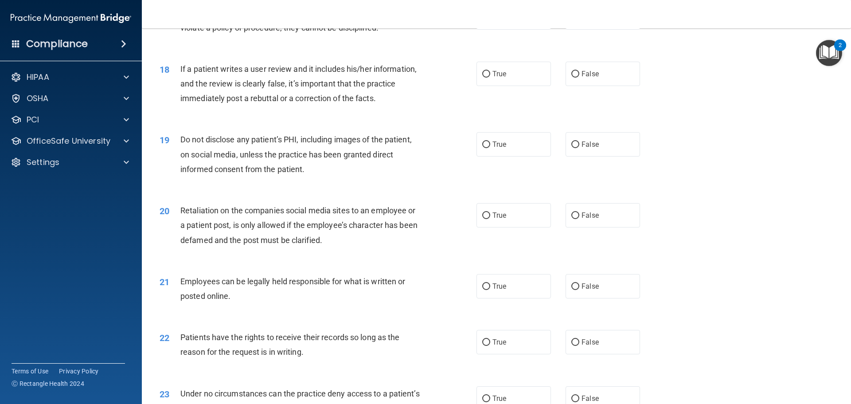
scroll to position [1241, 0]
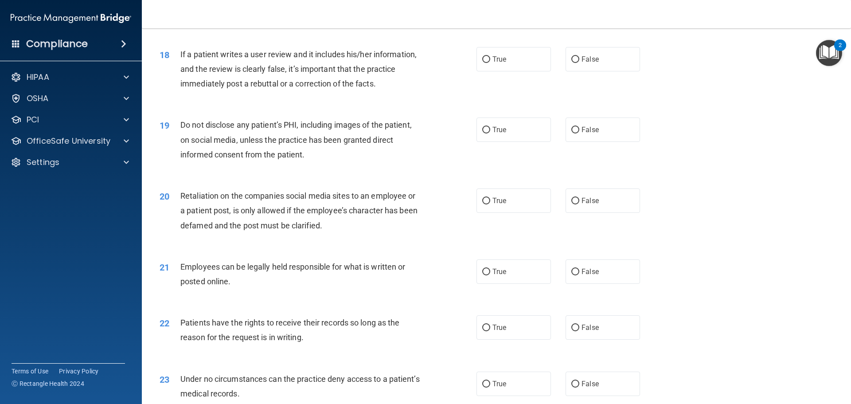
drag, startPoint x: 571, startPoint y: 73, endPoint x: 547, endPoint y: 88, distance: 28.5
click at [571, 63] on input "False" at bounding box center [575, 59] width 8 height 7
radio input "true"
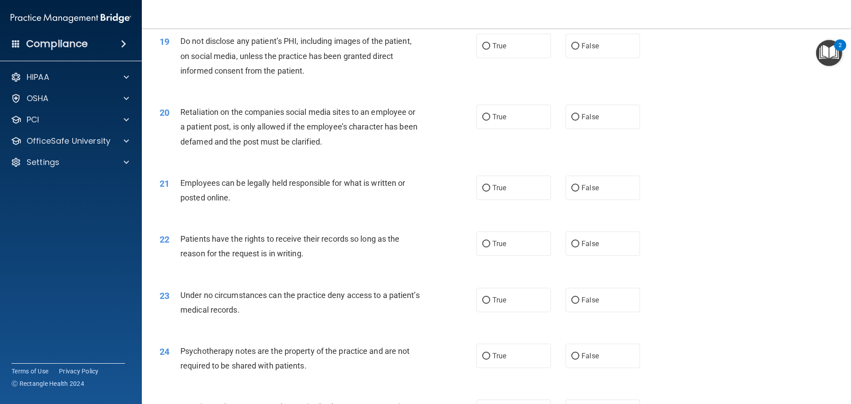
scroll to position [1329, 0]
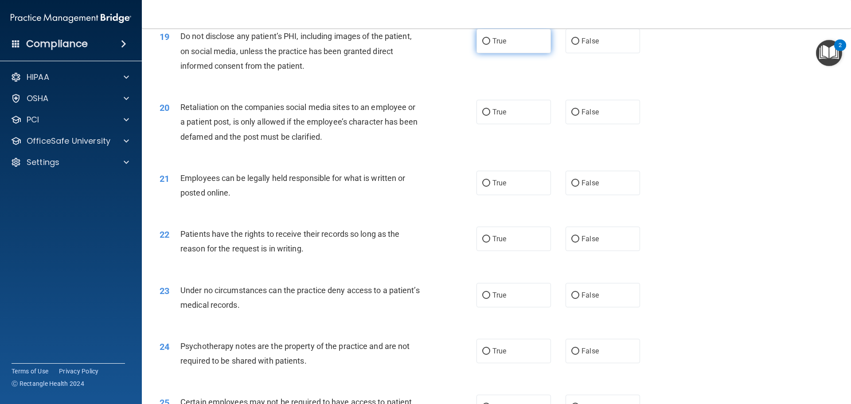
click at [482, 45] on input "True" at bounding box center [486, 41] width 8 height 7
radio input "true"
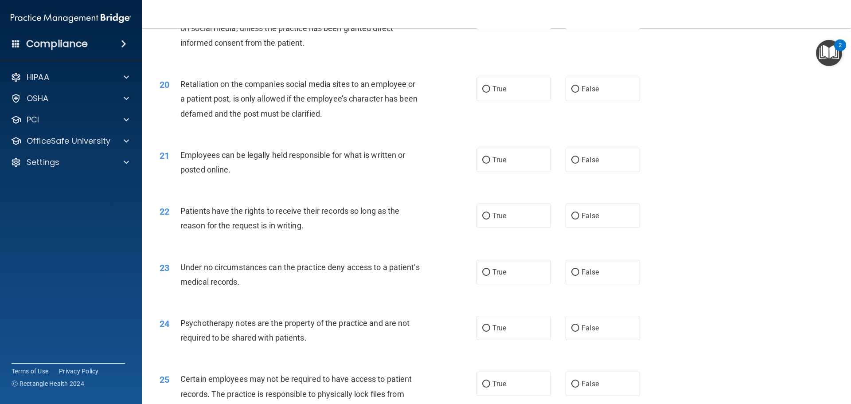
scroll to position [1374, 0]
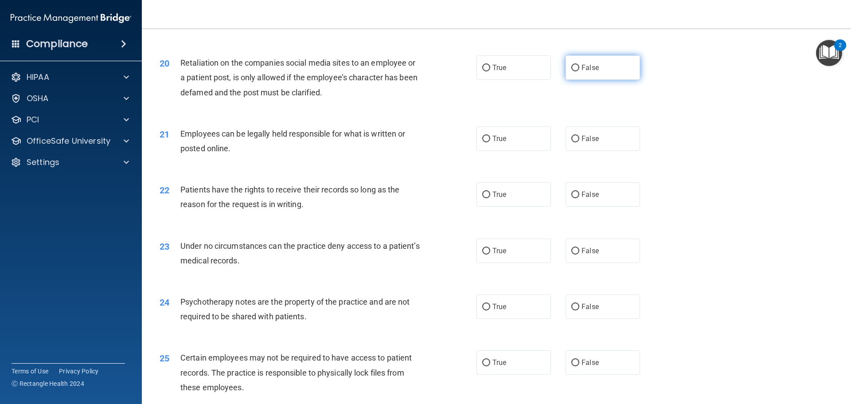
click at [571, 71] on input "False" at bounding box center [575, 68] width 8 height 7
radio input "true"
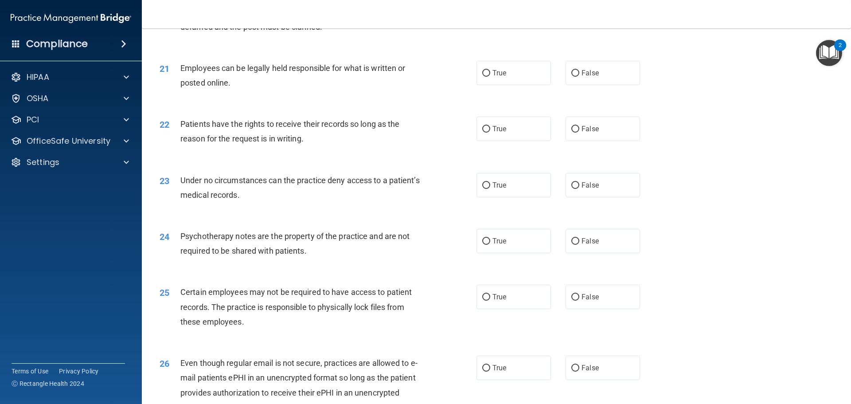
scroll to position [1462, 0]
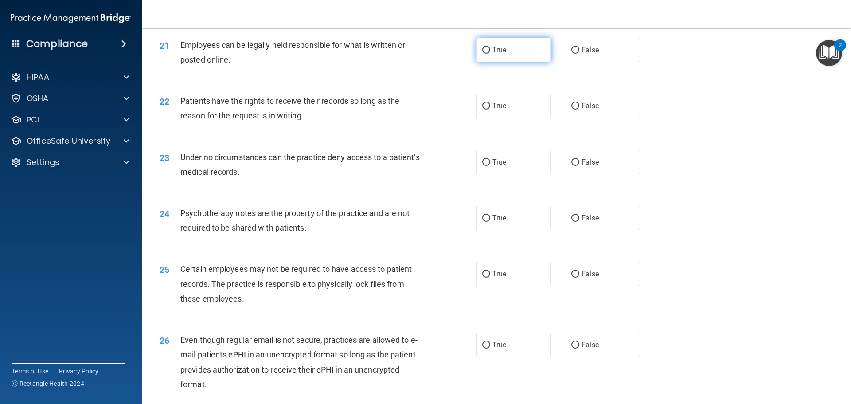
click at [485, 54] on input "True" at bounding box center [486, 50] width 8 height 7
radio input "true"
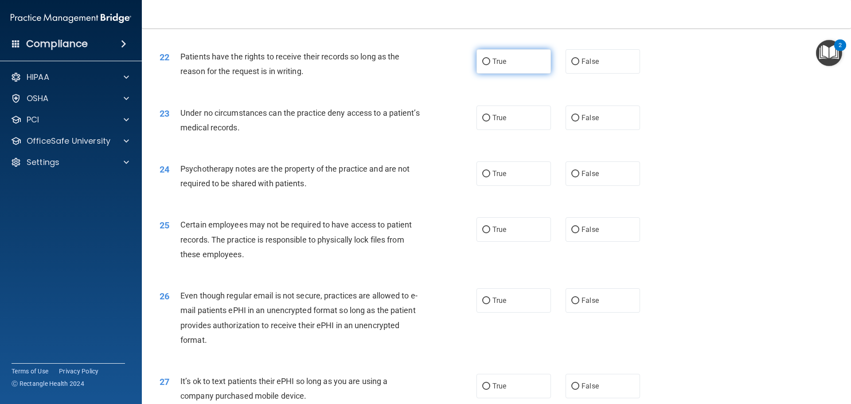
click at [482, 65] on input "True" at bounding box center [486, 61] width 8 height 7
radio input "true"
click at [571, 121] on input "False" at bounding box center [575, 118] width 8 height 7
radio input "true"
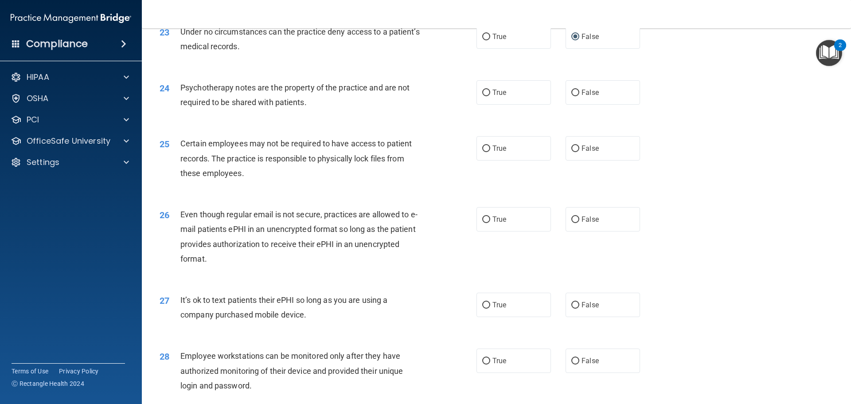
scroll to position [1595, 0]
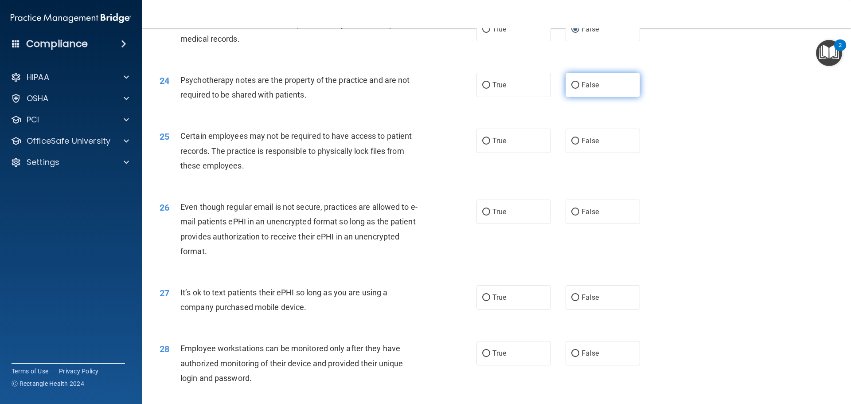
click at [572, 89] on input "False" at bounding box center [575, 85] width 8 height 7
radio input "true"
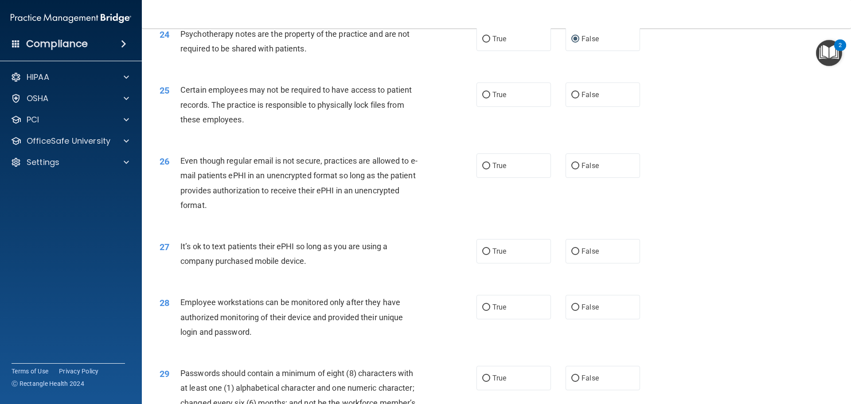
scroll to position [1640, 0]
click at [571, 100] on input "False" at bounding box center [575, 97] width 8 height 7
radio input "true"
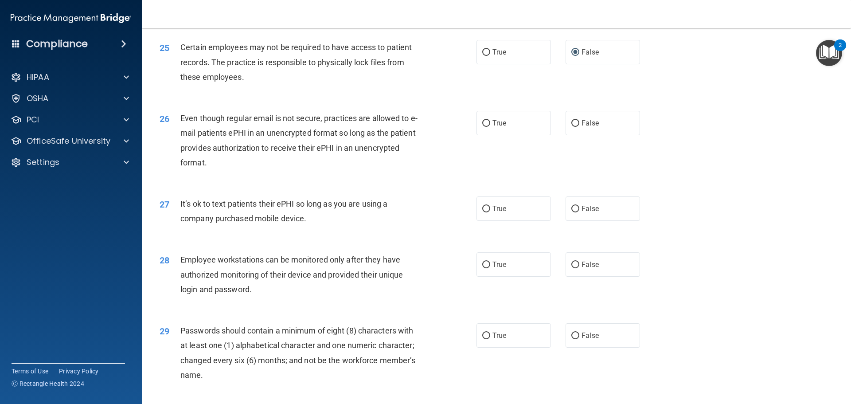
scroll to position [1728, 0]
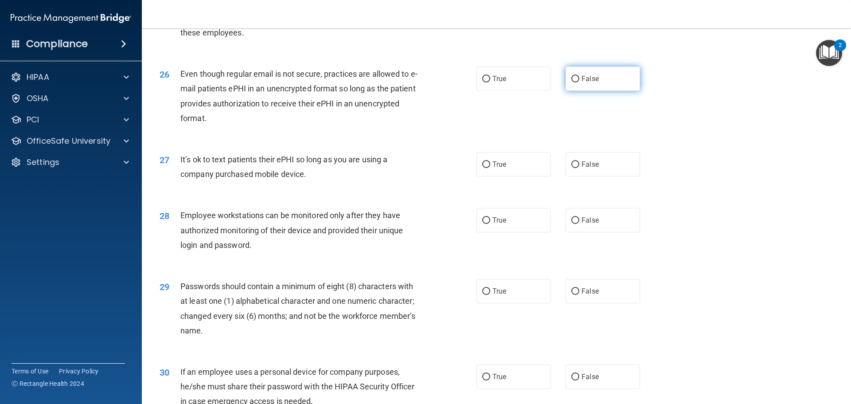
click at [571, 82] on input "False" at bounding box center [575, 79] width 8 height 7
radio input "true"
click at [571, 168] on input "False" at bounding box center [575, 164] width 8 height 7
radio input "true"
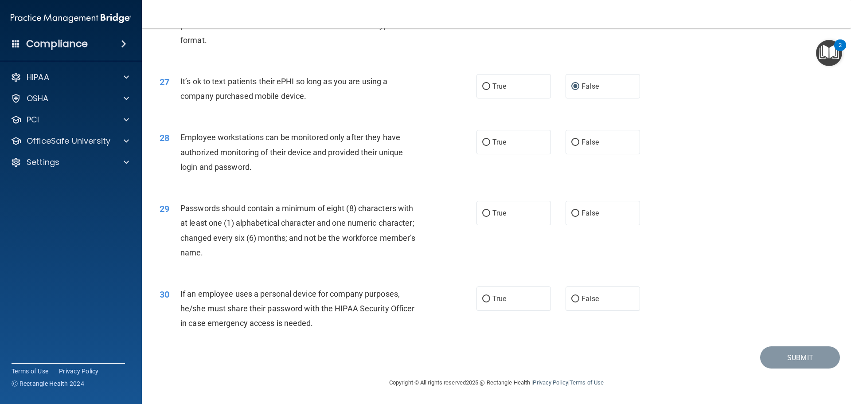
scroll to position [1821, 0]
click at [571, 141] on input "False" at bounding box center [575, 142] width 8 height 7
radio input "true"
click at [485, 212] on input "True" at bounding box center [486, 213] width 8 height 7
radio input "true"
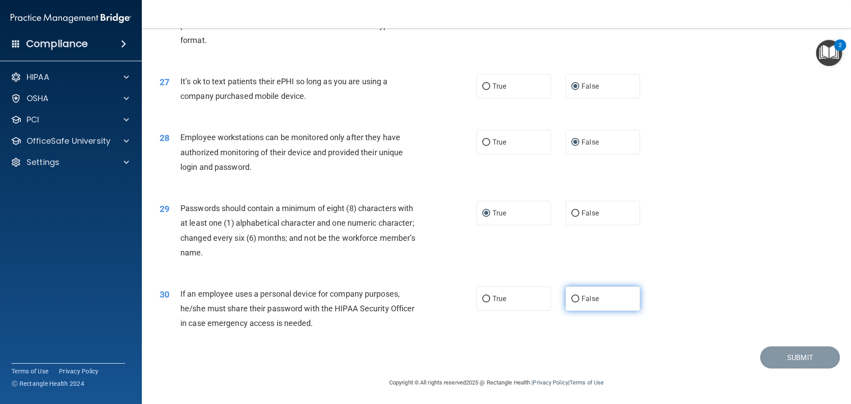
click at [571, 297] on input "False" at bounding box center [575, 299] width 8 height 7
radio input "true"
click at [781, 356] on button "Submit" at bounding box center [800, 357] width 80 height 23
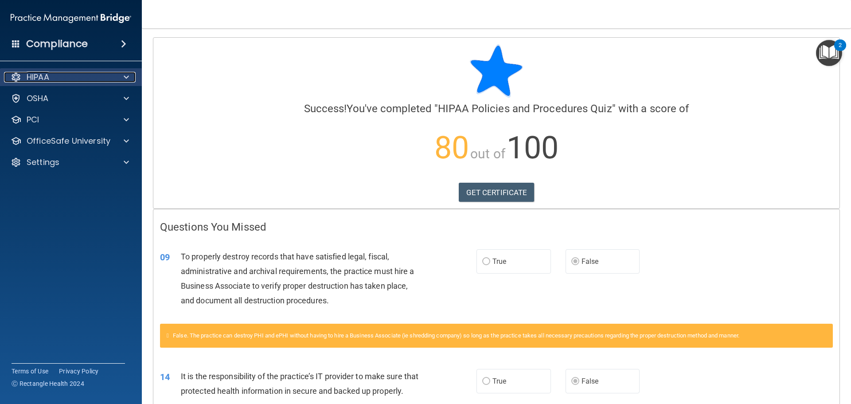
click at [31, 72] on p "HIPAA" at bounding box center [38, 77] width 23 height 11
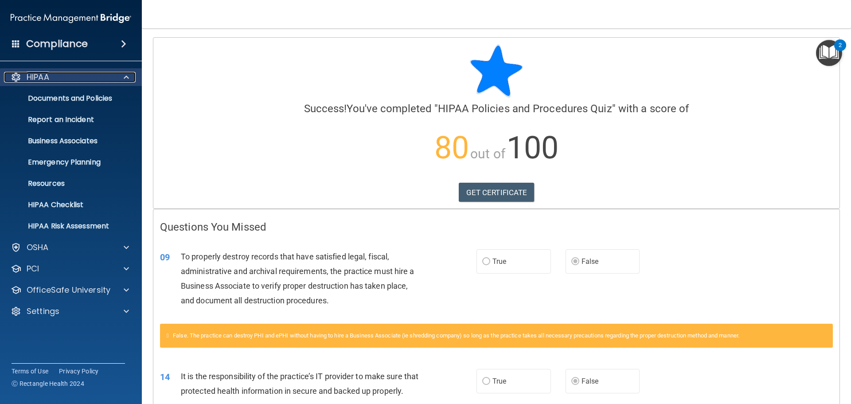
click at [119, 75] on div at bounding box center [125, 77] width 22 height 11
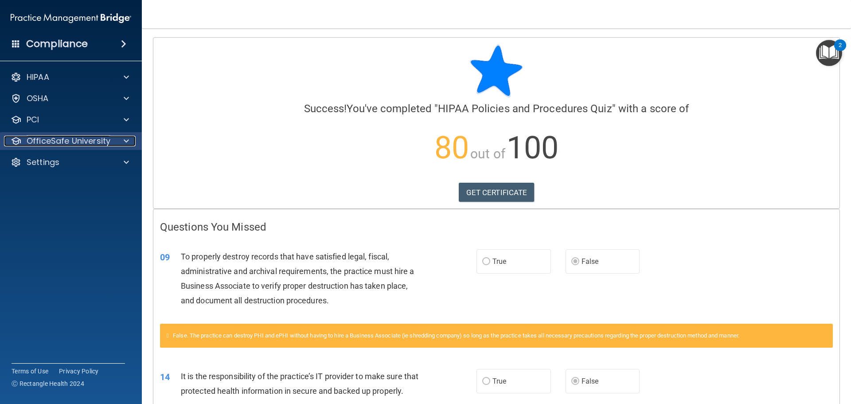
click at [128, 140] on span at bounding box center [126, 141] width 5 height 11
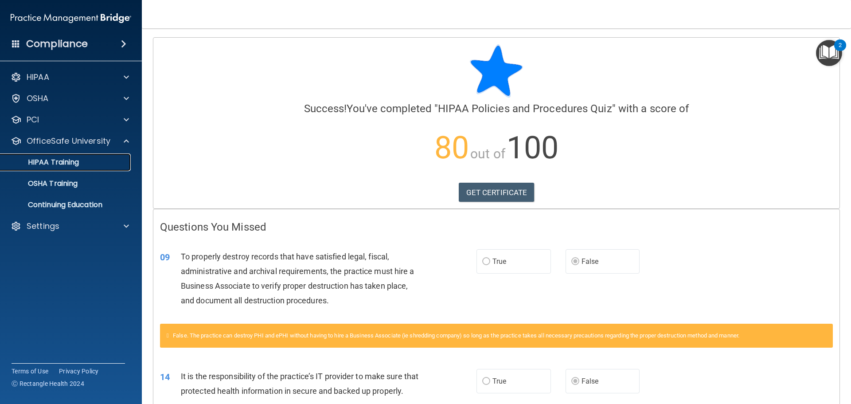
click at [60, 160] on p "HIPAA Training" at bounding box center [42, 162] width 73 height 9
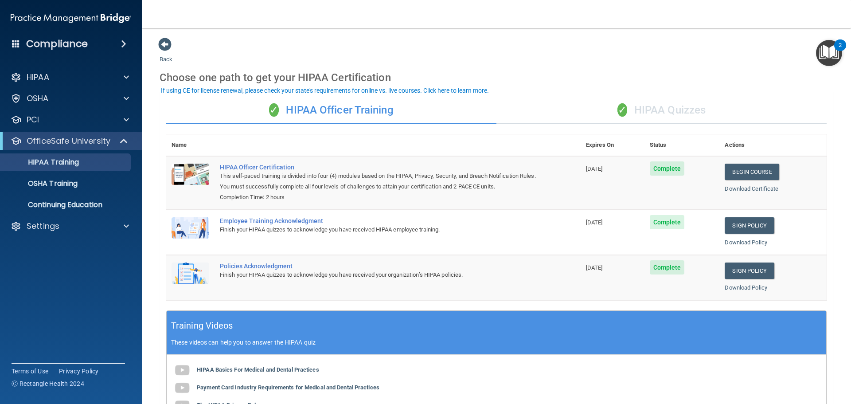
click at [662, 104] on div "✓ HIPAA Quizzes" at bounding box center [661, 110] width 330 height 27
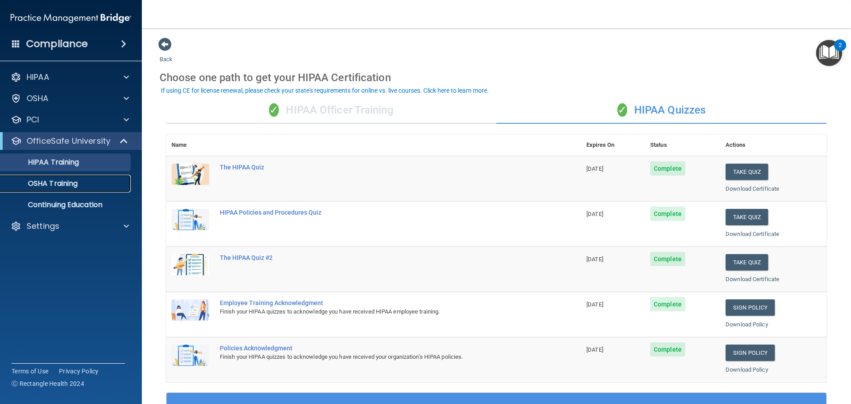
click at [51, 183] on p "OSHA Training" at bounding box center [42, 183] width 72 height 9
